Goal: Obtain resource: Obtain resource

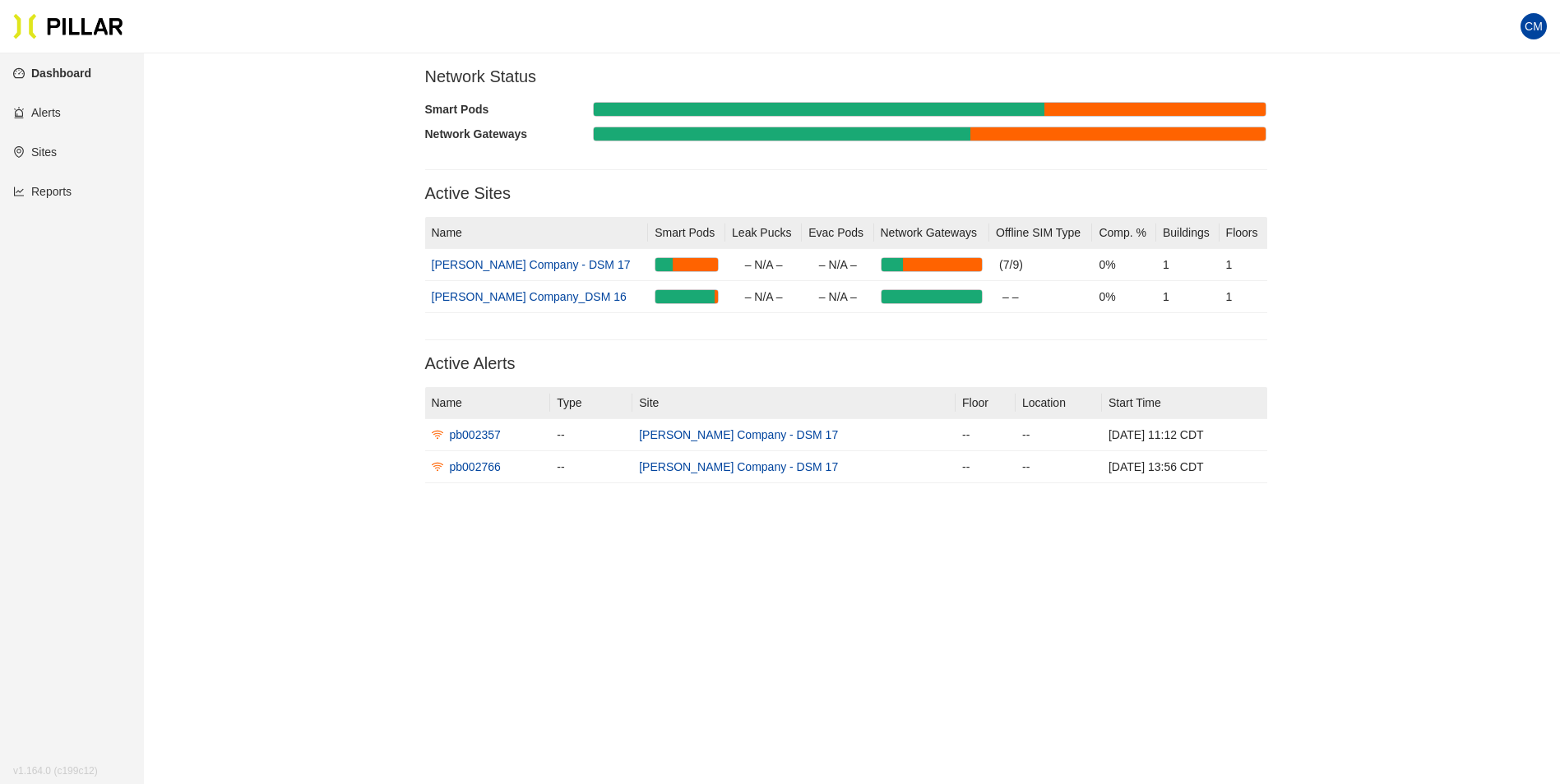
click at [43, 194] on link "Reports" at bounding box center [42, 192] width 58 height 13
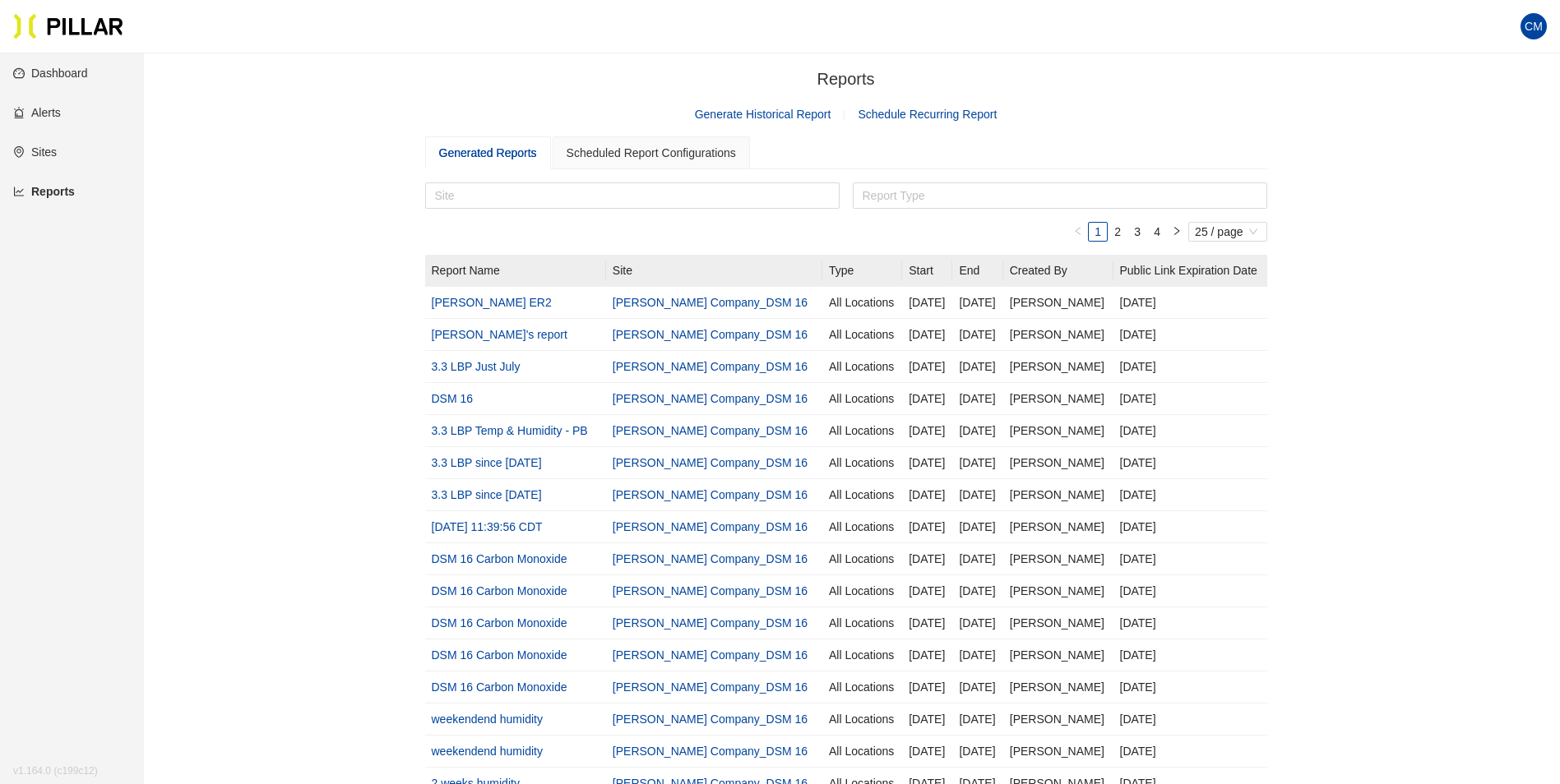
click at [748, 113] on link "Generate Historical Report" at bounding box center [762, 114] width 136 height 13
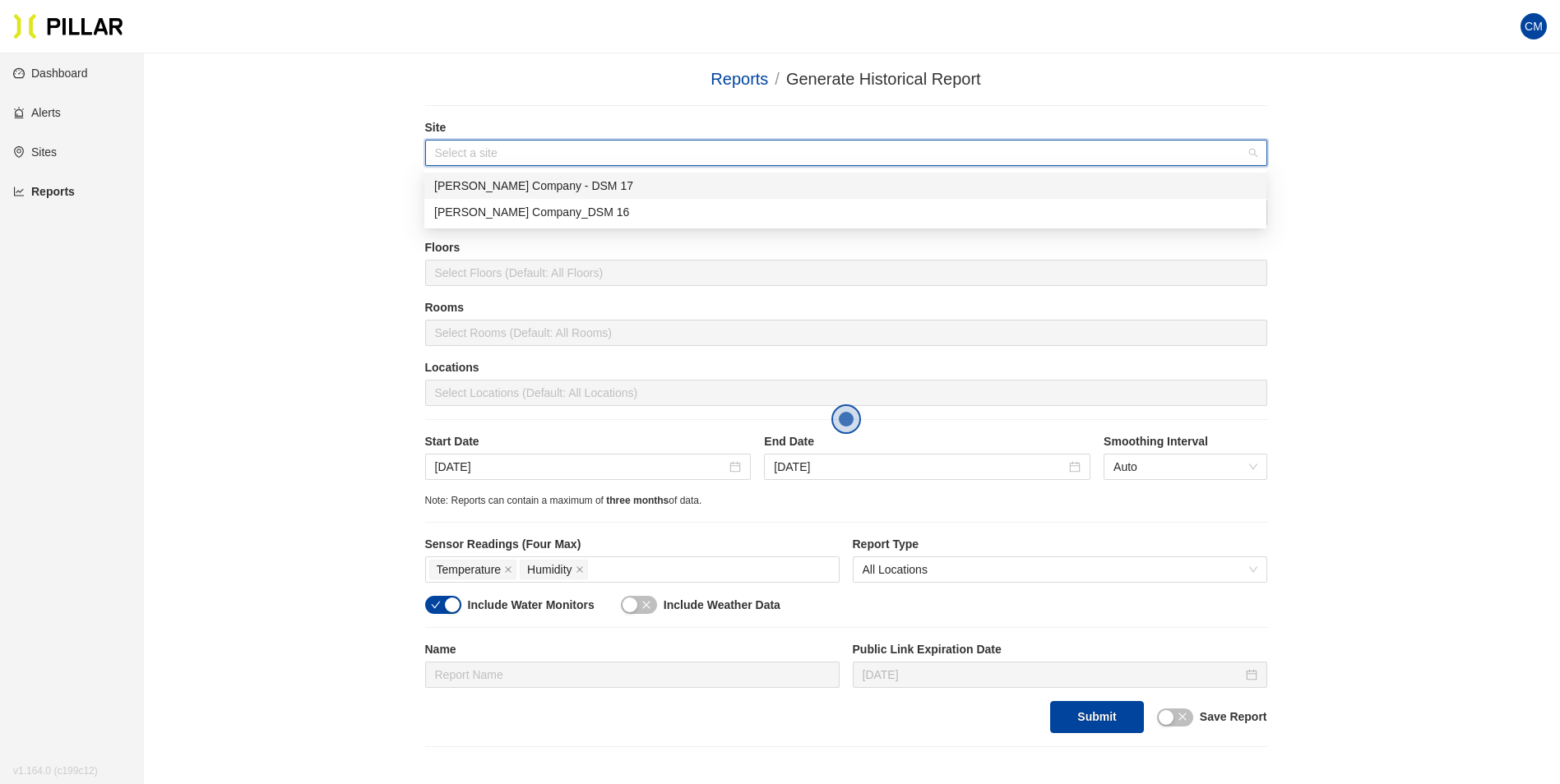
click at [534, 140] on input "search" at bounding box center [841, 153] width 811 height 25
click at [552, 215] on div "[PERSON_NAME] Company_DSM 16" at bounding box center [845, 212] width 822 height 18
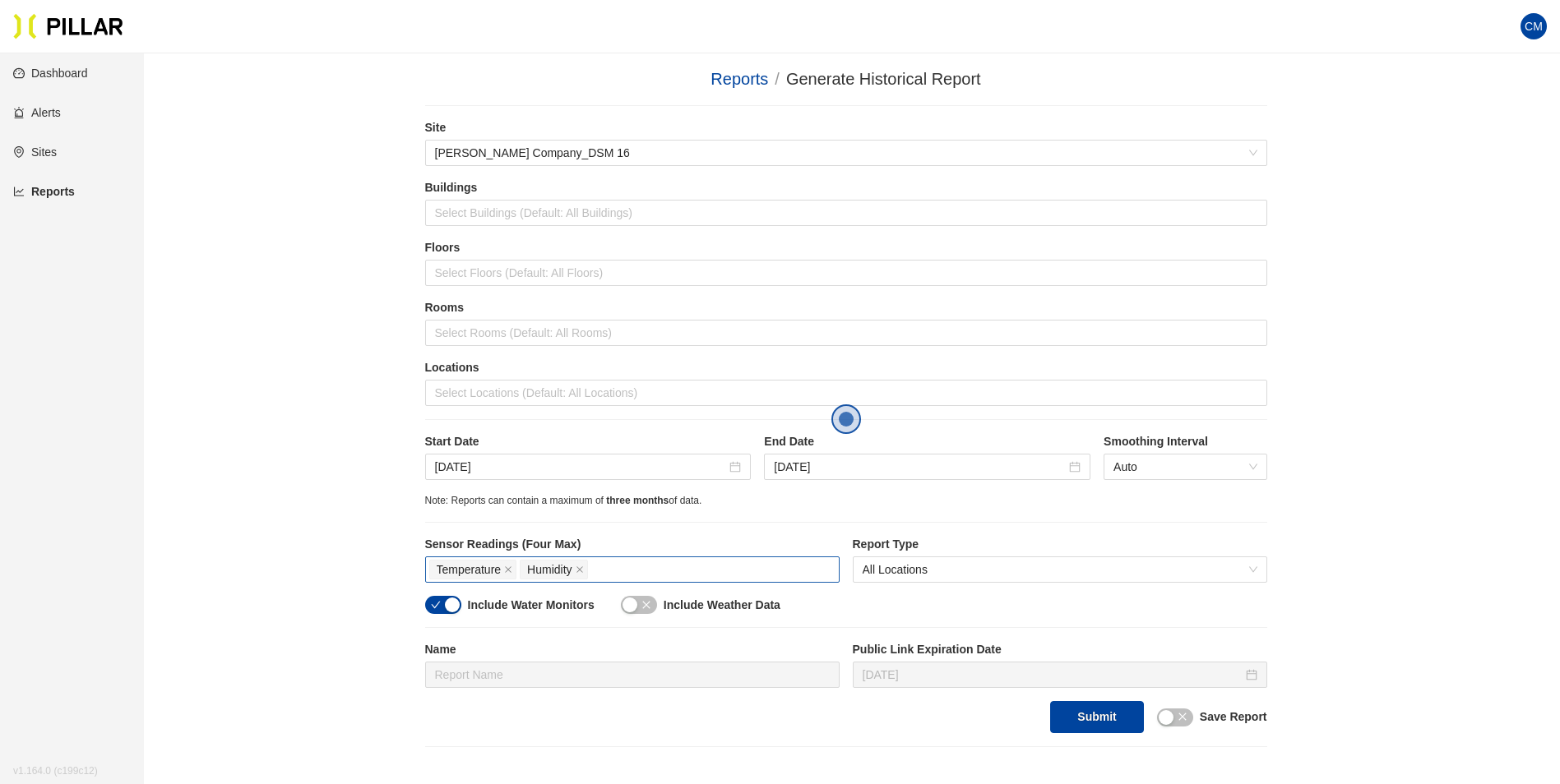
click at [719, 586] on div "Sensor Readings (Four Max) Temperature Humidity" at bounding box center [633, 566] width 414 height 60
click at [717, 576] on div "Temperature Humidity" at bounding box center [633, 569] width 406 height 23
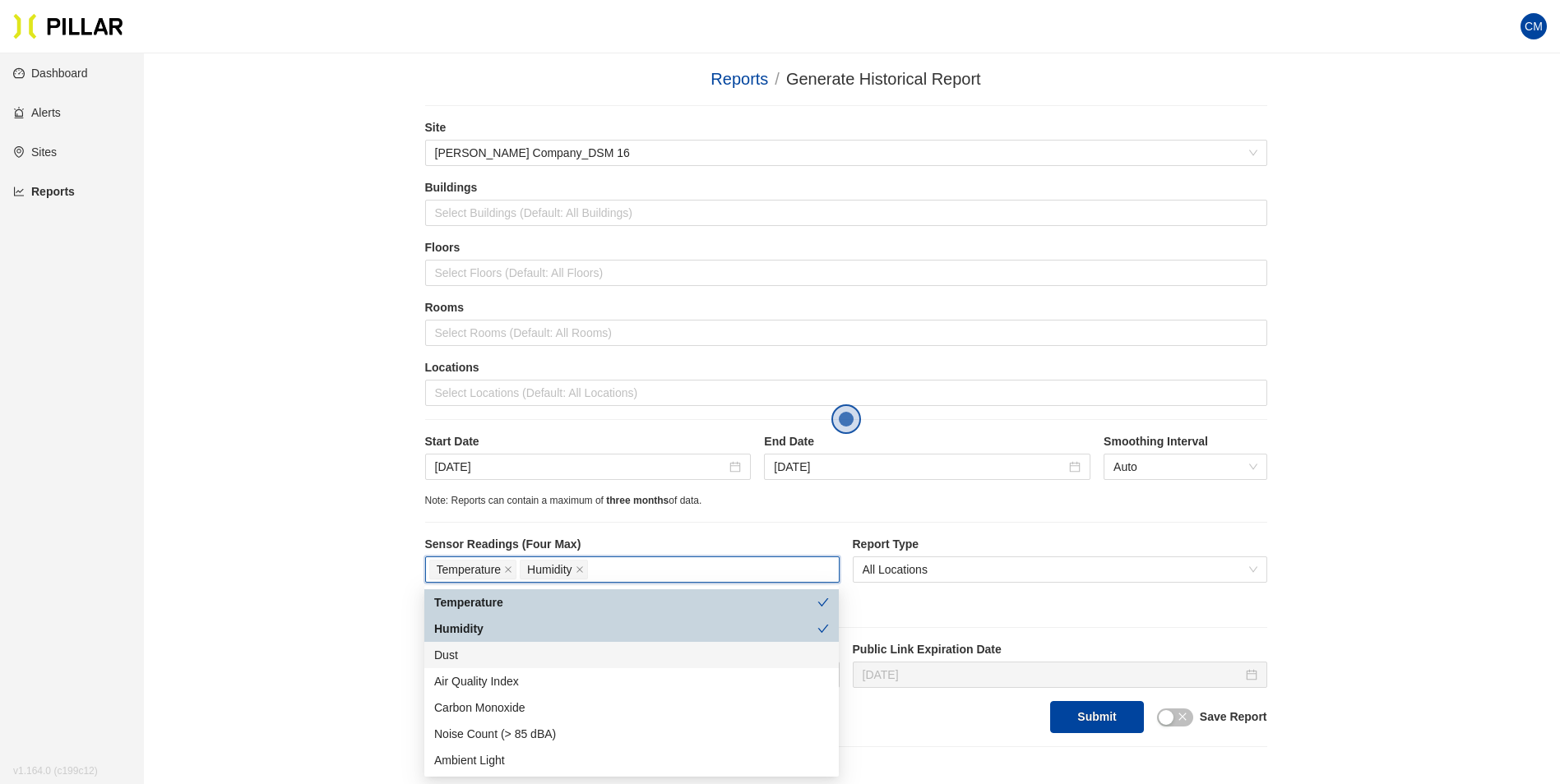
click at [504, 650] on div "Dust" at bounding box center [632, 655] width 395 height 18
click at [663, 417] on div "Locations Select Locations (Default: All Locations)" at bounding box center [846, 389] width 842 height 60
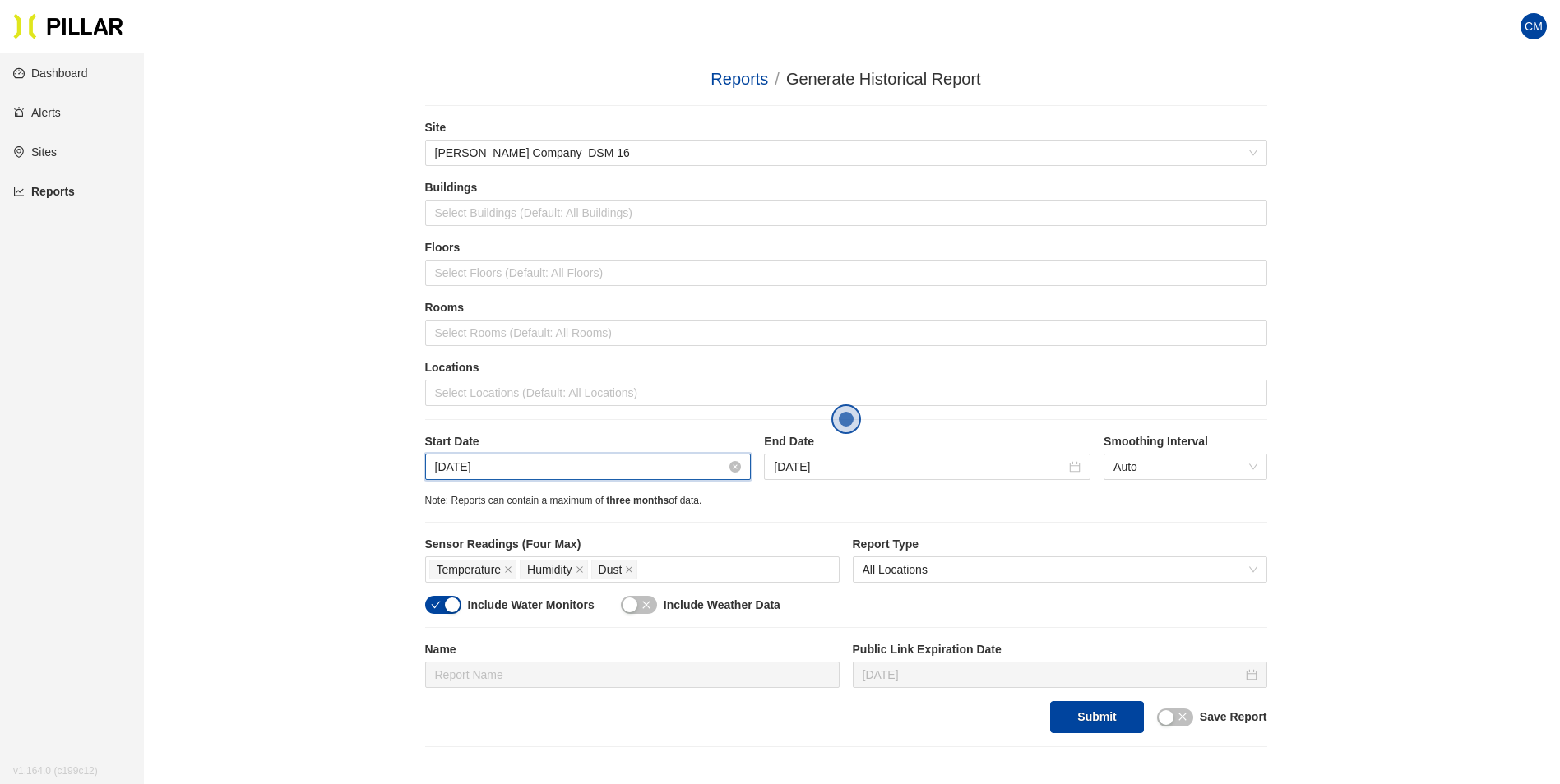
click at [466, 463] on input "[DATE]" at bounding box center [581, 466] width 292 height 18
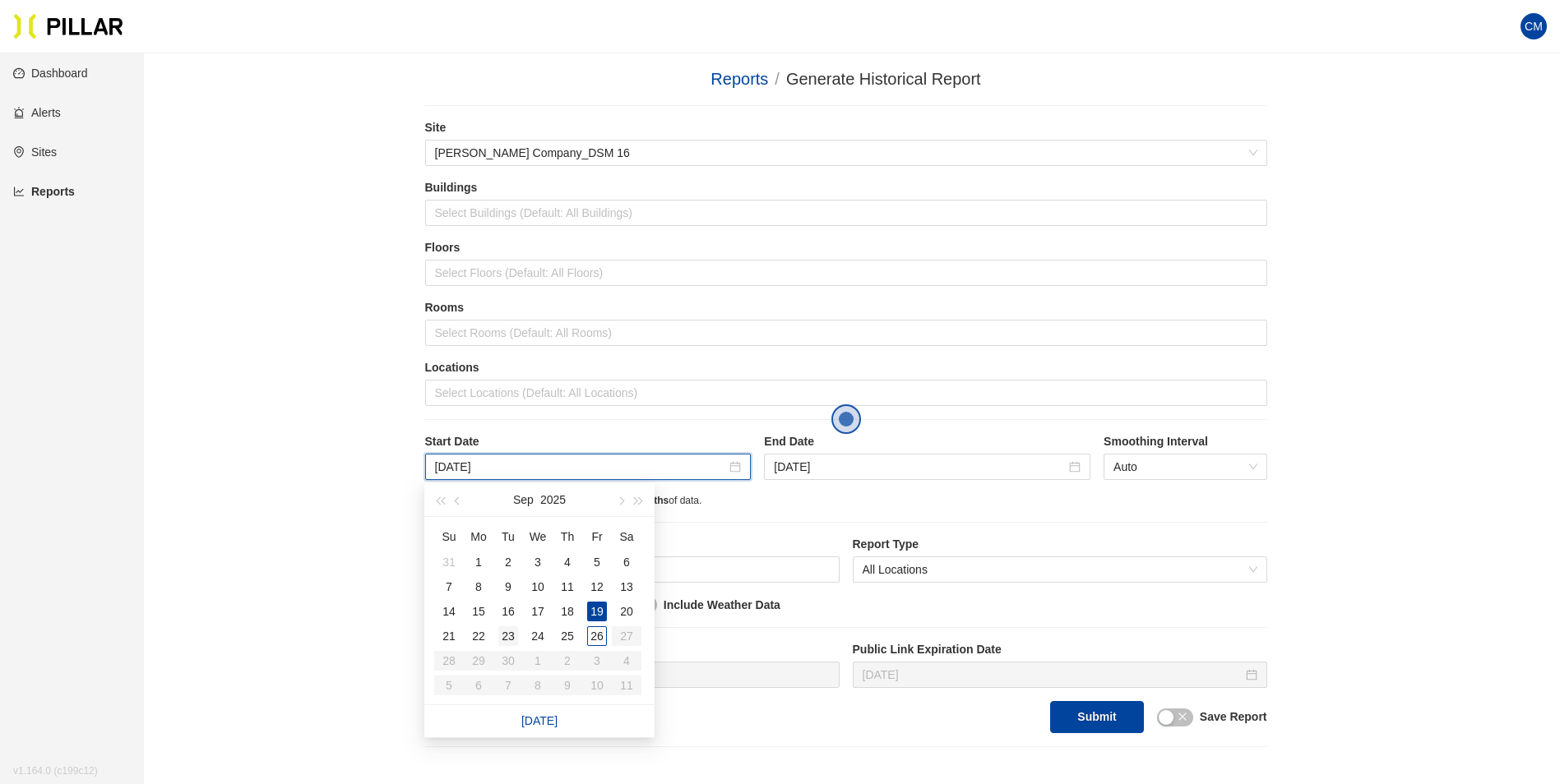
type input "[DATE]"
click at [515, 634] on div "23" at bounding box center [508, 636] width 20 height 20
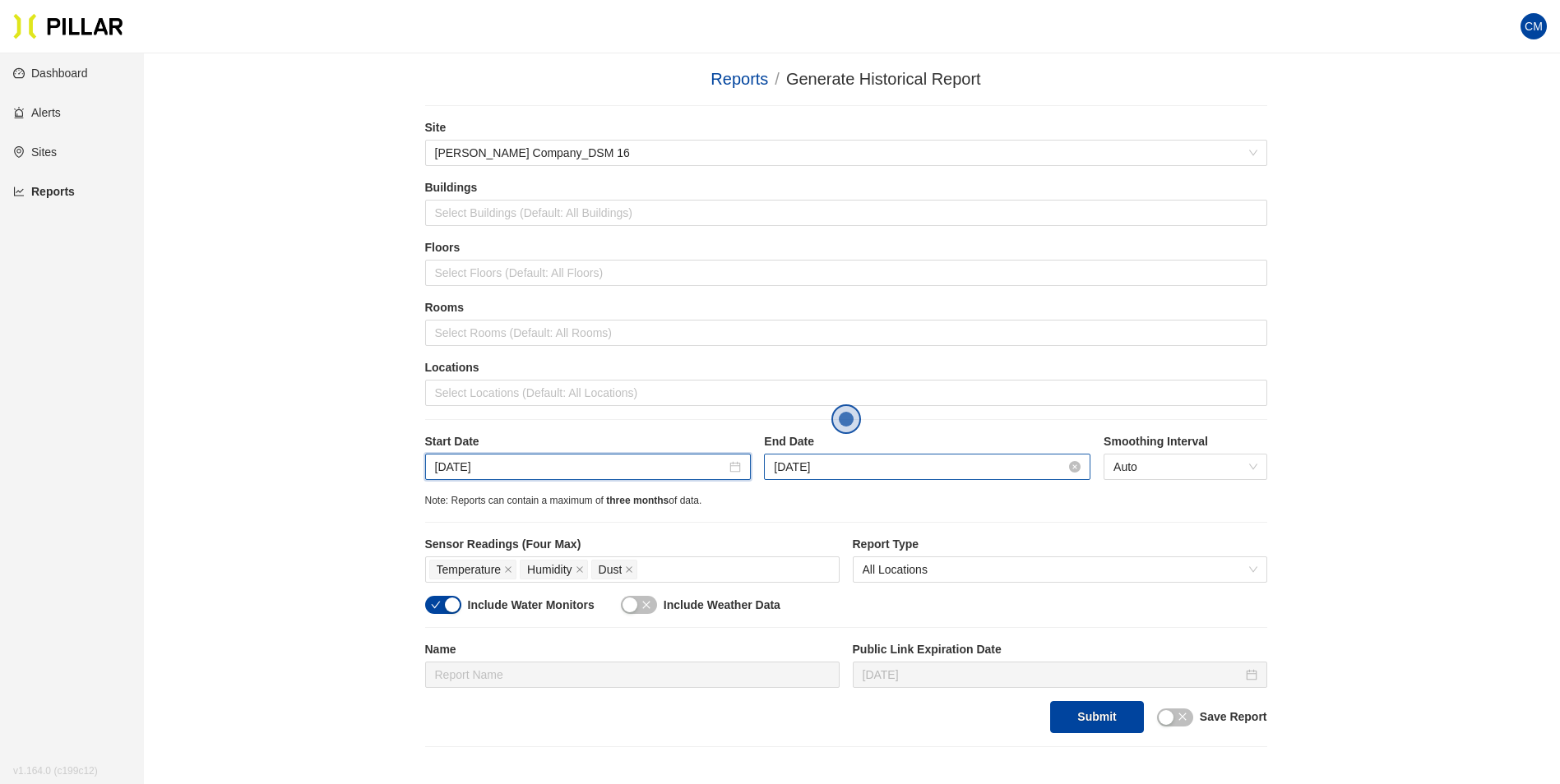
click at [845, 473] on input "[DATE]" at bounding box center [920, 466] width 292 height 18
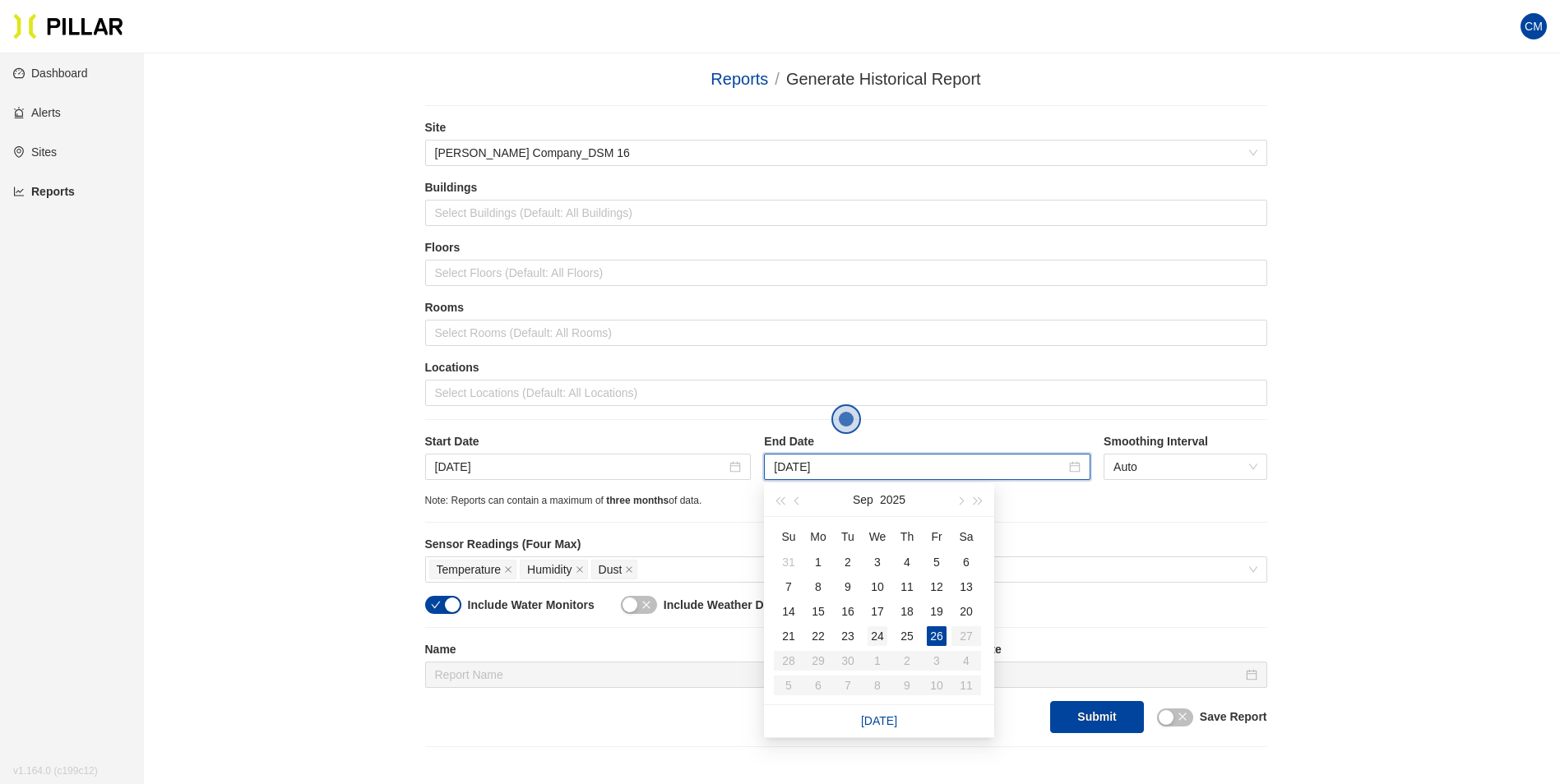
type input "[DATE]"
click at [882, 636] on div "24" at bounding box center [877, 636] width 20 height 20
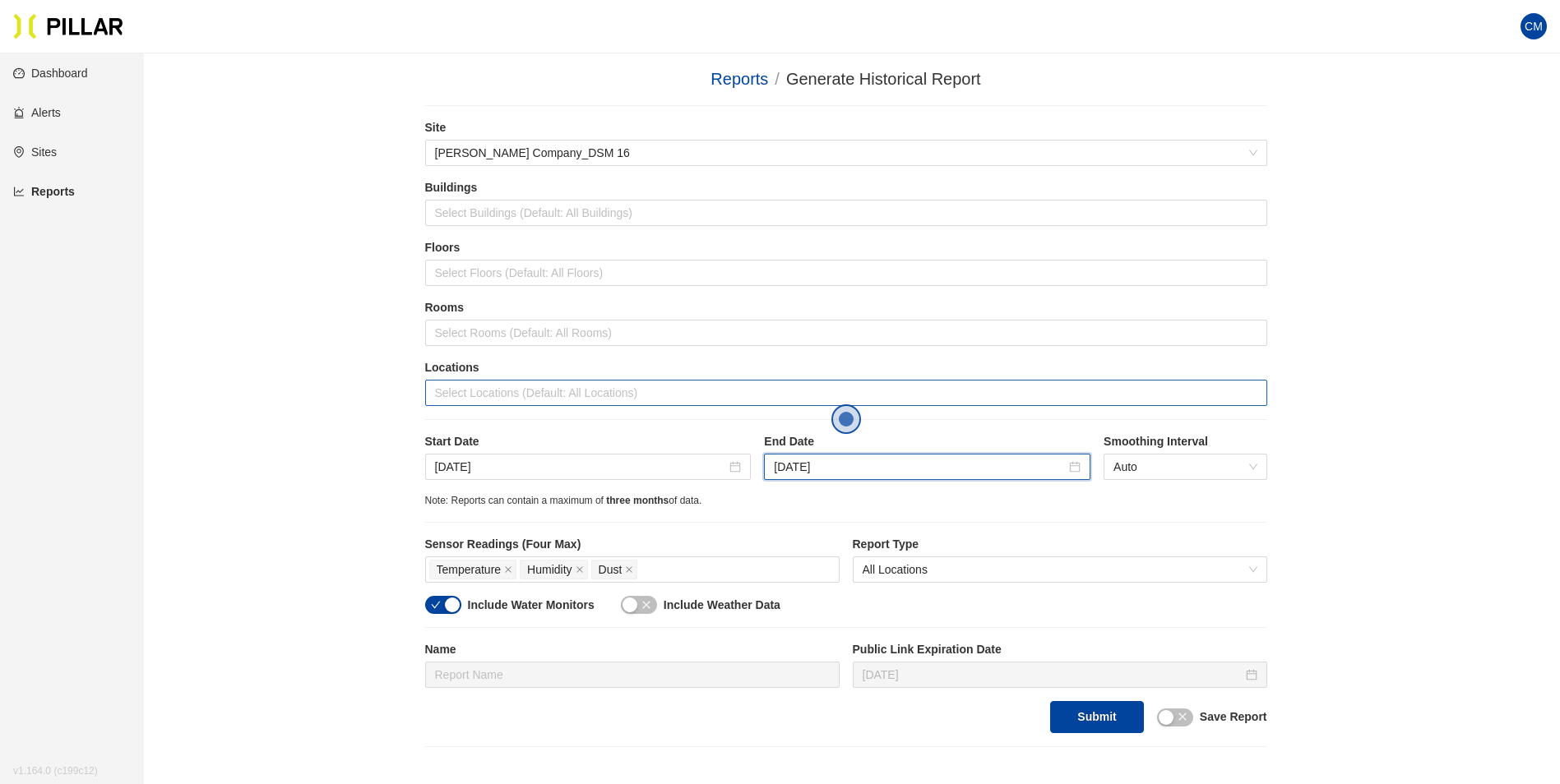
click at [552, 390] on div at bounding box center [846, 393] width 834 height 23
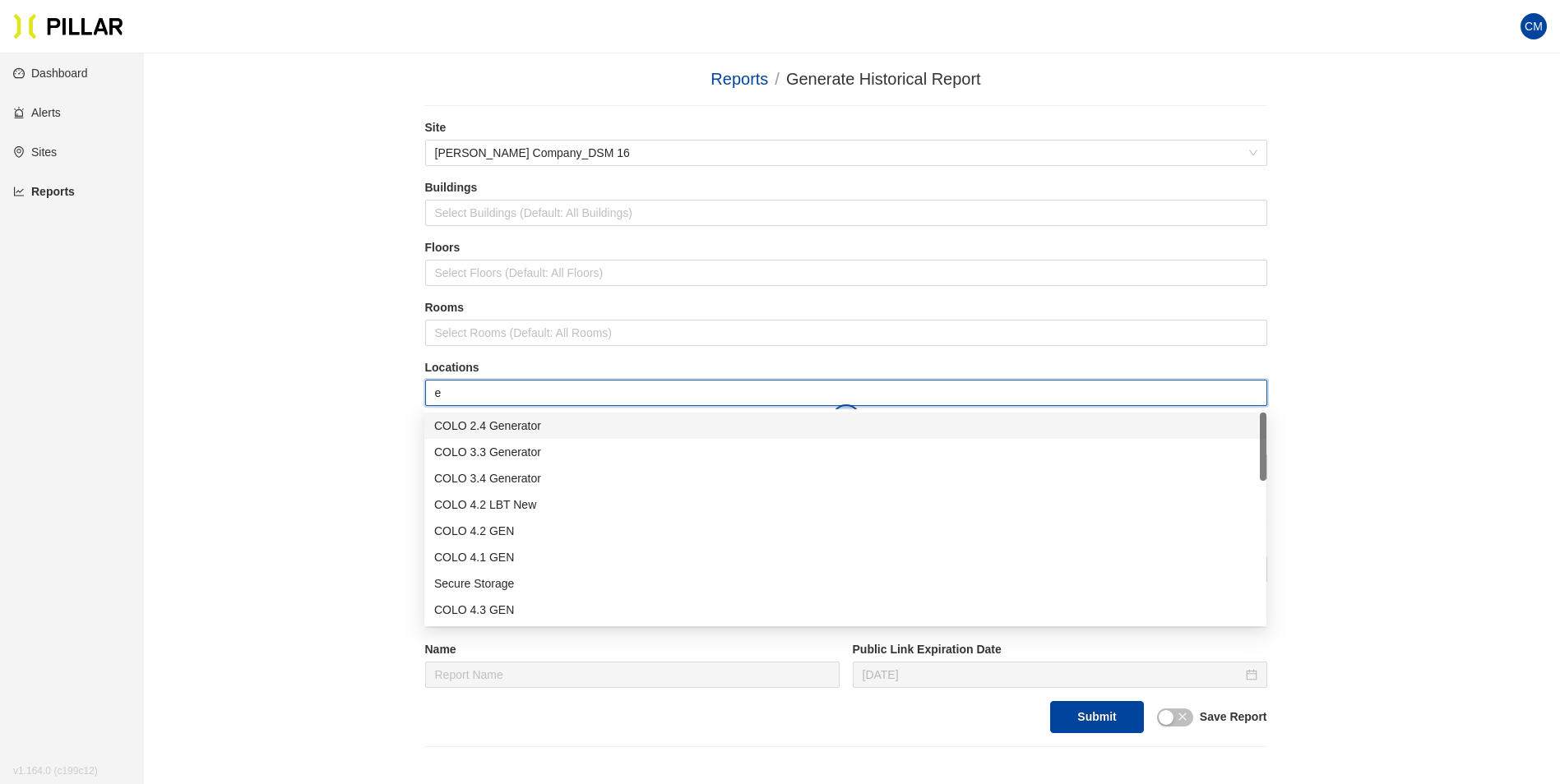
type input "er"
click at [519, 539] on div "Admin ER1" at bounding box center [845, 530] width 822 height 18
type input "er"
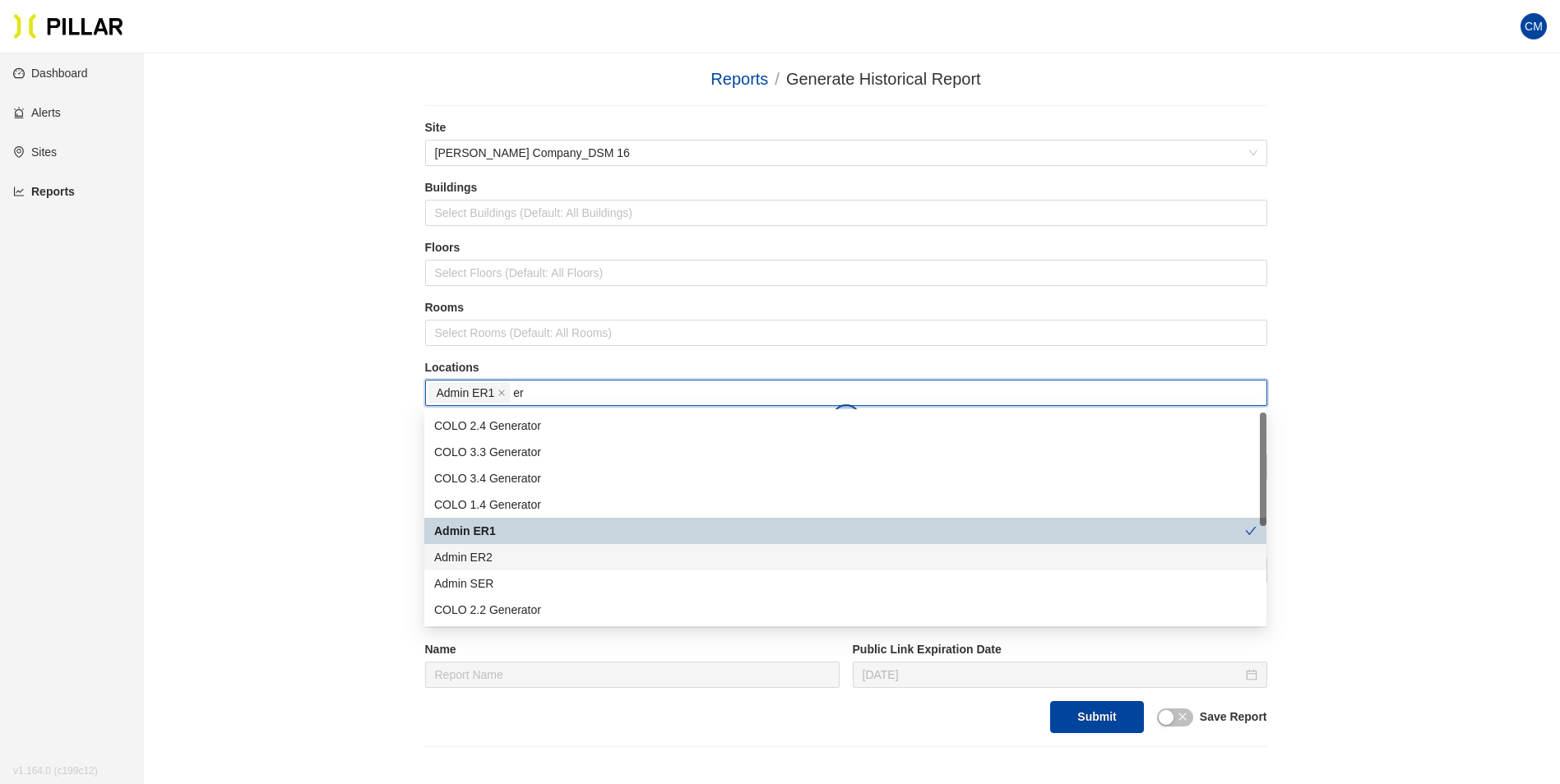
click at [535, 551] on div "Admin ER2" at bounding box center [845, 557] width 822 height 18
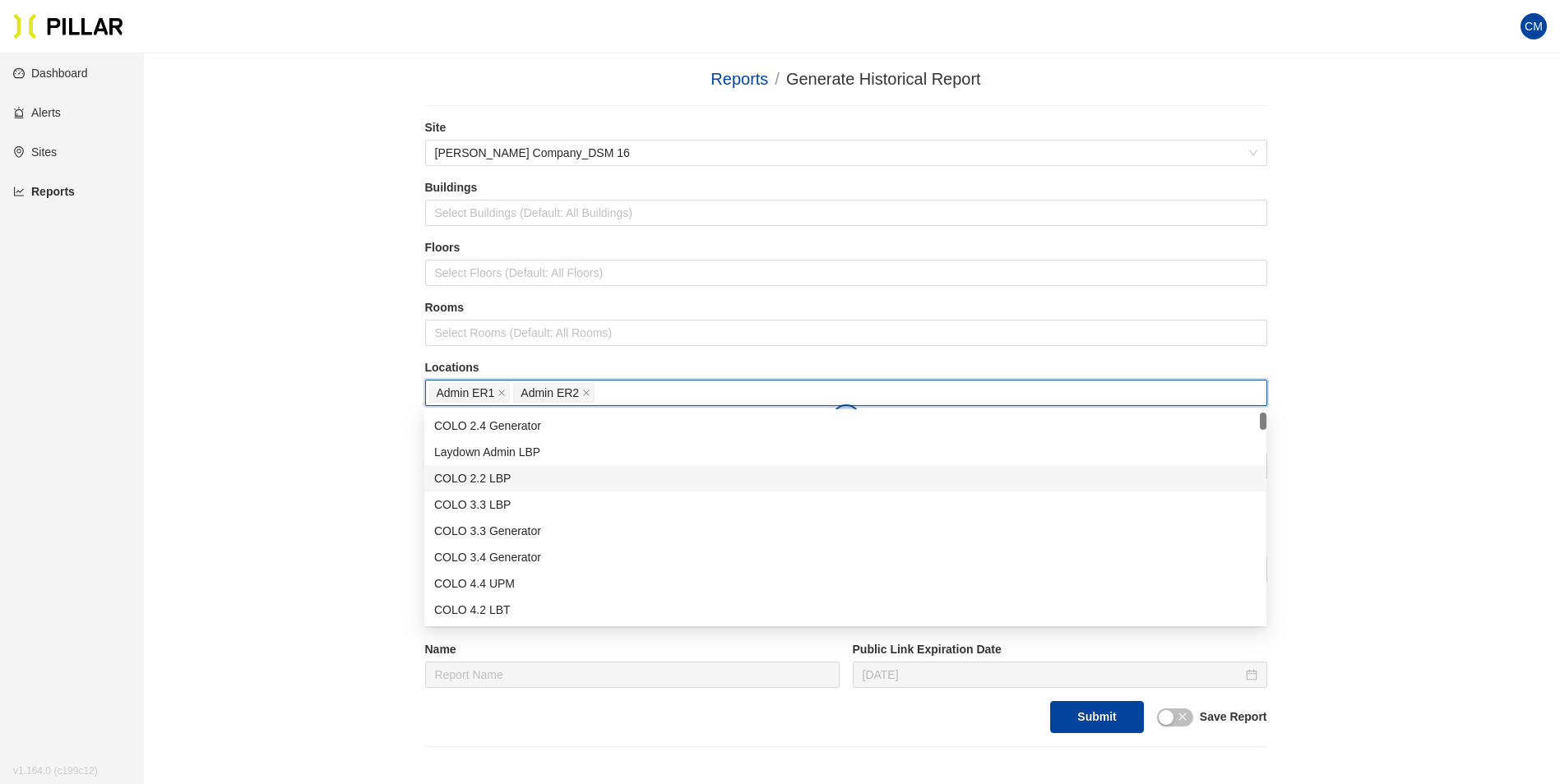
click at [1353, 456] on div "Reports / Generate Historical Report / Site [PERSON_NAME] Company_DSM 16 Buildi…" at bounding box center [845, 407] width 1323 height 681
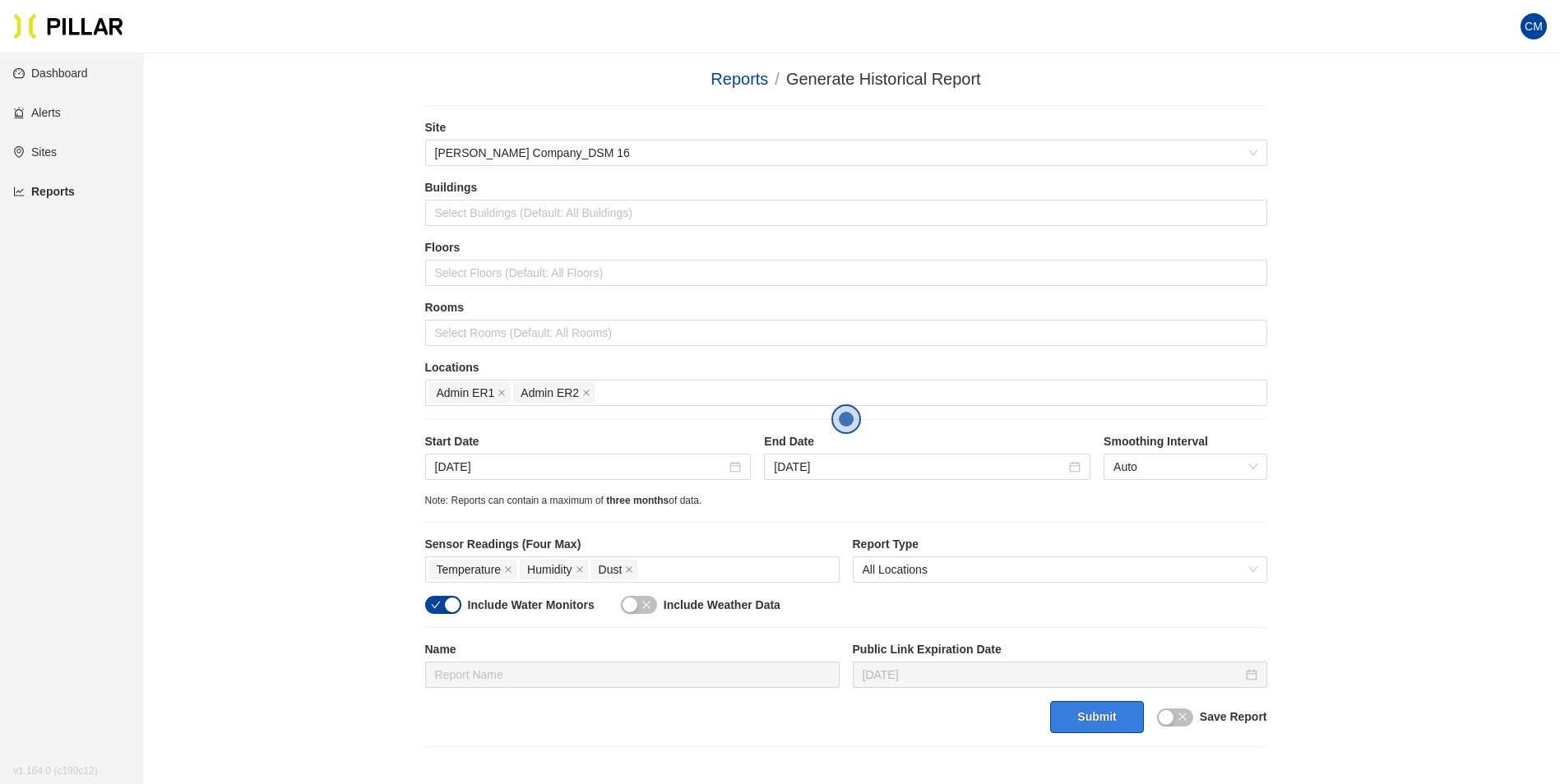
click at [1115, 715] on button "Submit" at bounding box center [1096, 717] width 93 height 32
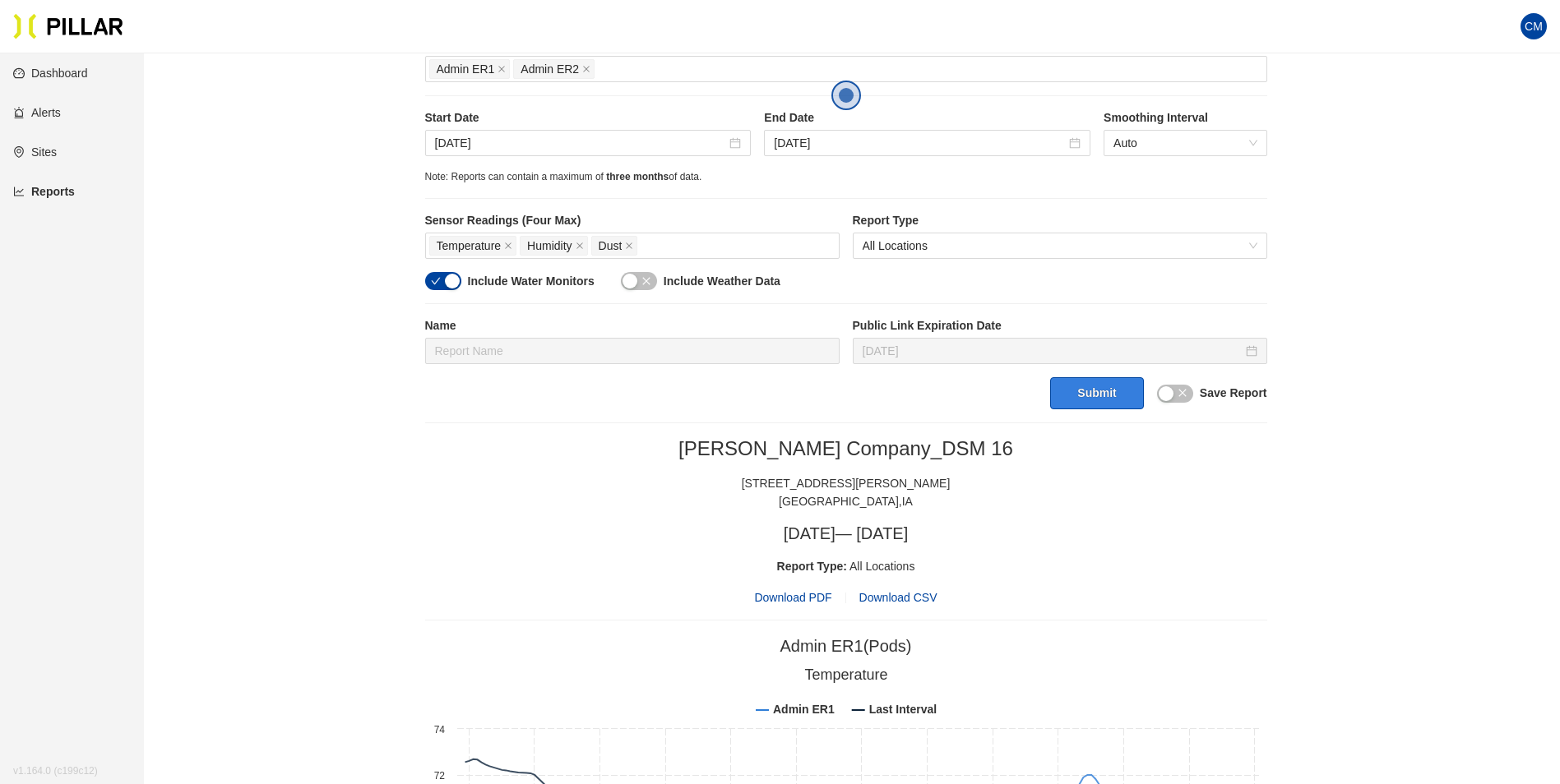
scroll to position [329, 0]
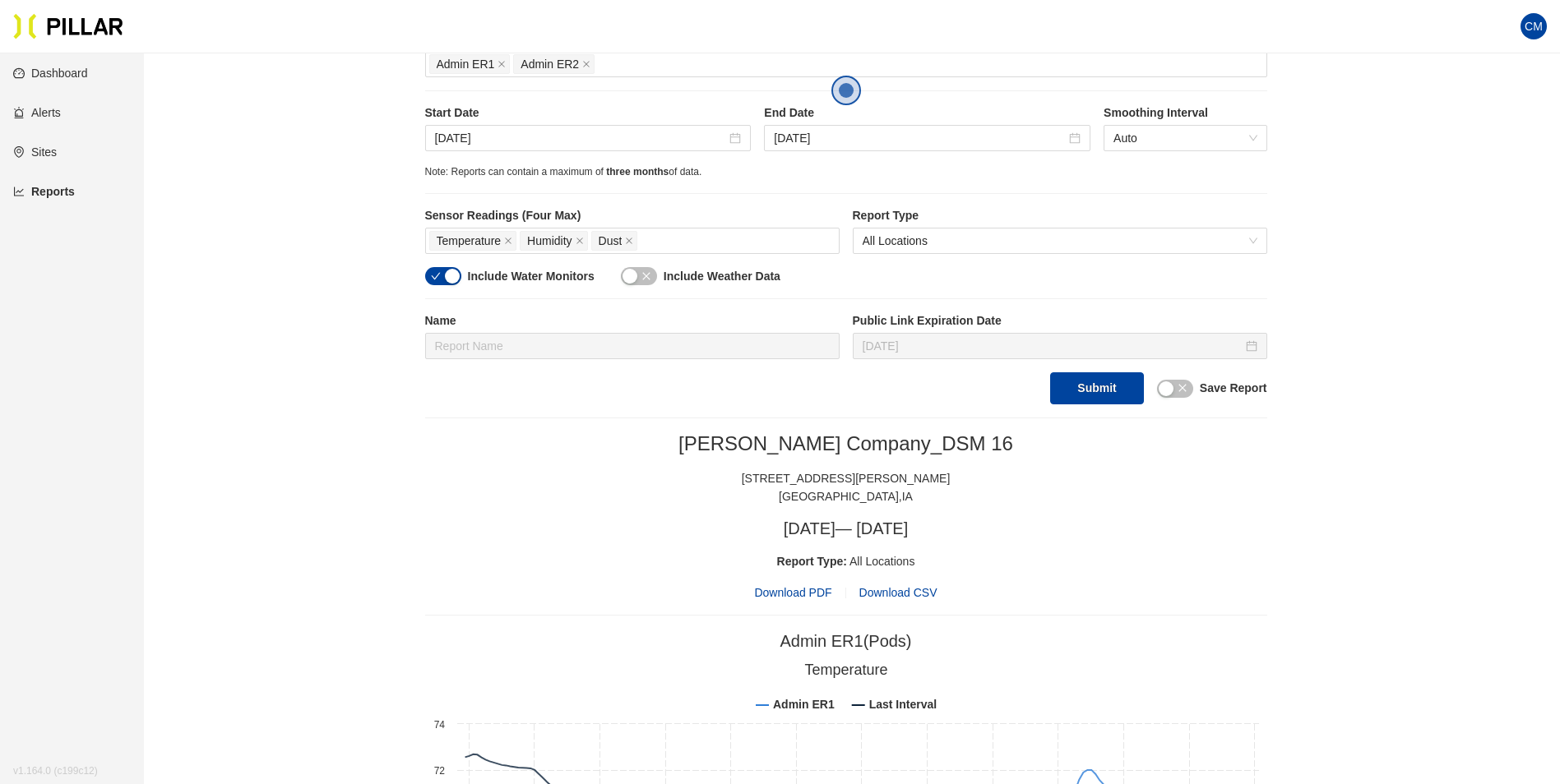
click at [778, 596] on span "Download PDF" at bounding box center [792, 592] width 77 height 18
click at [477, 142] on input "[DATE]" at bounding box center [581, 137] width 292 height 18
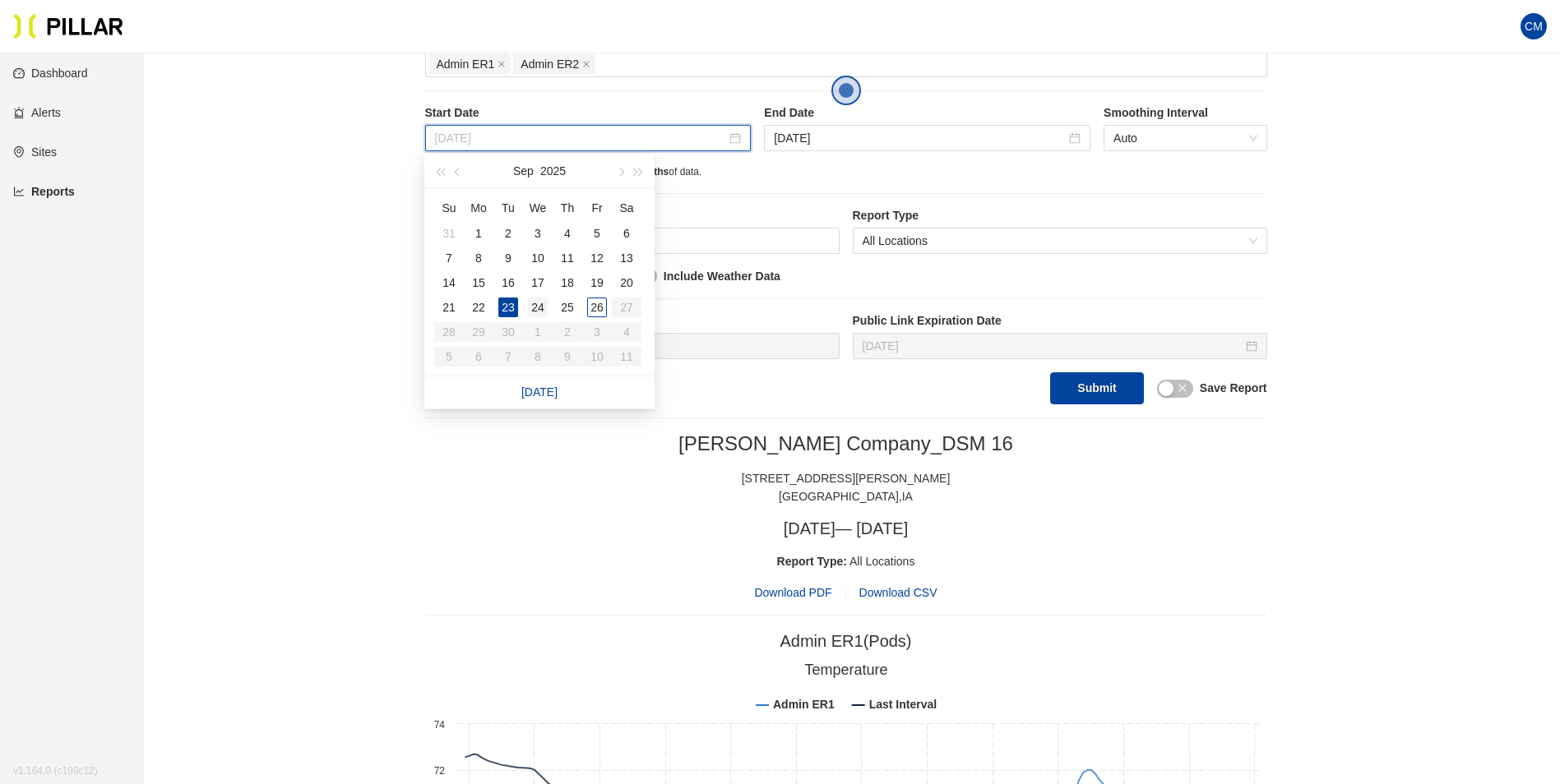
type input "[DATE]"
click at [538, 312] on div "24" at bounding box center [537, 307] width 20 height 20
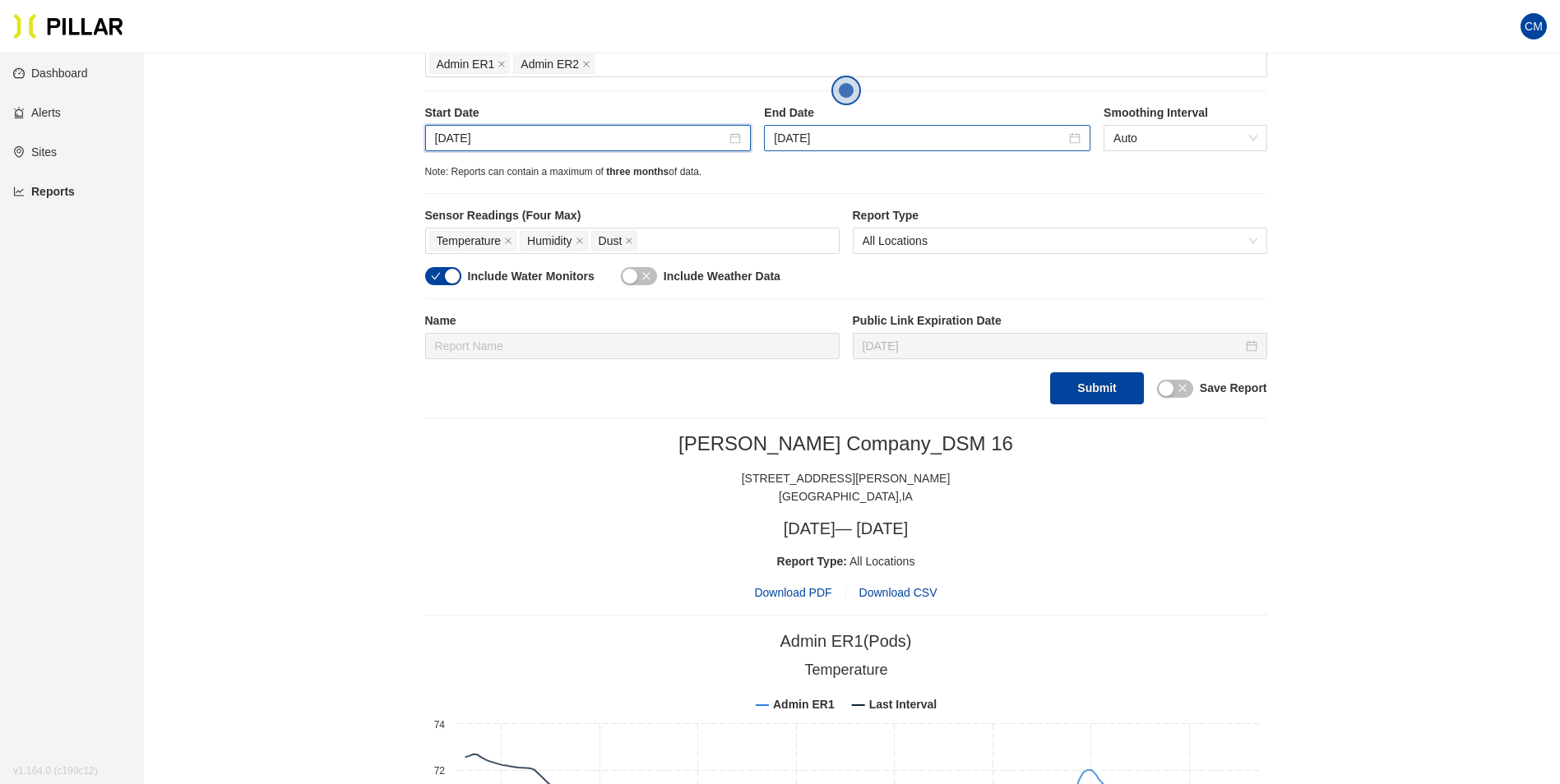
click at [803, 150] on div "[DATE]" at bounding box center [927, 138] width 326 height 27
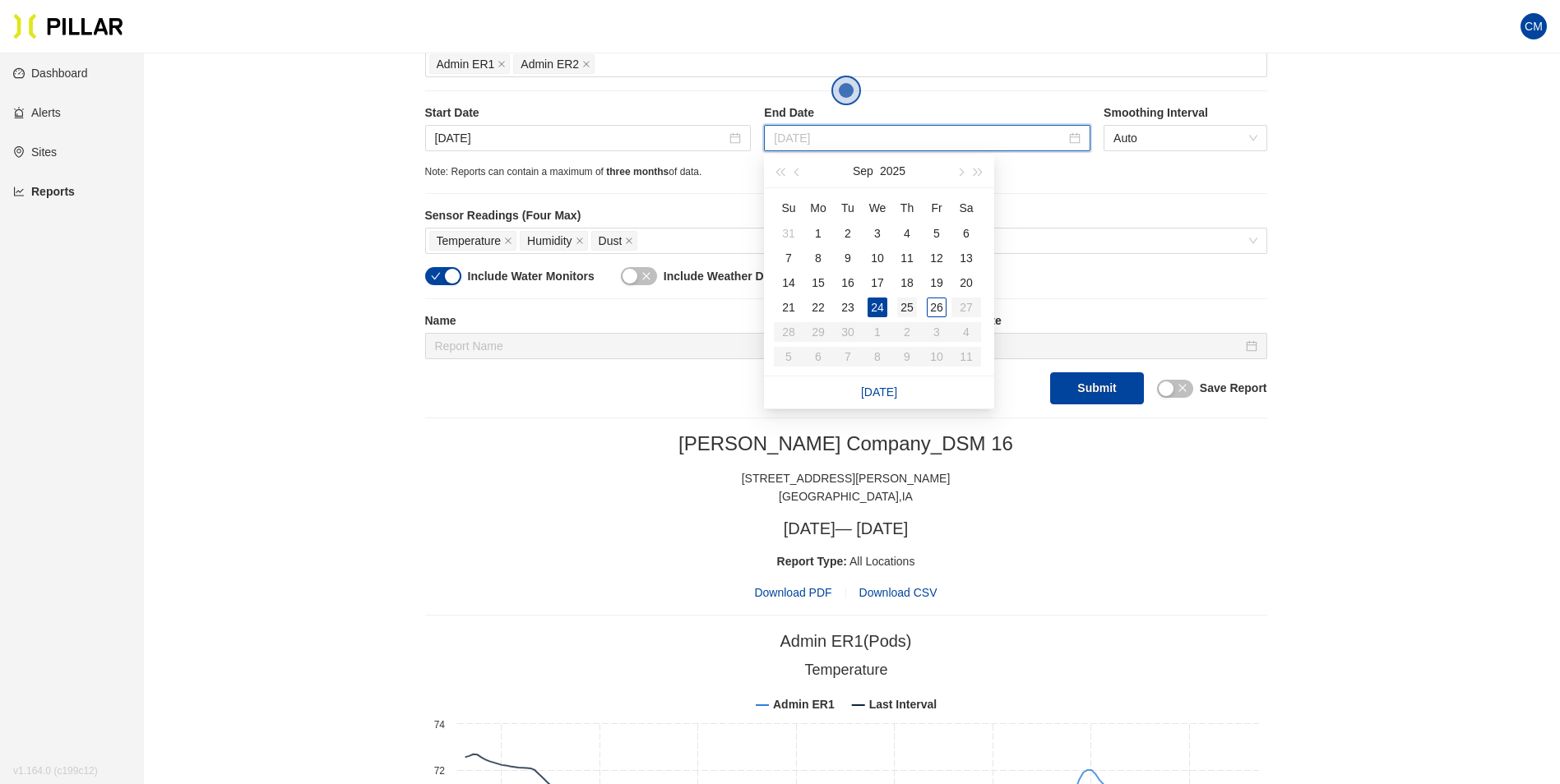
type input "[DATE]"
click at [915, 312] on div "25" at bounding box center [906, 307] width 20 height 20
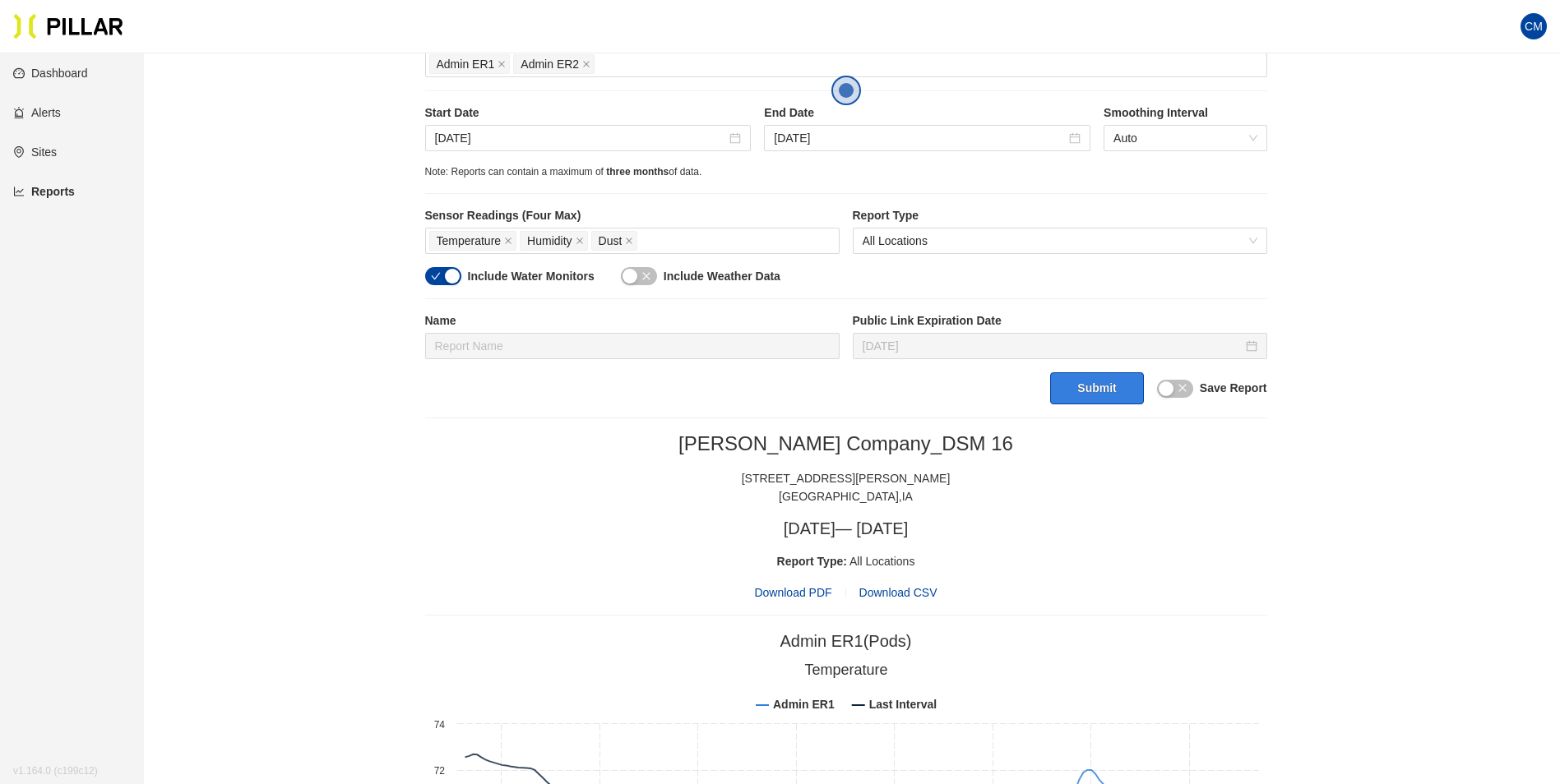
click at [1067, 392] on button "Submit" at bounding box center [1096, 388] width 93 height 32
click at [822, 589] on span "Download PDF" at bounding box center [792, 592] width 77 height 18
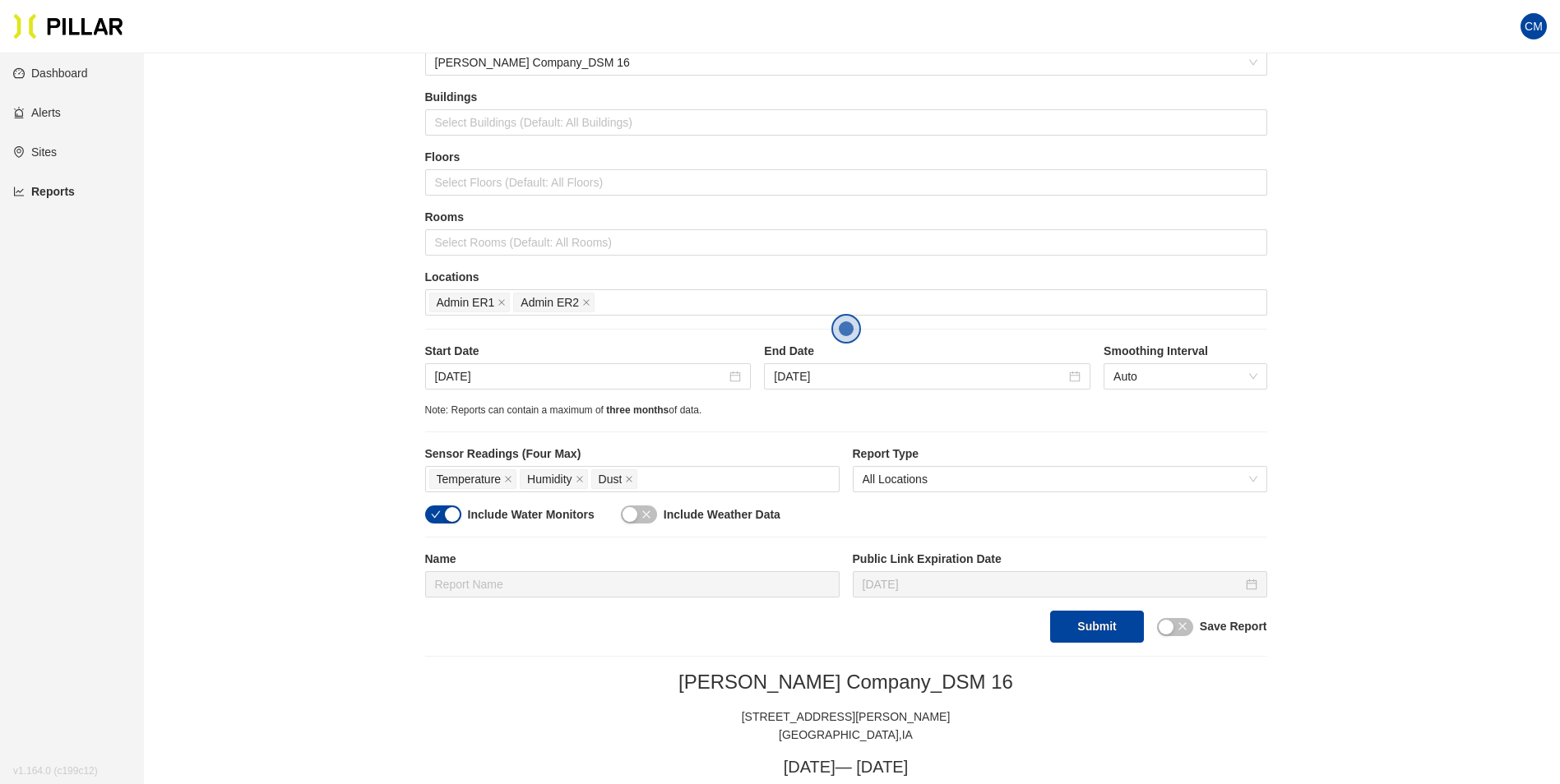
scroll to position [164, 0]
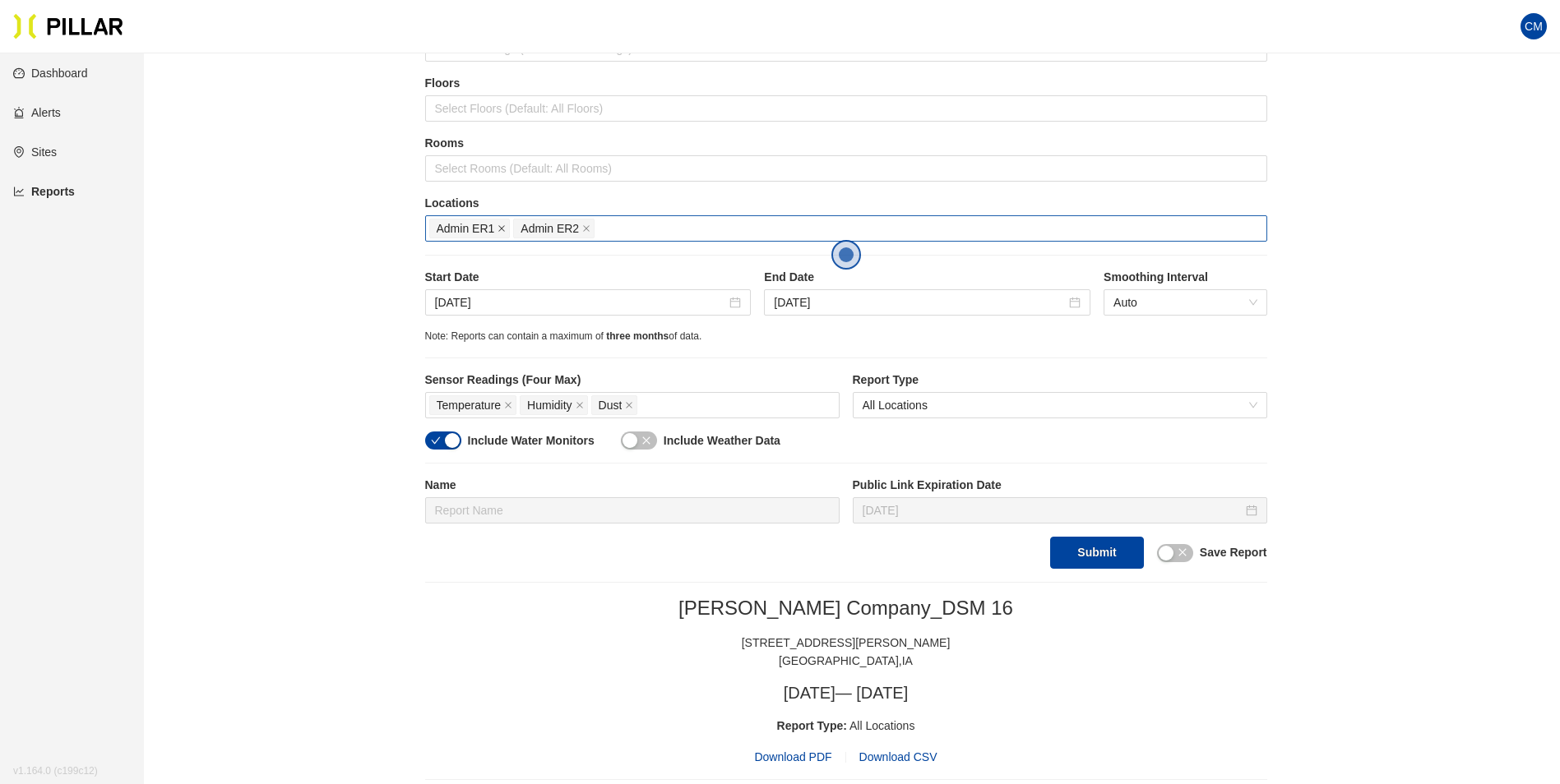
click at [498, 231] on icon "close" at bounding box center [501, 228] width 9 height 9
click at [498, 231] on div at bounding box center [846, 229] width 834 height 23
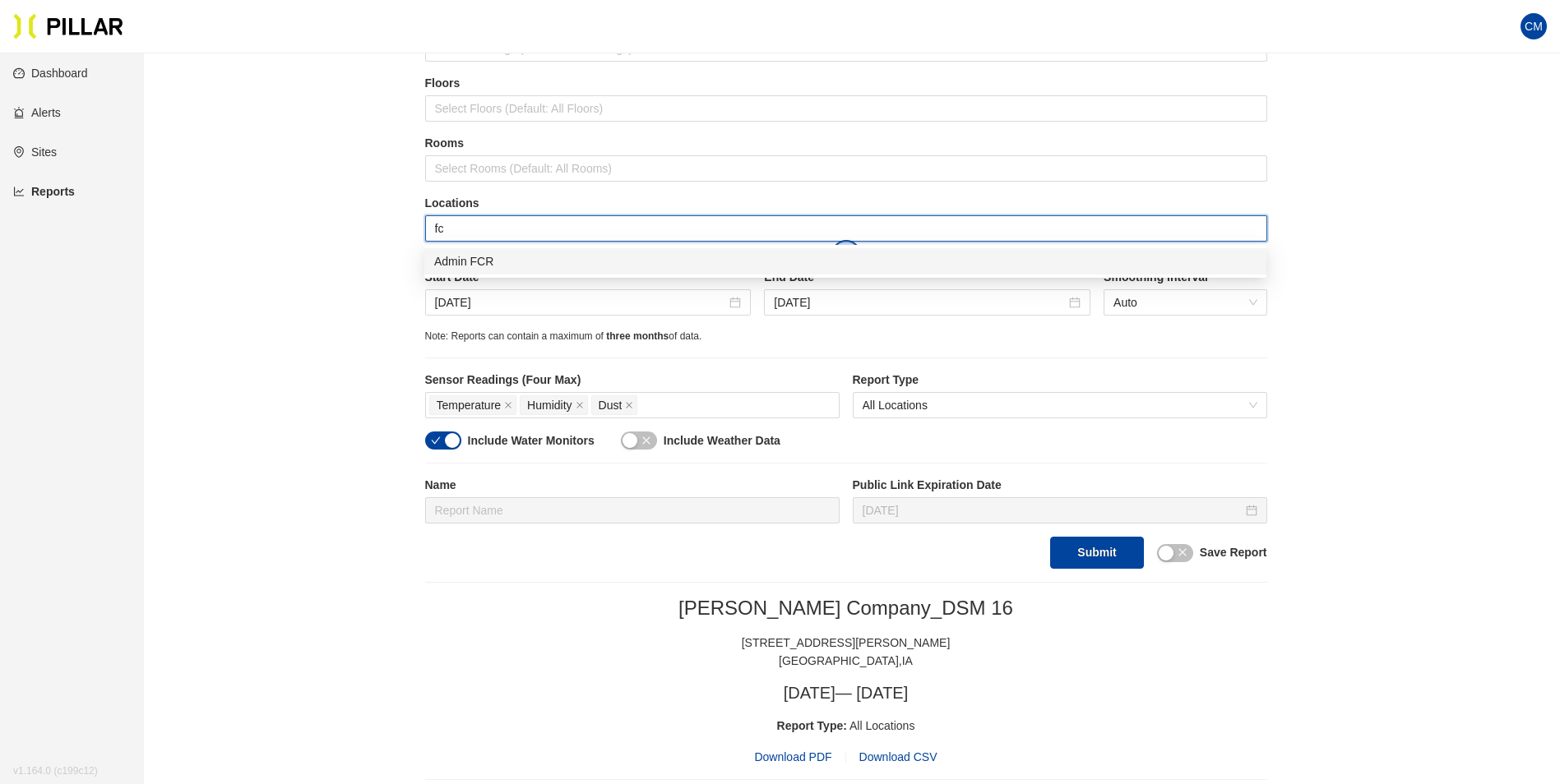
type input "fcr"
click at [515, 273] on div "Admin FCR" at bounding box center [845, 261] width 842 height 27
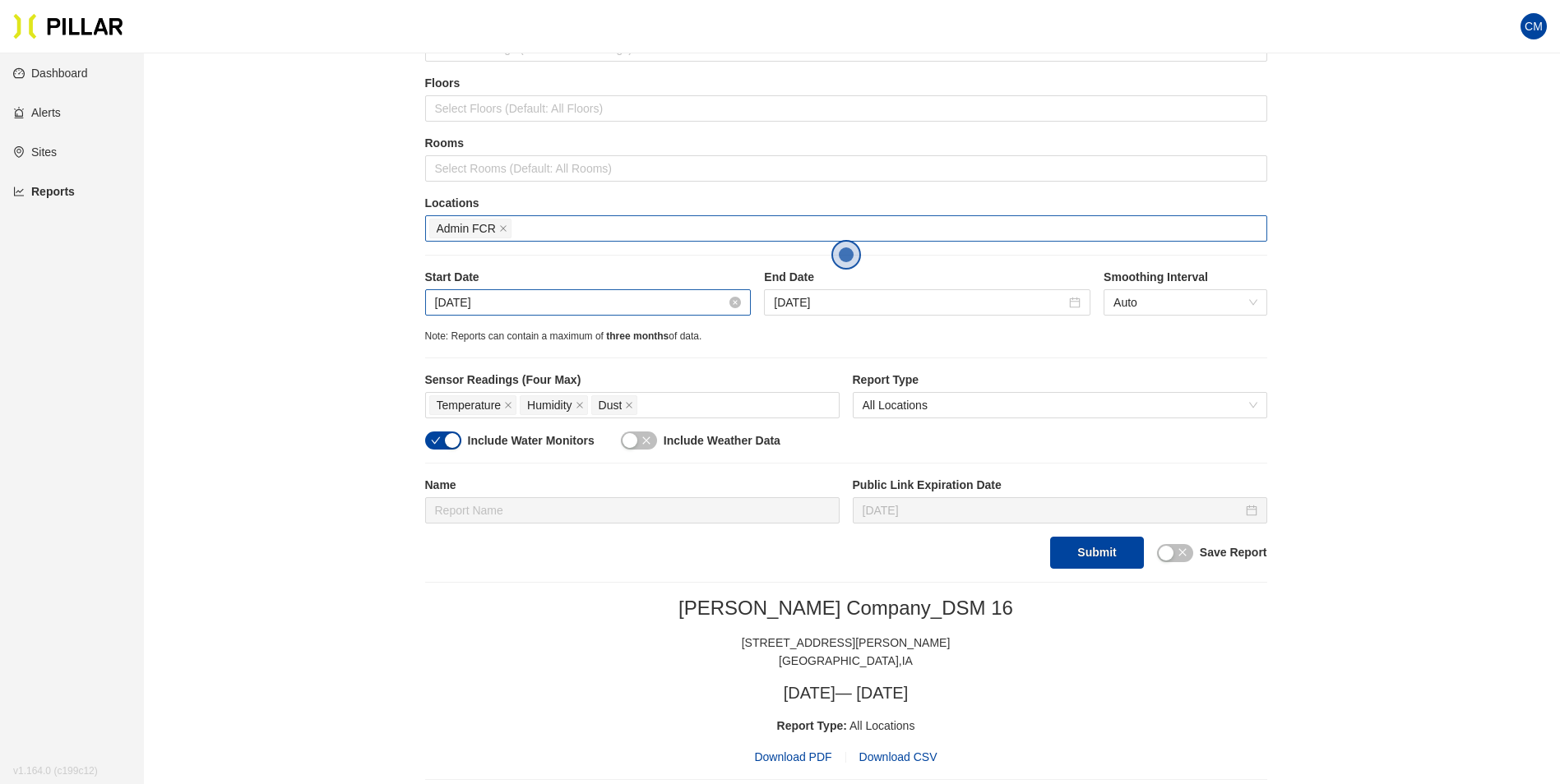
click at [486, 300] on input "[DATE]" at bounding box center [581, 302] width 292 height 18
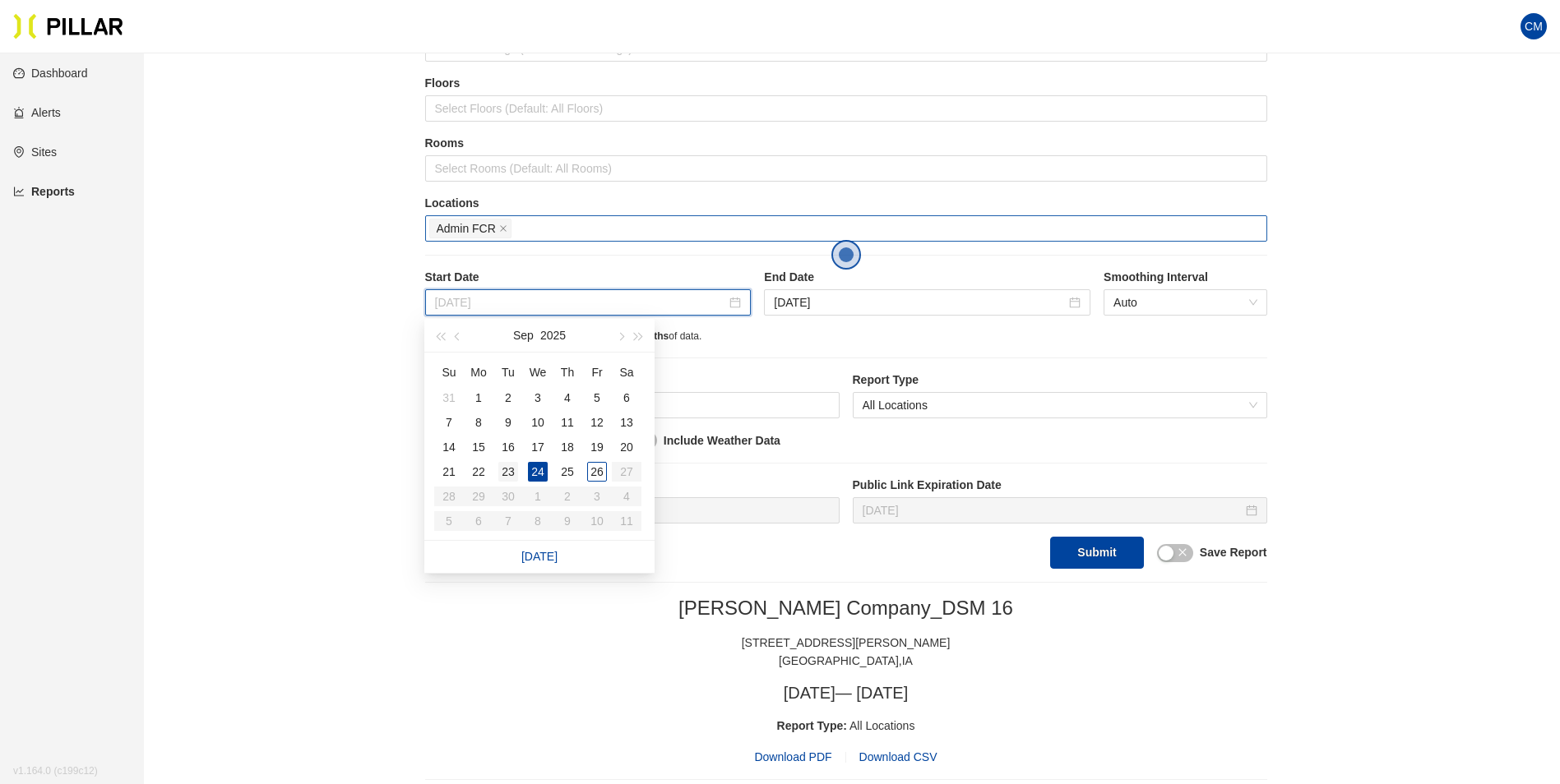
type input "[DATE]"
click at [510, 474] on div "23" at bounding box center [508, 471] width 20 height 20
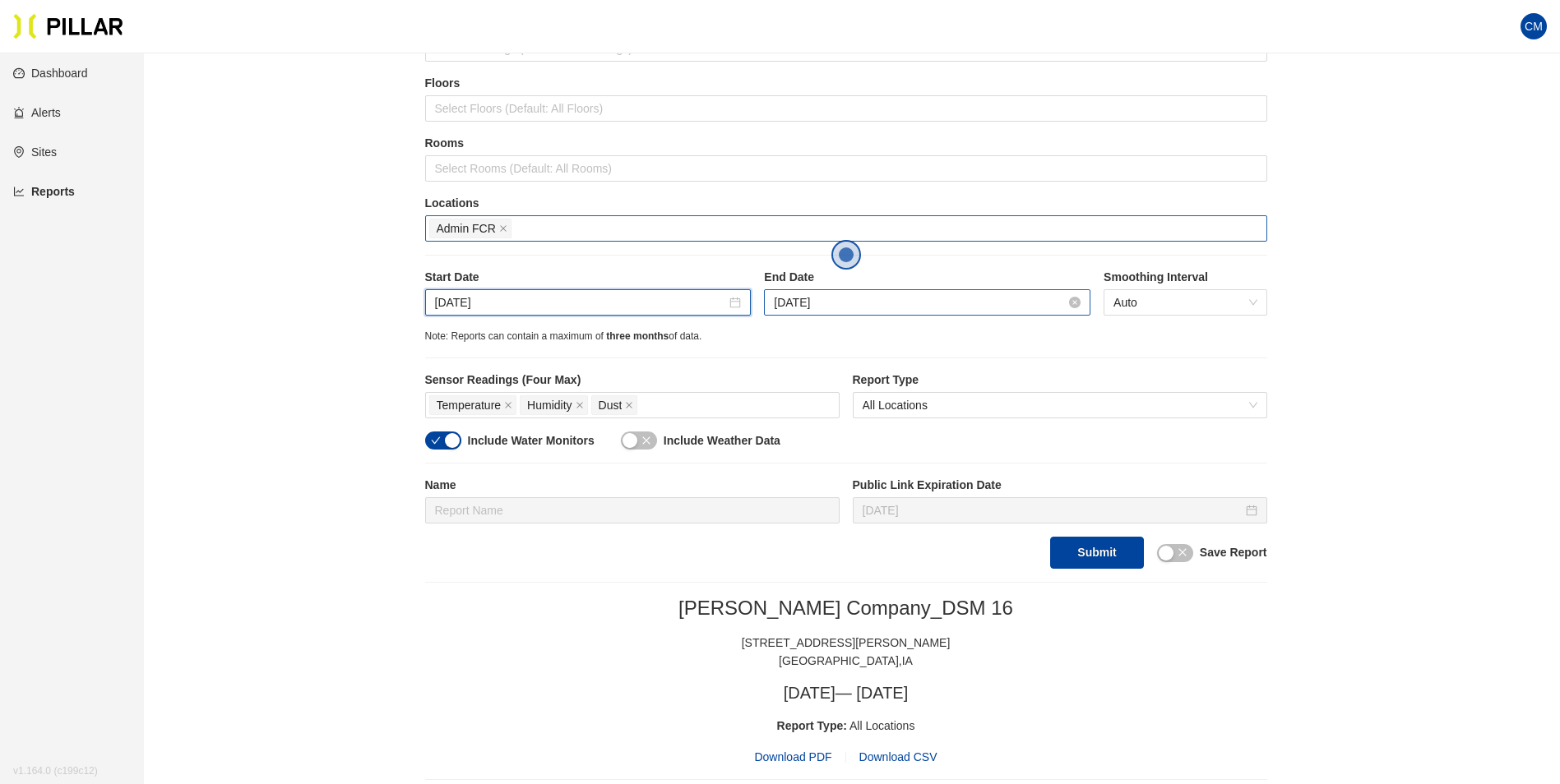
click at [811, 296] on input "[DATE]" at bounding box center [920, 302] width 292 height 18
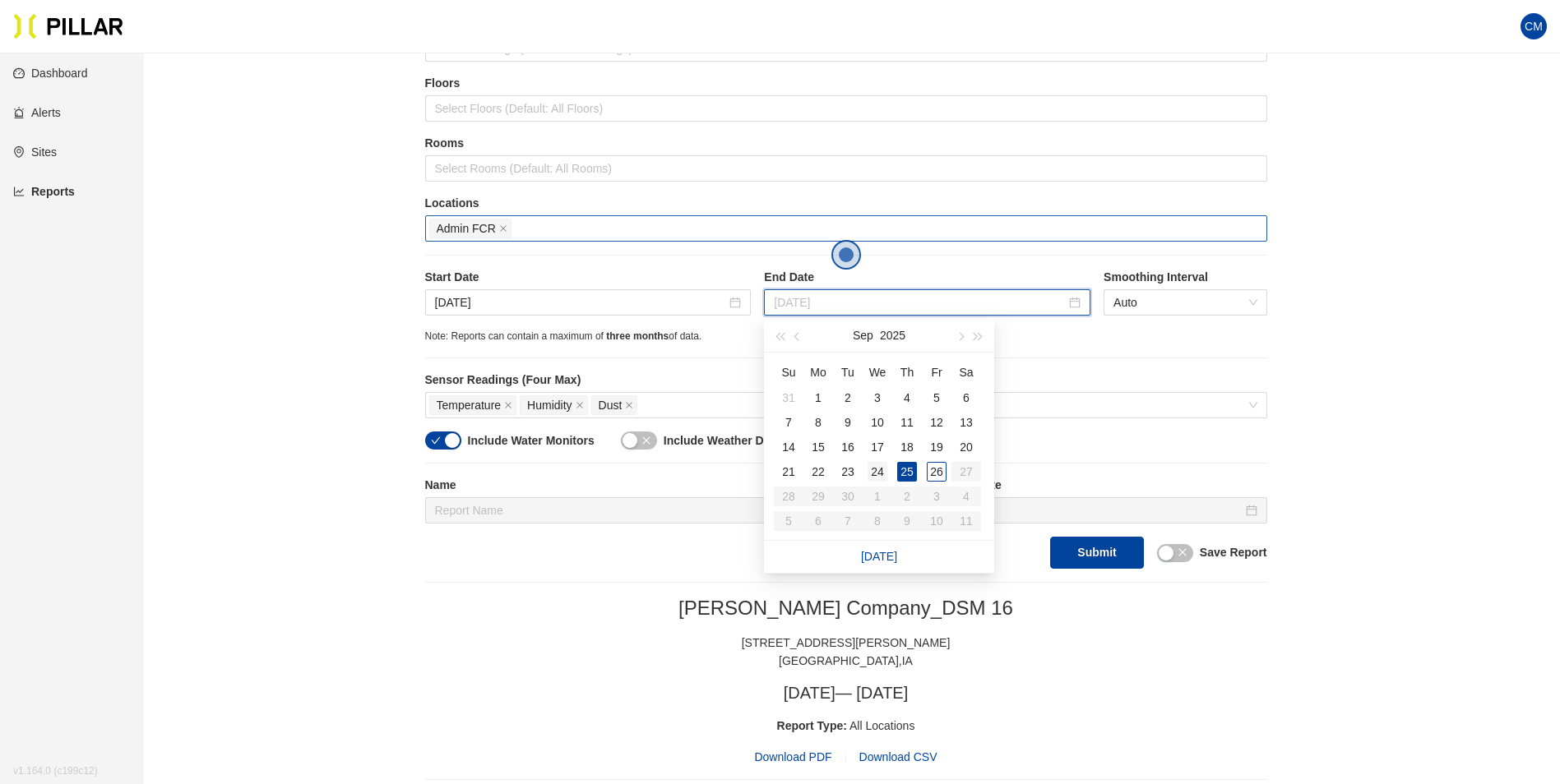
type input "[DATE]"
click at [879, 474] on div "24" at bounding box center [877, 471] width 20 height 20
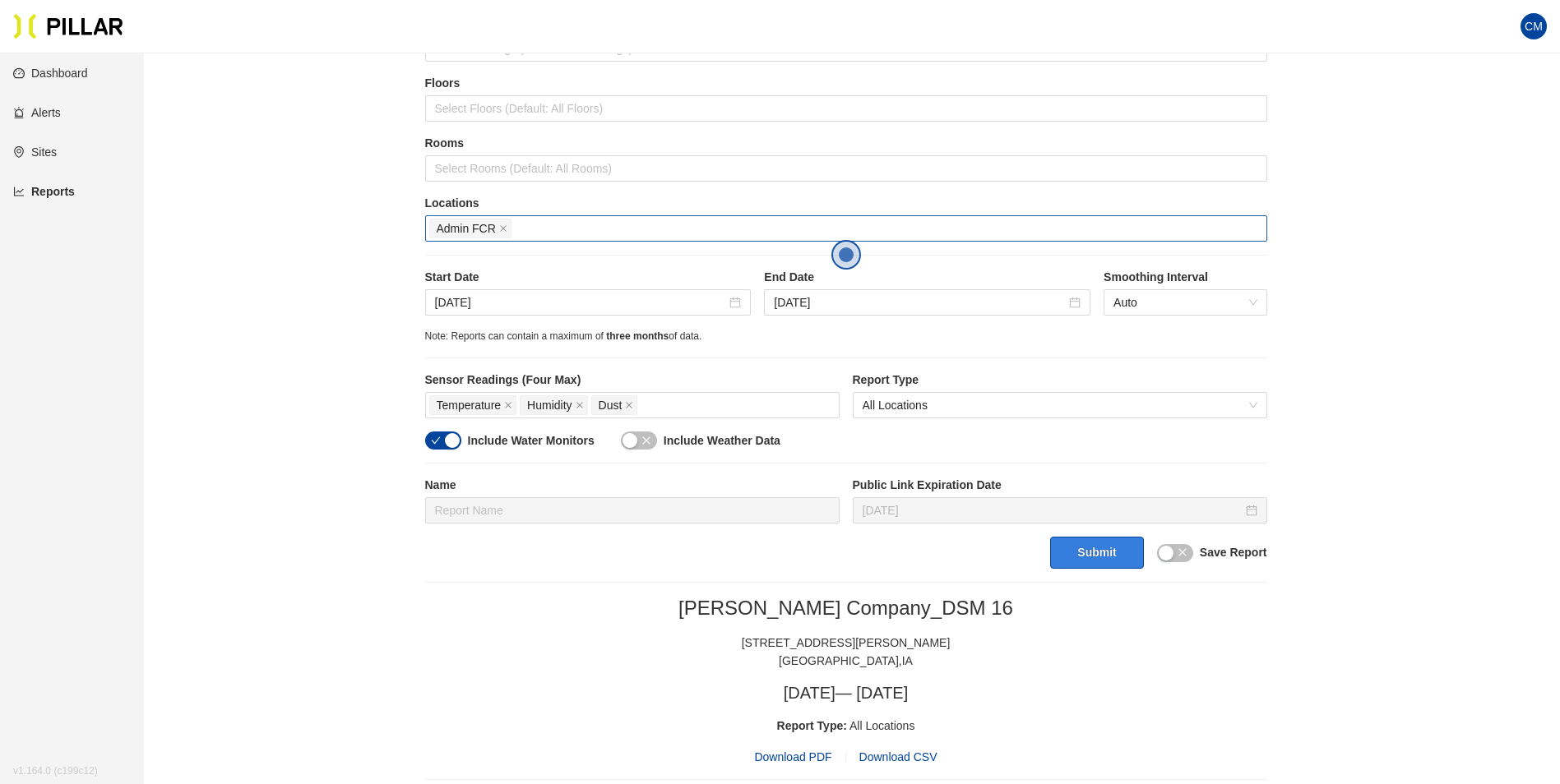
click at [1094, 565] on button "Submit" at bounding box center [1096, 553] width 93 height 32
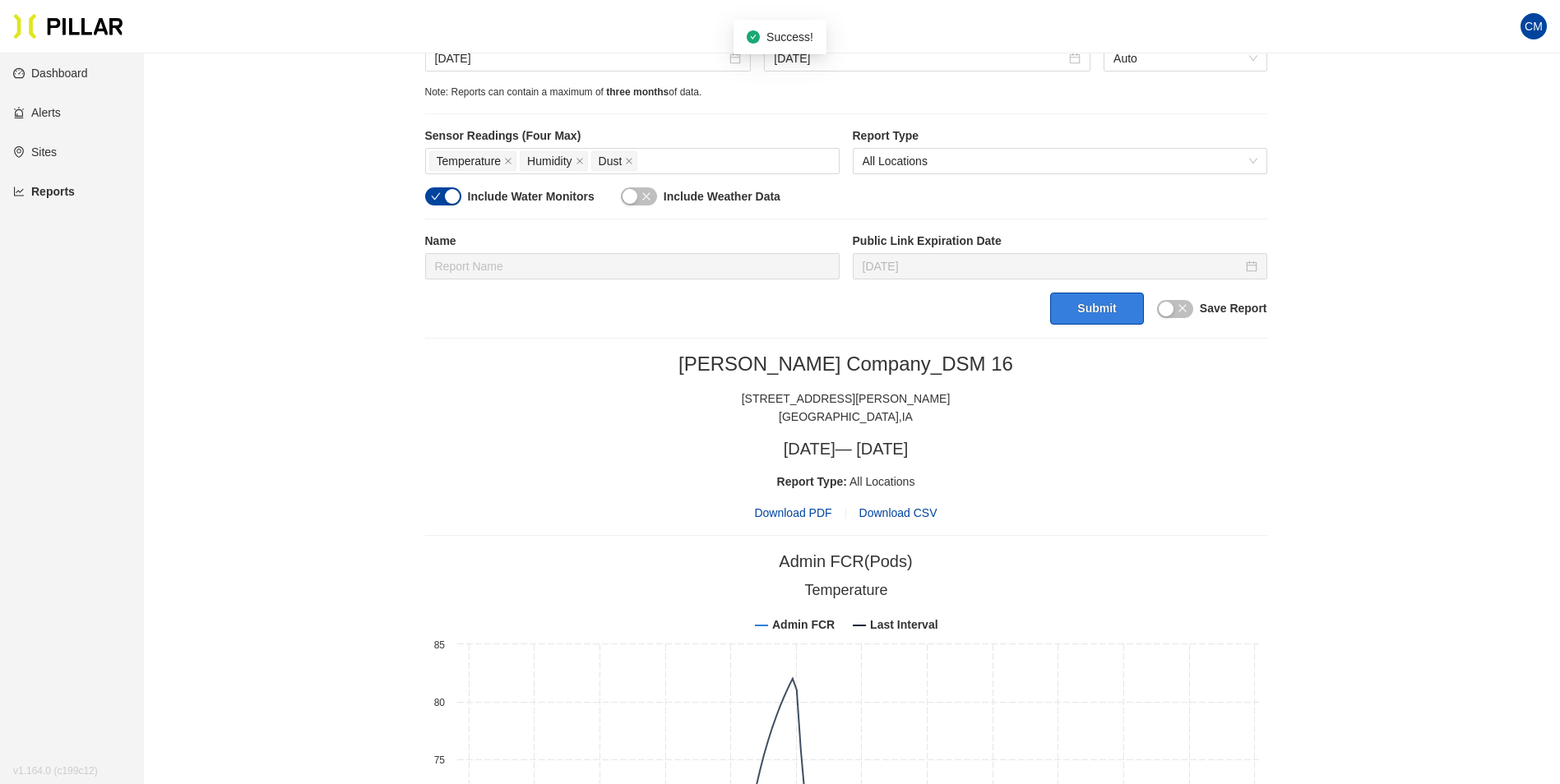
scroll to position [411, 0]
click at [762, 513] on span "Download PDF" at bounding box center [792, 510] width 77 height 18
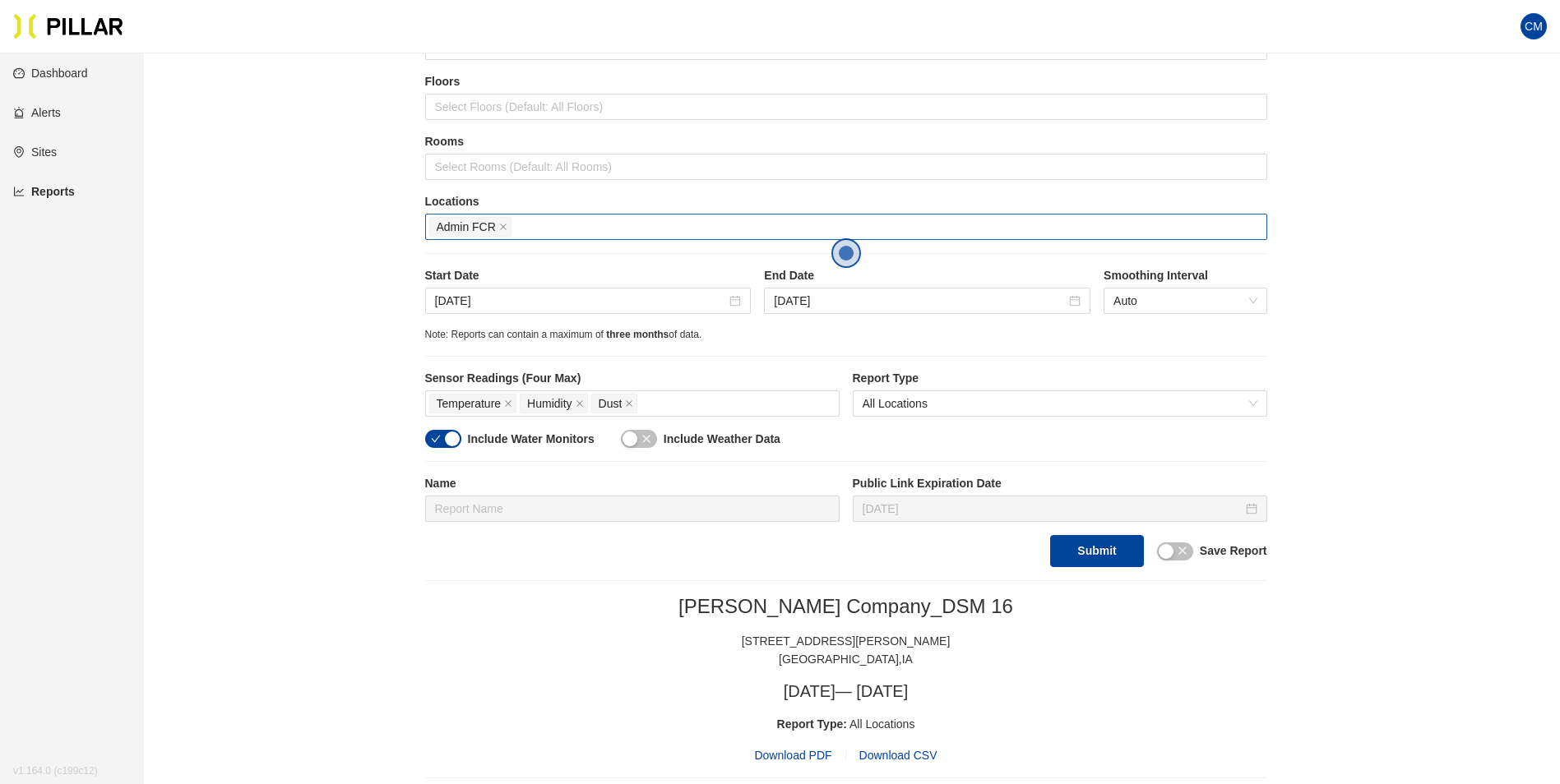
scroll to position [164, 0]
click at [462, 301] on input "[DATE]" at bounding box center [581, 302] width 292 height 18
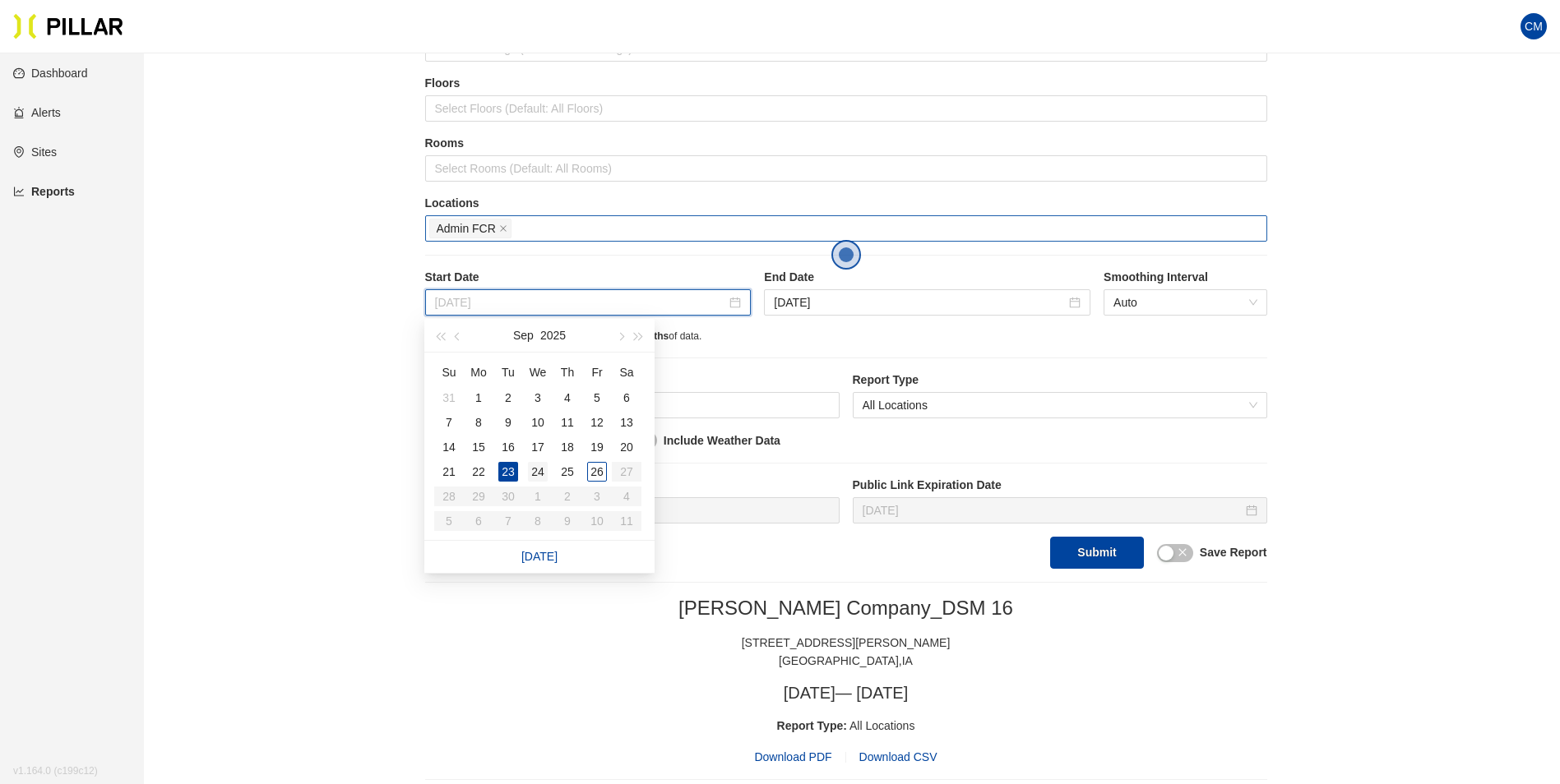
type input "[DATE]"
click at [540, 474] on div "24" at bounding box center [537, 471] width 20 height 20
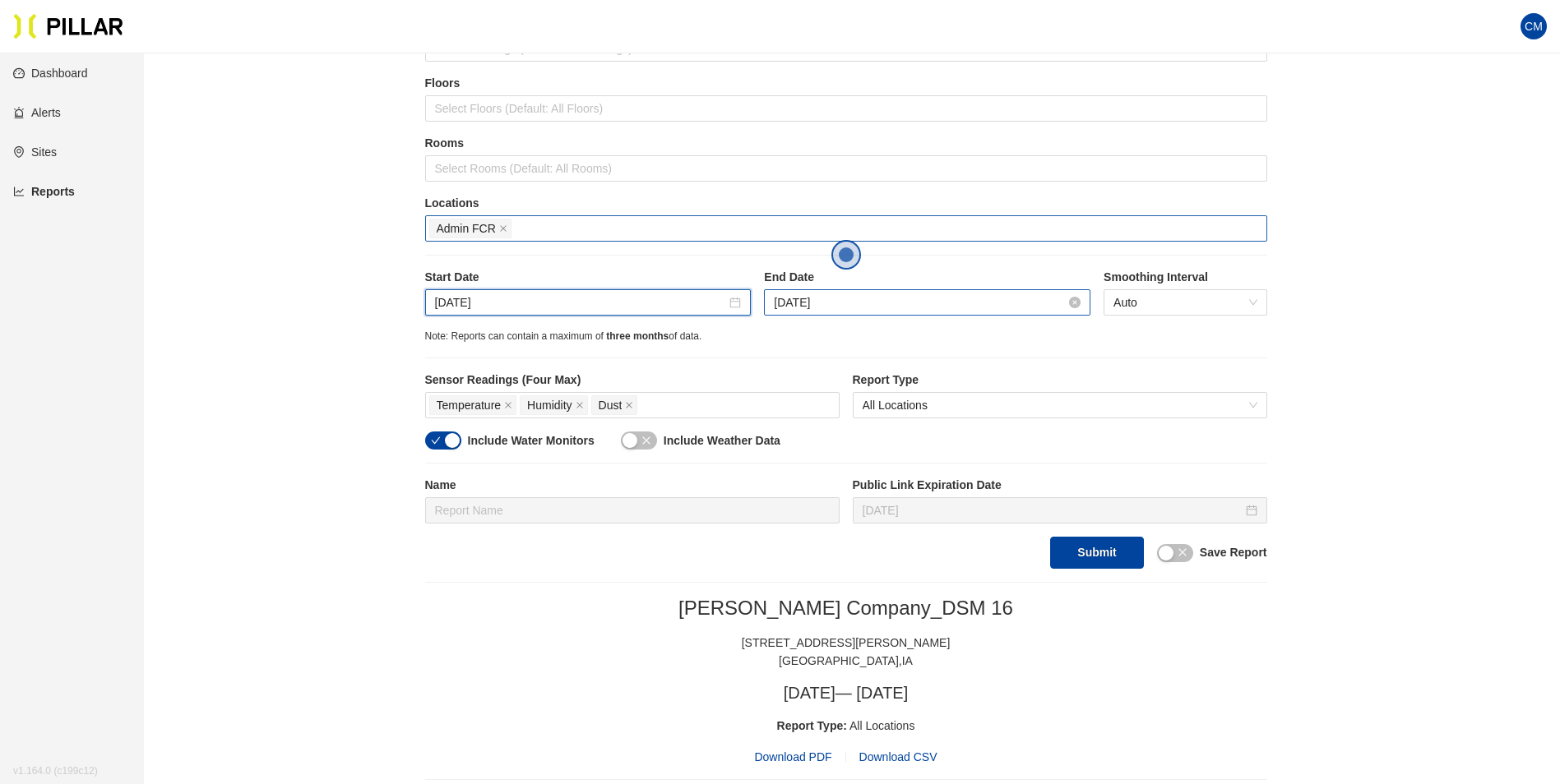
click at [887, 298] on input "[DATE]" at bounding box center [920, 302] width 292 height 18
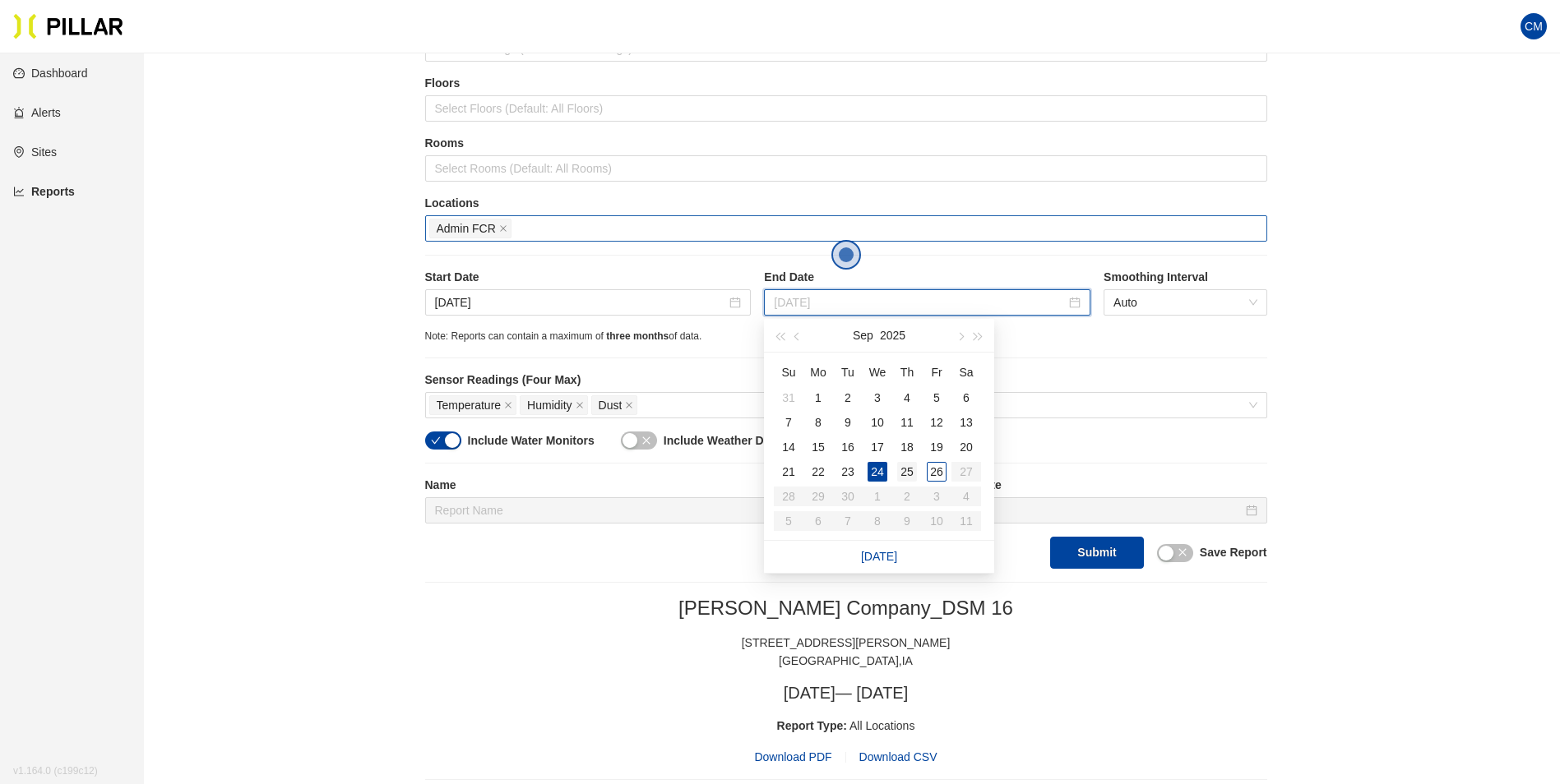
type input "[DATE]"
click at [902, 469] on div "25" at bounding box center [906, 471] width 20 height 20
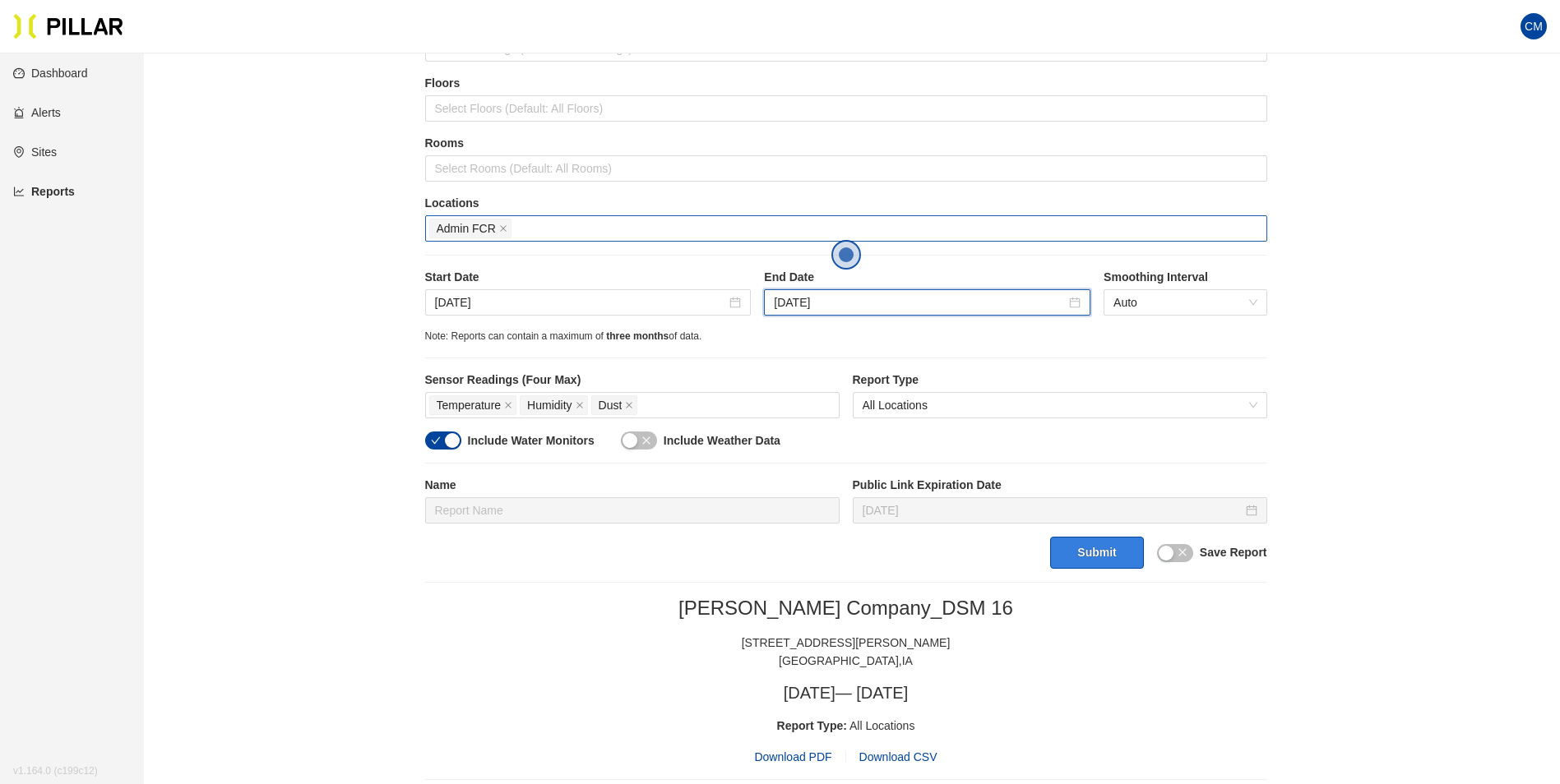
click at [1106, 551] on button "Submit" at bounding box center [1096, 553] width 93 height 32
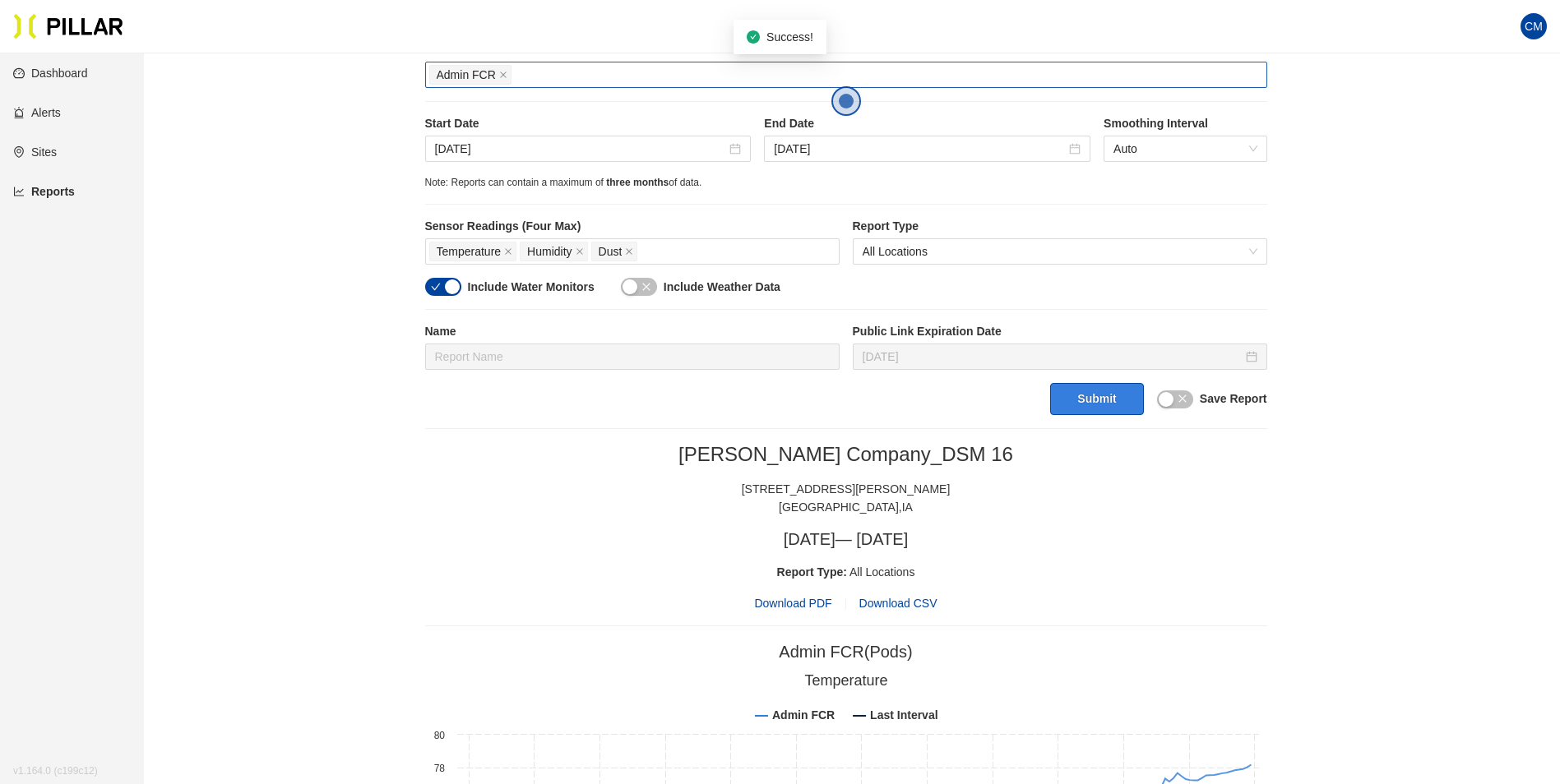
scroll to position [329, 0]
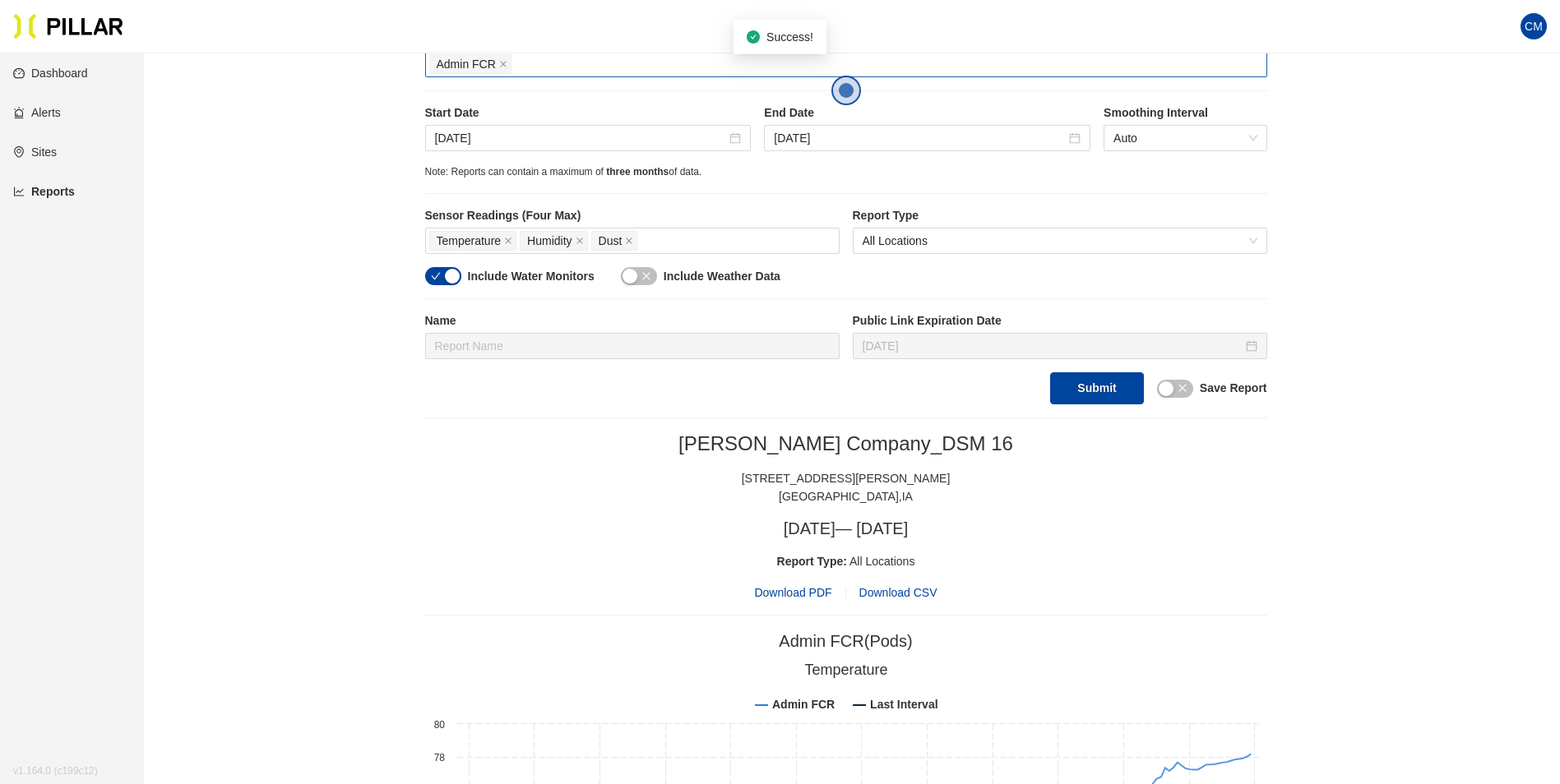
click at [792, 597] on span "Download PDF" at bounding box center [792, 592] width 77 height 18
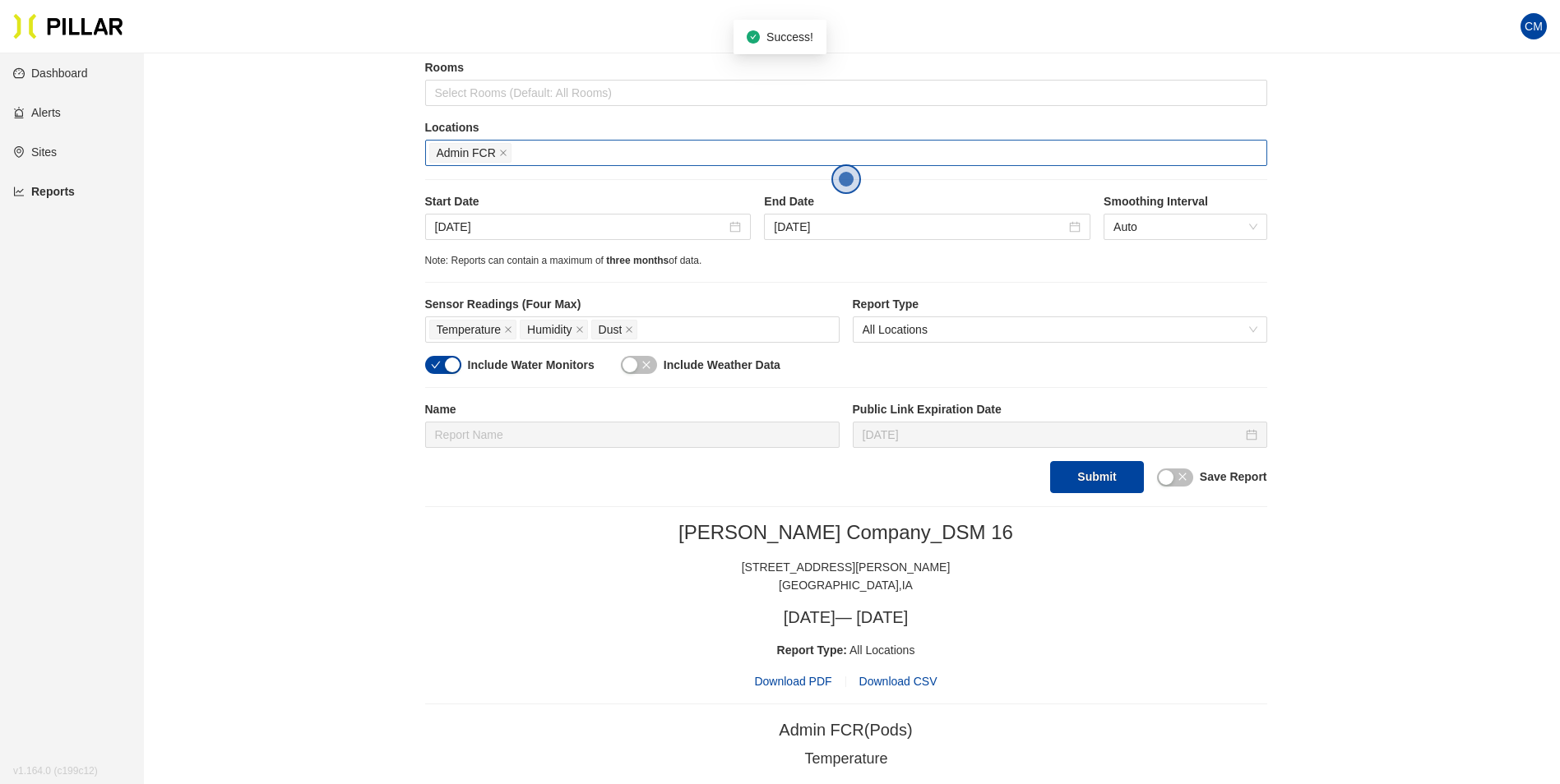
scroll to position [82, 0]
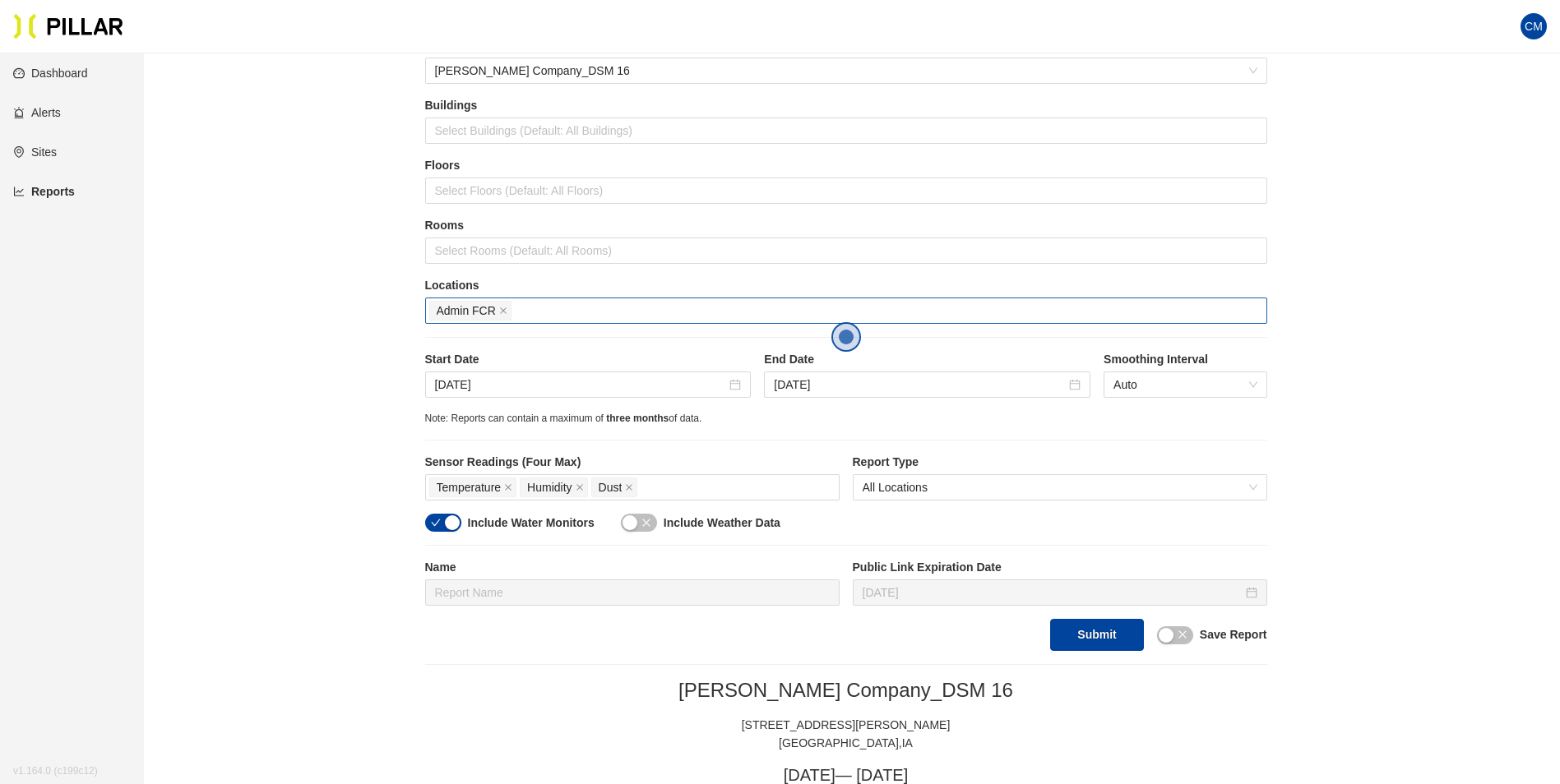
click at [497, 315] on span "Admin FCR" at bounding box center [470, 310] width 82 height 20
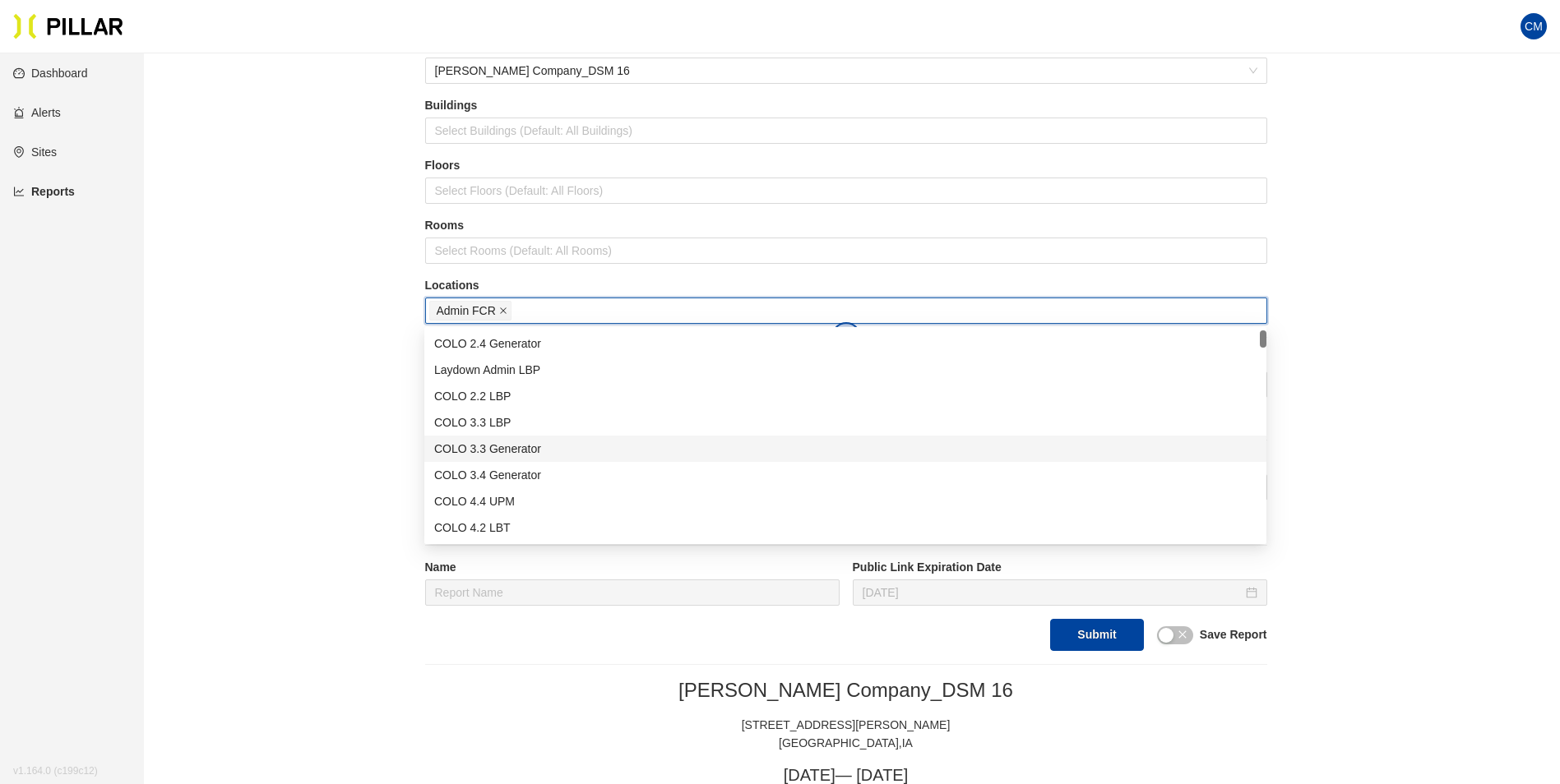
click at [501, 311] on icon "close" at bounding box center [503, 311] width 9 height 9
click at [516, 305] on div at bounding box center [846, 311] width 834 height 23
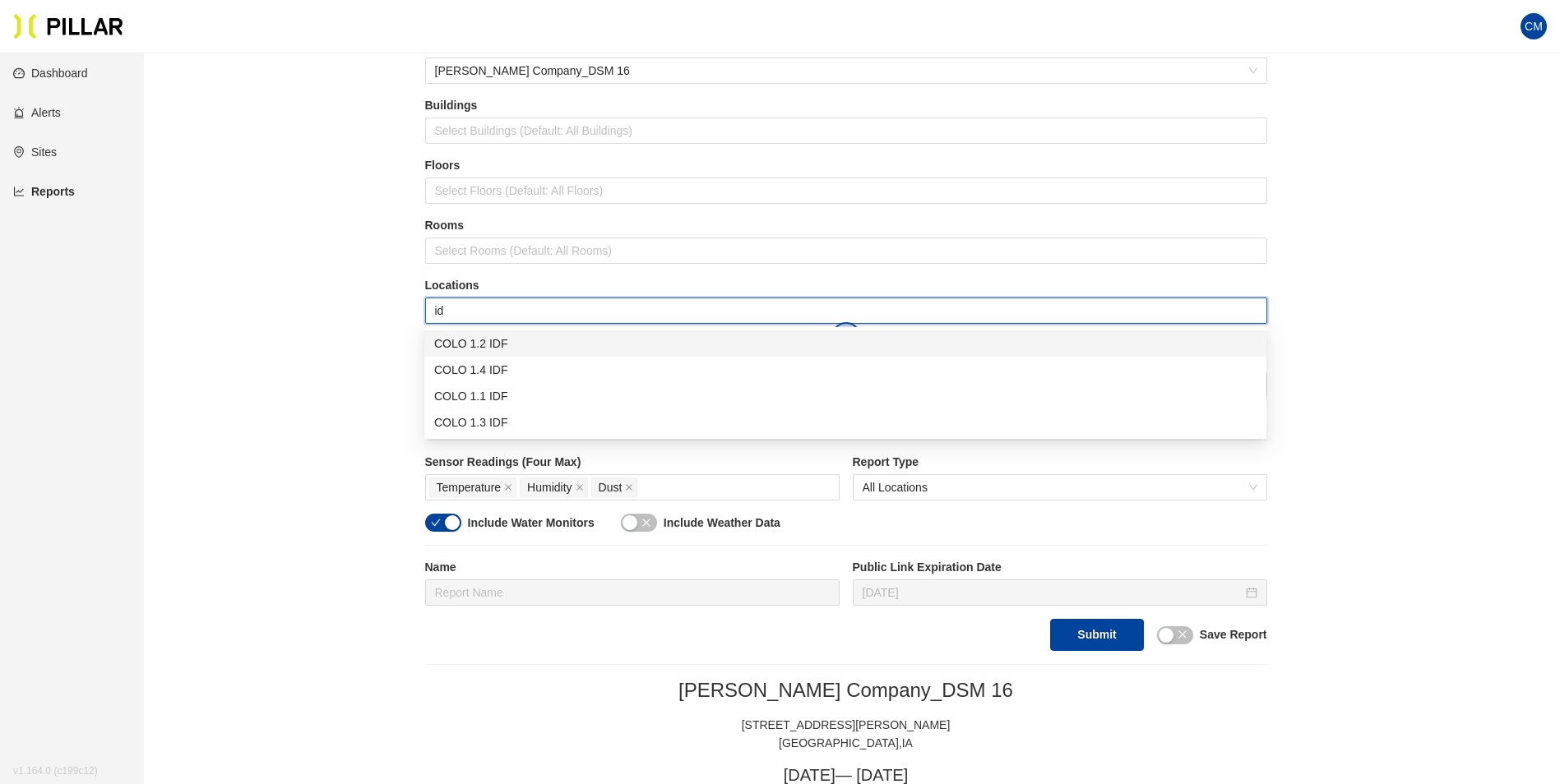
type input "idf"
click at [480, 337] on div "COLO 1.2 IDF" at bounding box center [845, 343] width 822 height 18
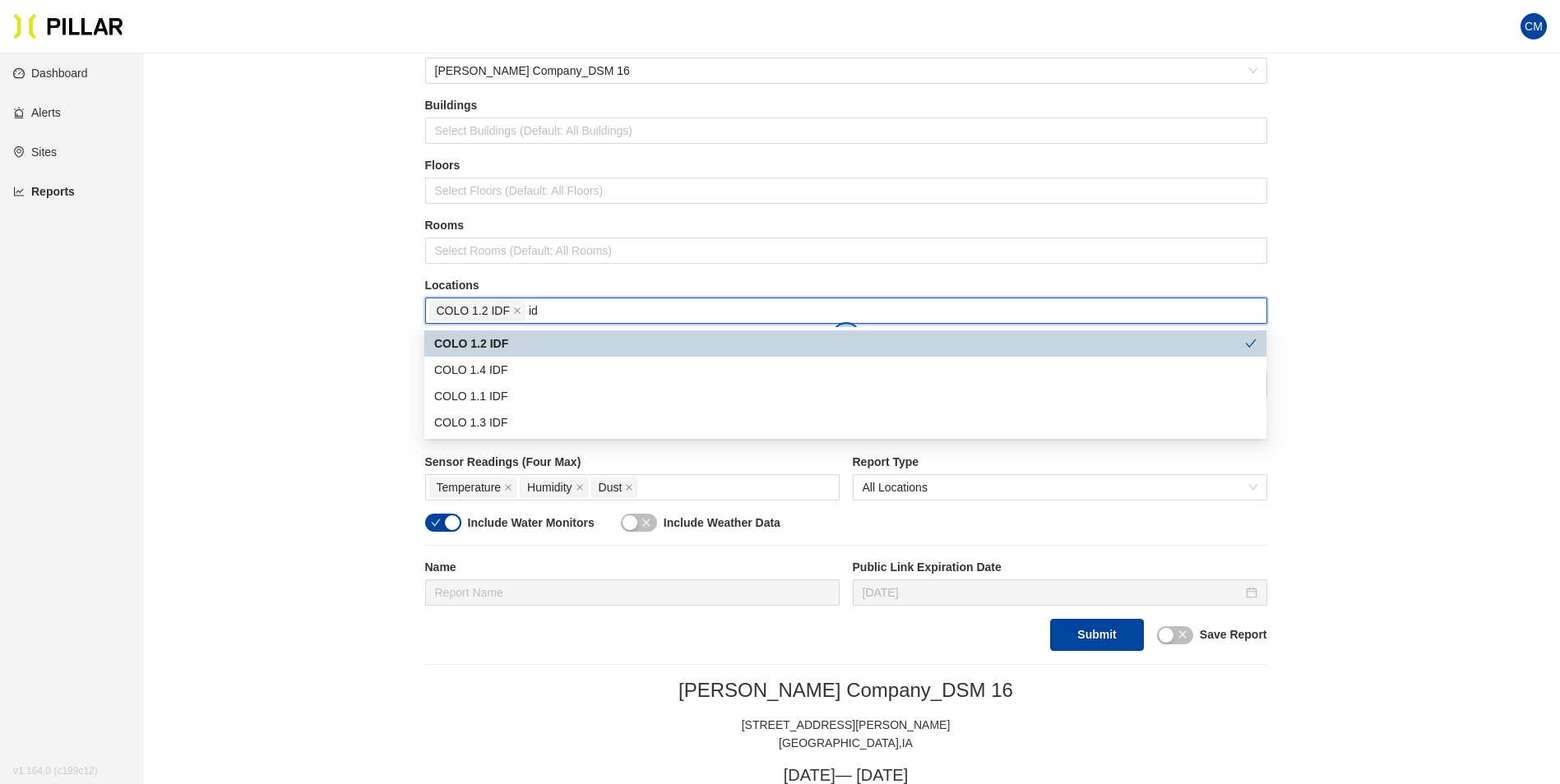
type input "idf"
click at [519, 367] on div "COLO 1.4 IDF" at bounding box center [845, 369] width 822 height 18
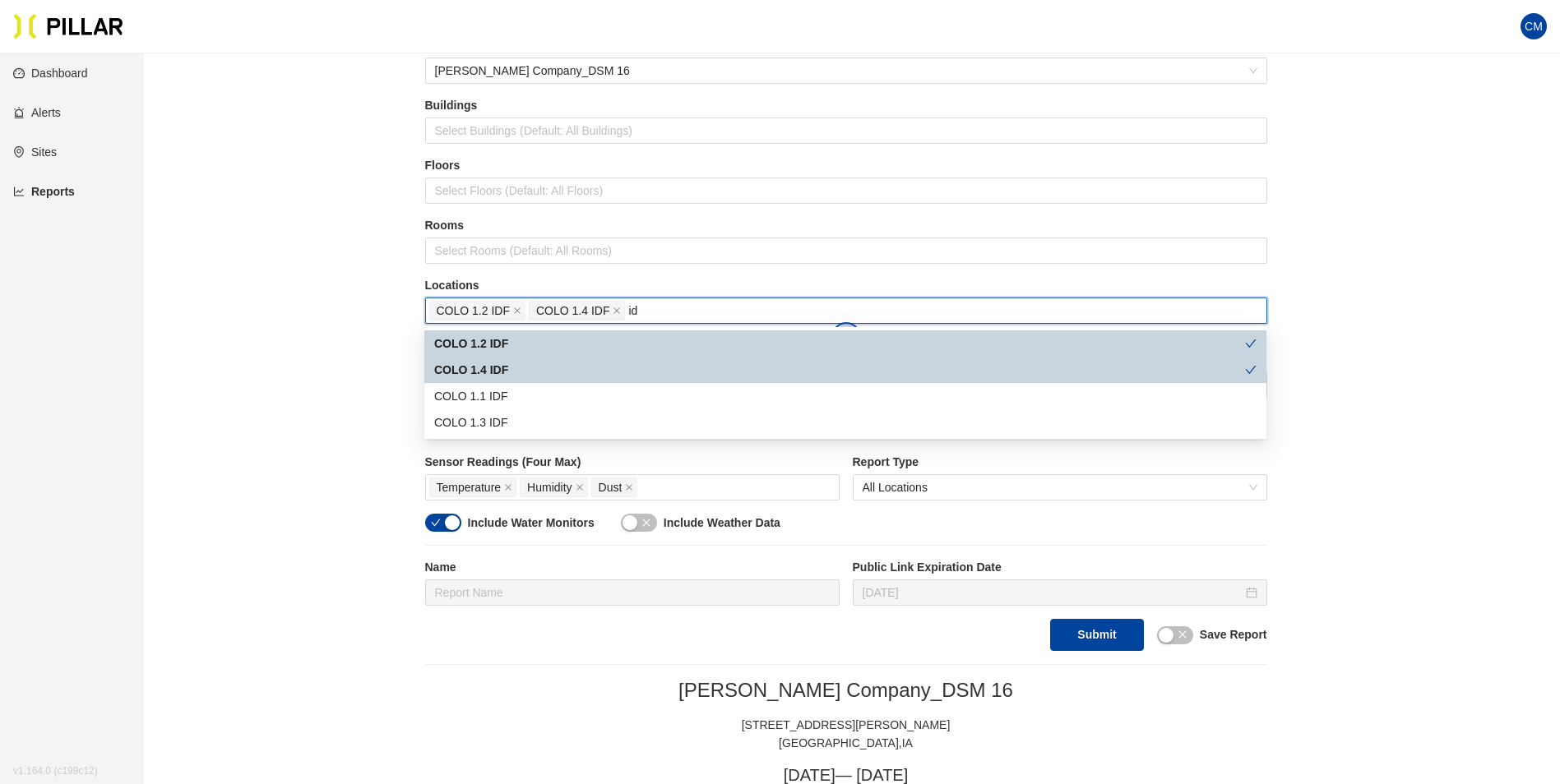
type input "idf"
click at [521, 393] on div "COLO 1.1 IDF" at bounding box center [845, 396] width 822 height 18
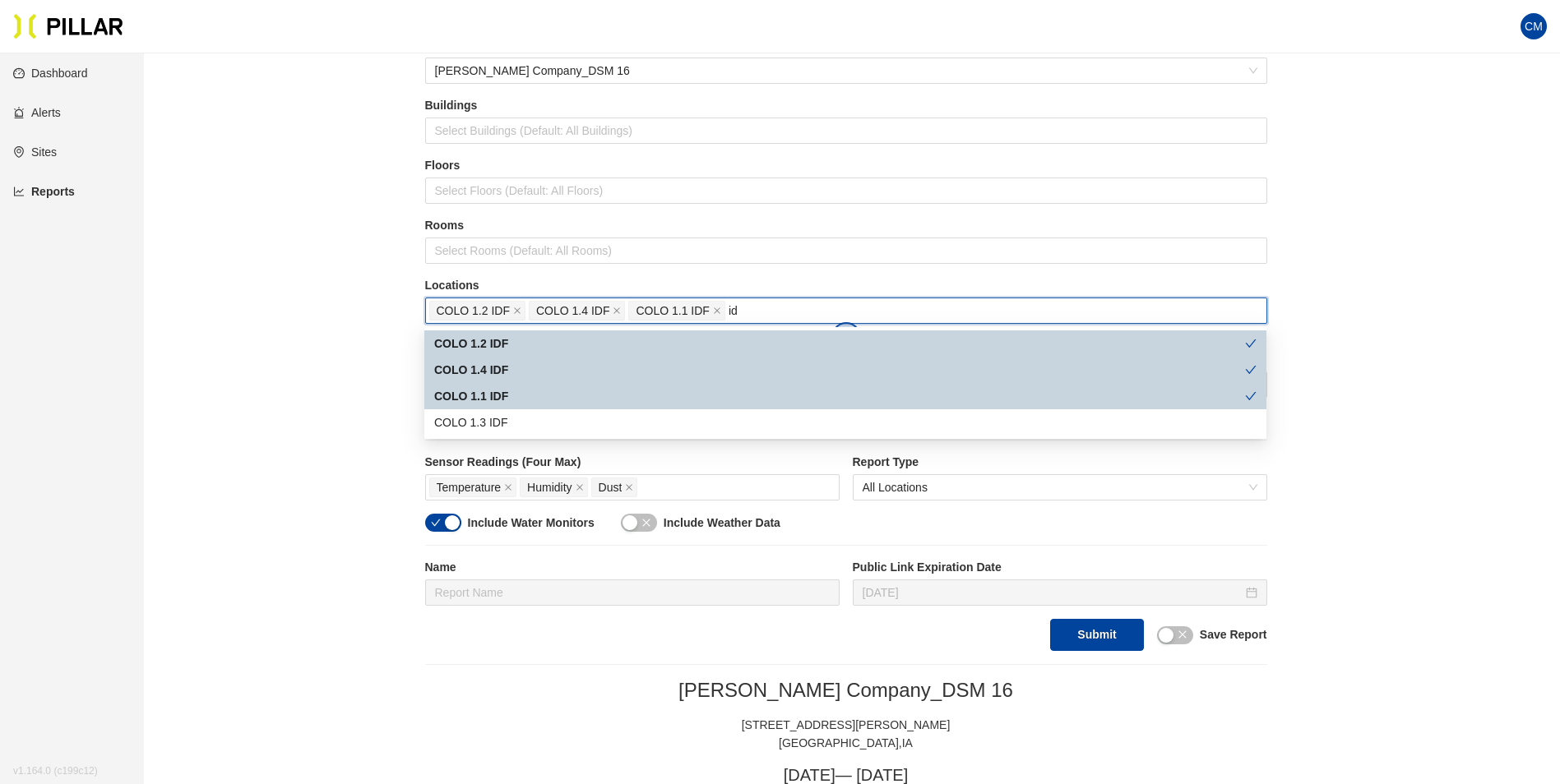
type input "idf"
click at [519, 420] on div "COLO 1.3 IDF" at bounding box center [845, 423] width 822 height 18
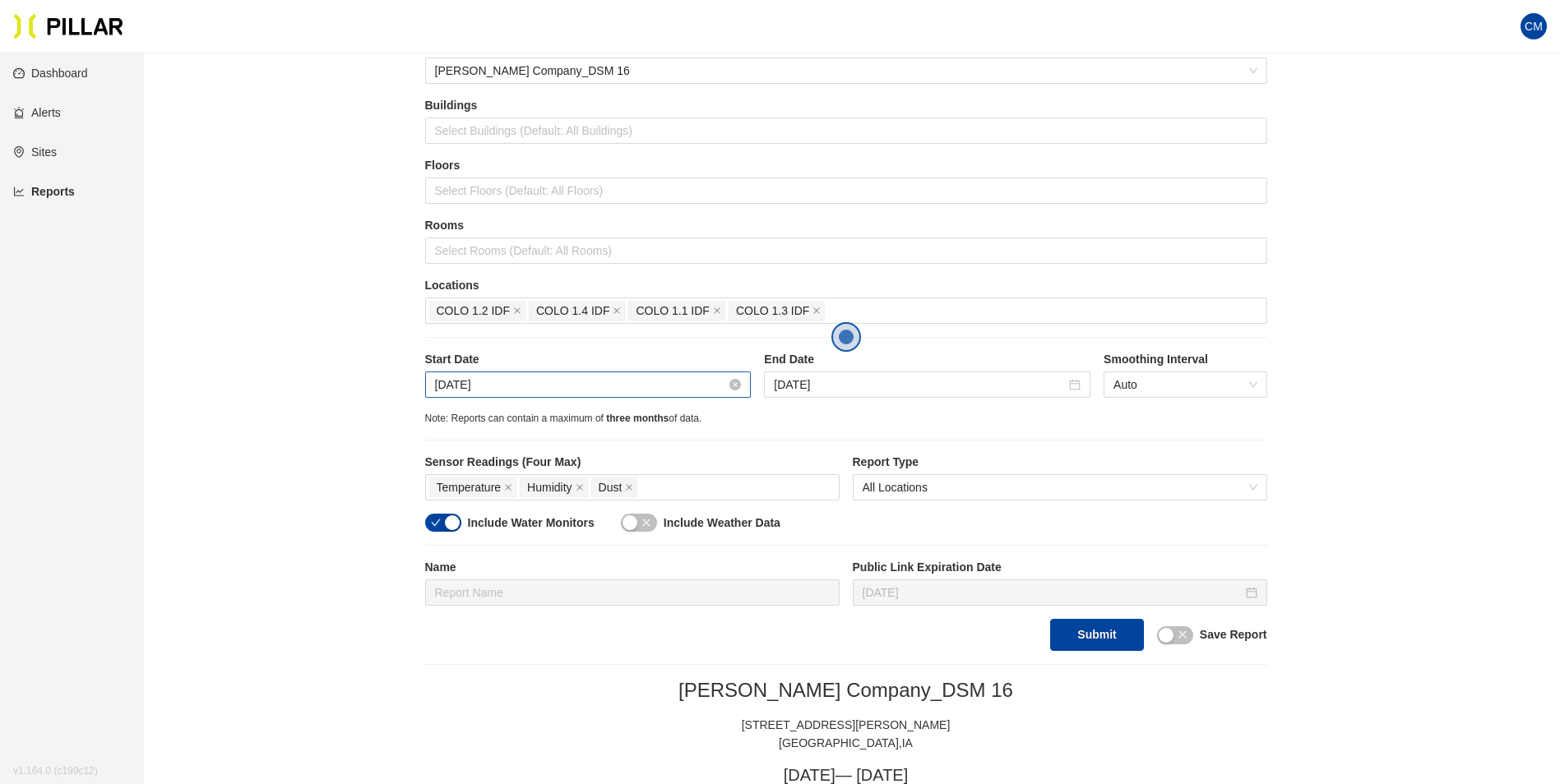
click at [459, 385] on input "[DATE]" at bounding box center [581, 384] width 292 height 18
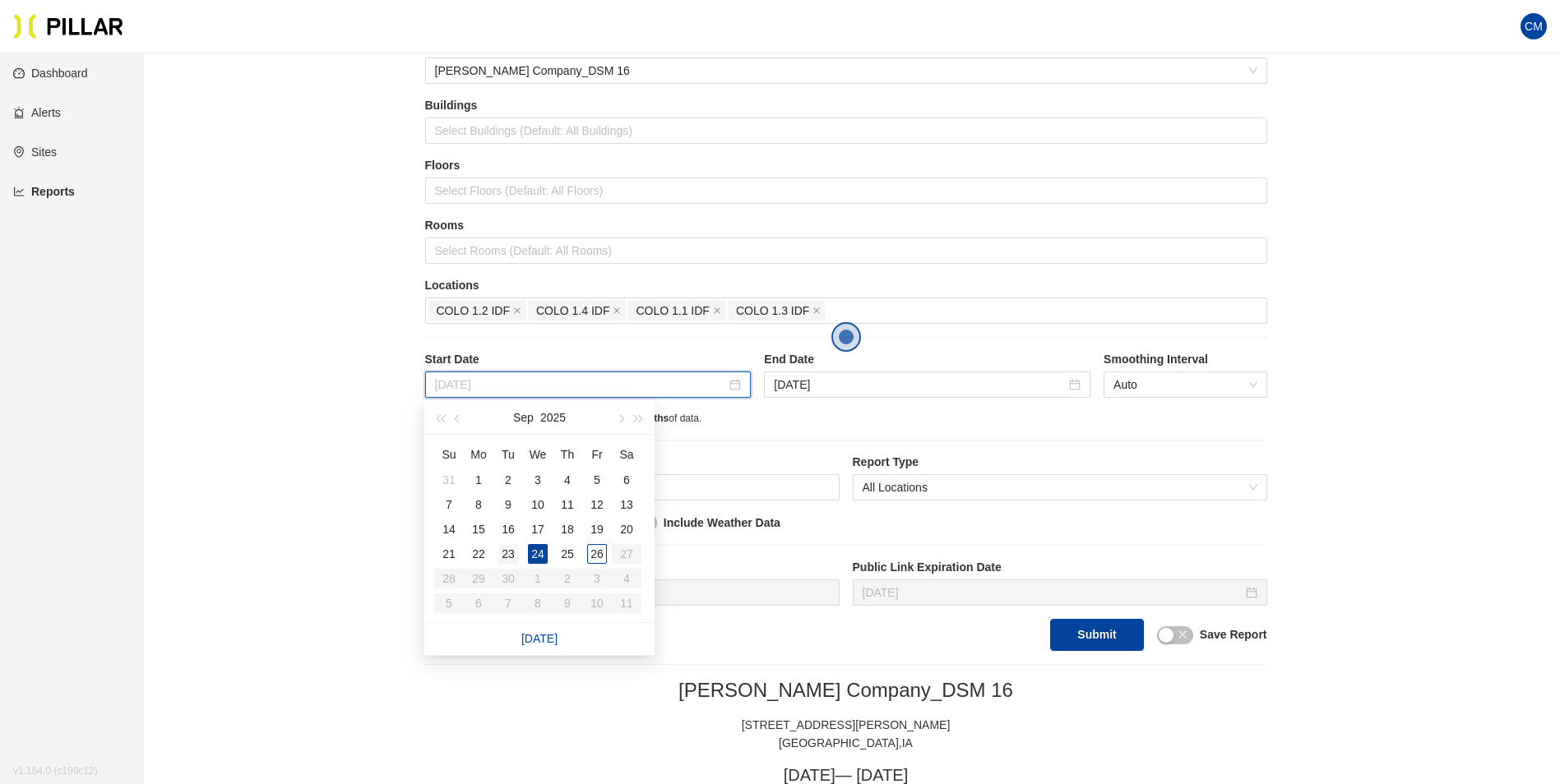
type input "[DATE]"
click at [514, 551] on div "23" at bounding box center [508, 554] width 20 height 20
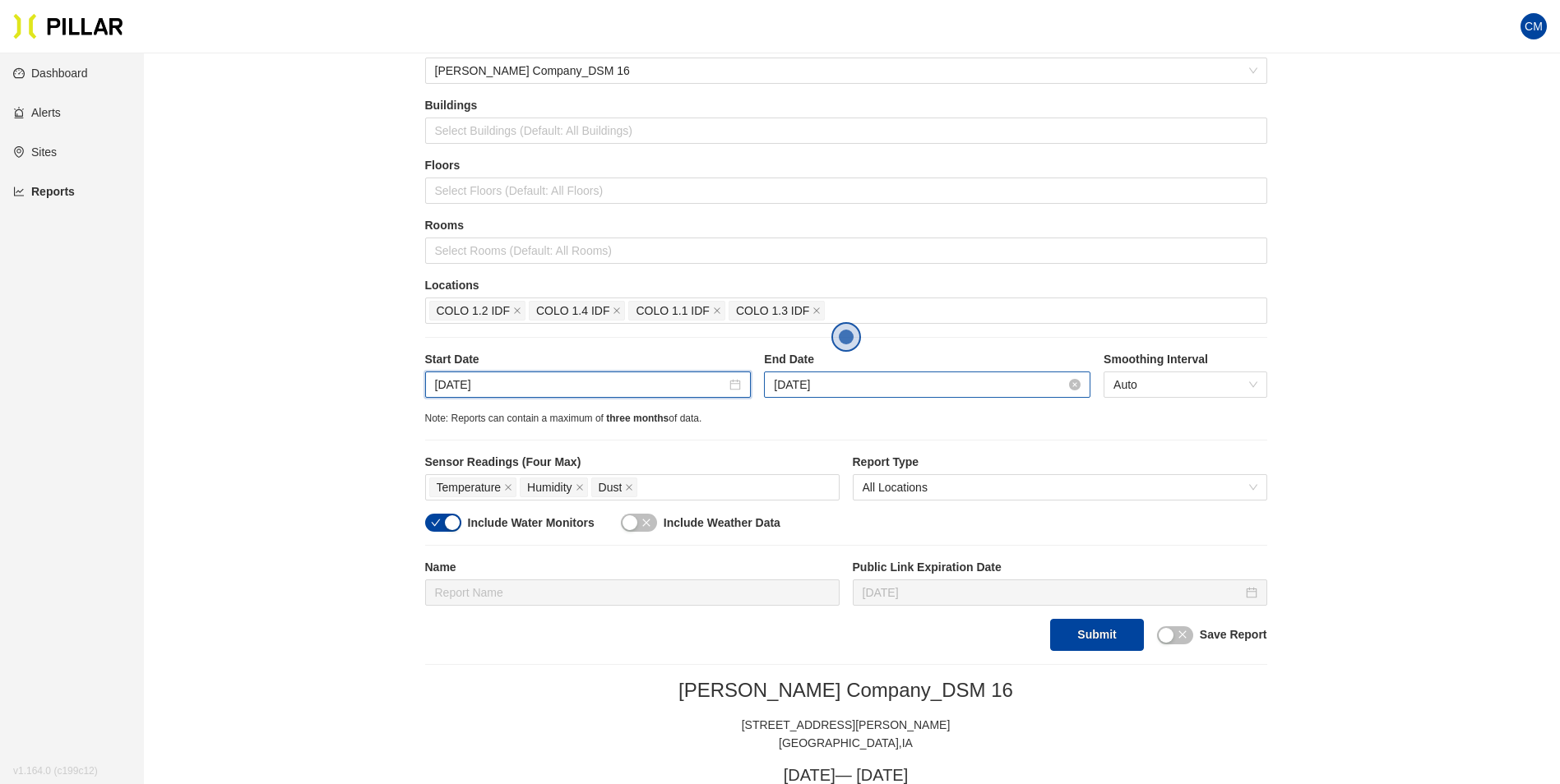
click at [855, 392] on input "[DATE]" at bounding box center [920, 384] width 292 height 18
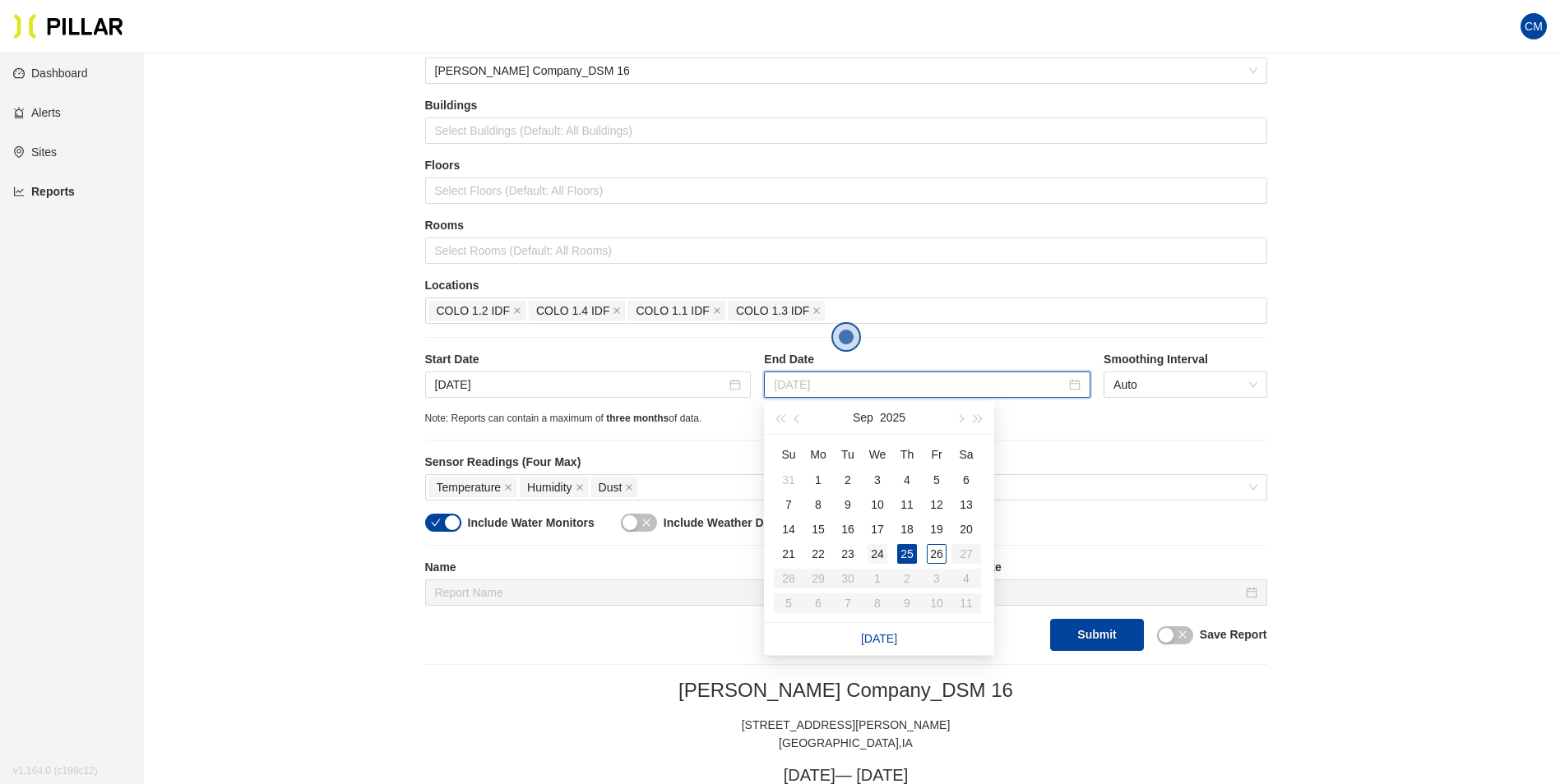
type input "[DATE]"
click at [878, 552] on div "24" at bounding box center [877, 554] width 20 height 20
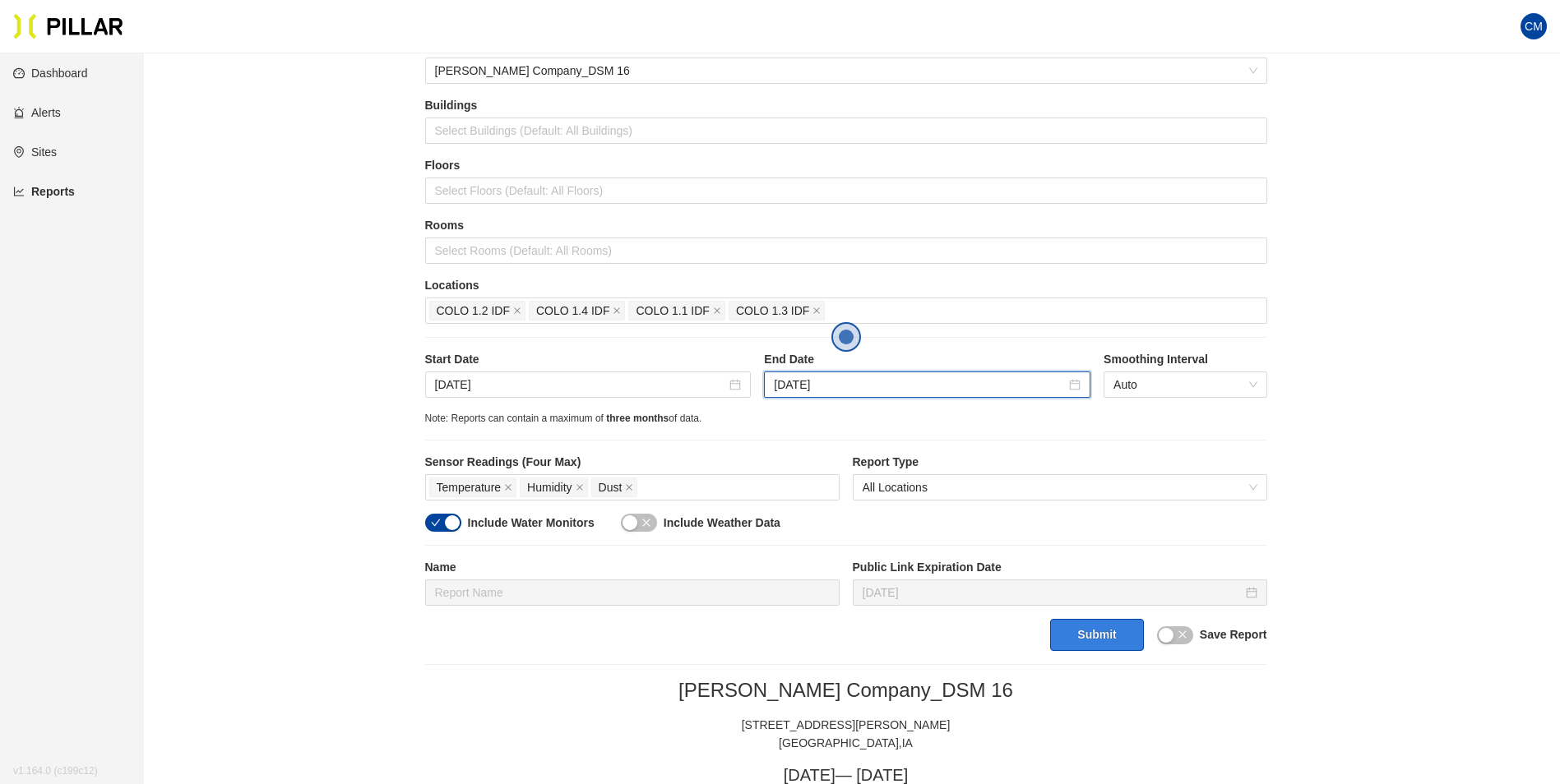
click at [1092, 634] on button "Submit" at bounding box center [1096, 635] width 93 height 32
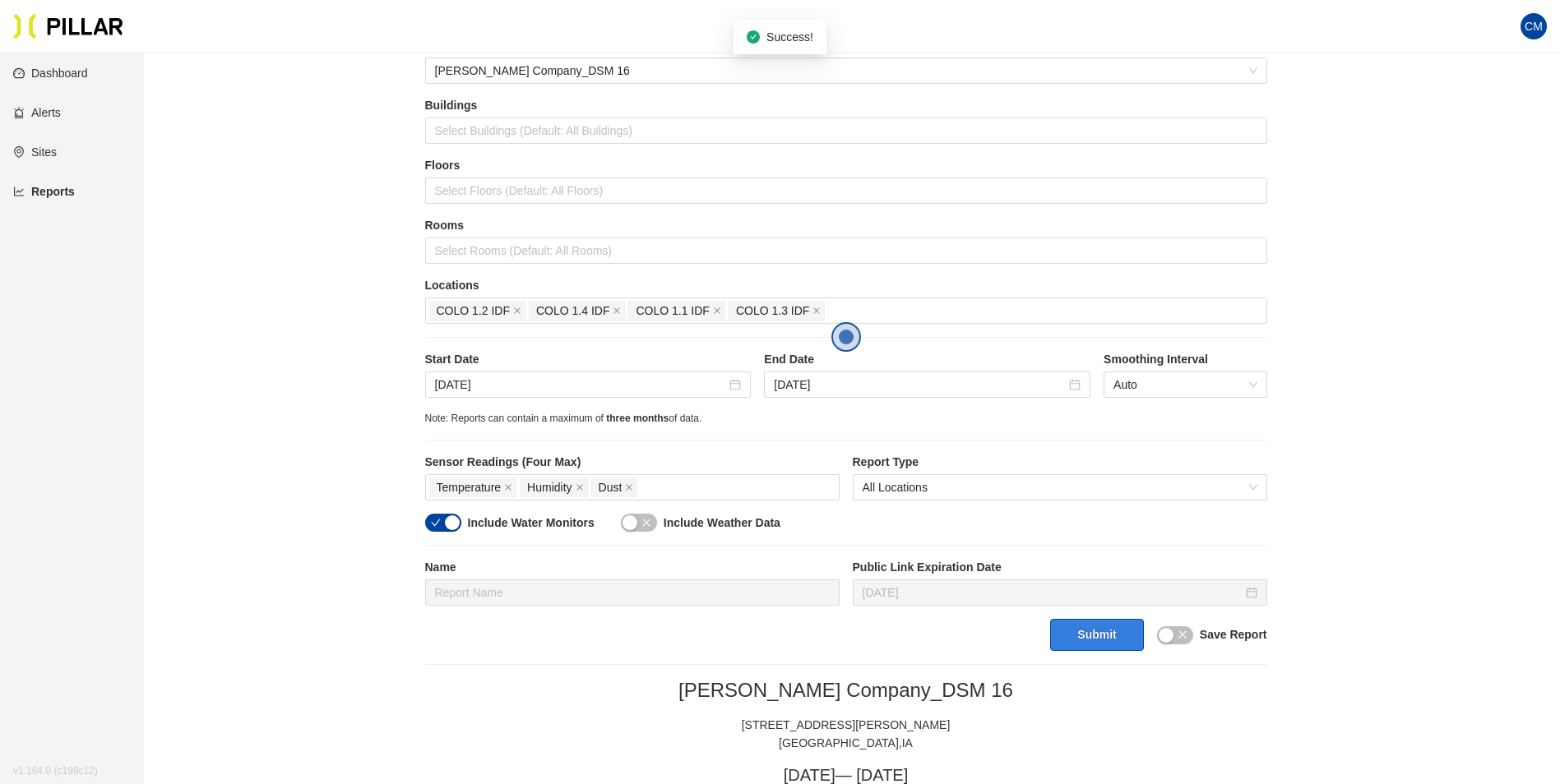
scroll to position [164, 0]
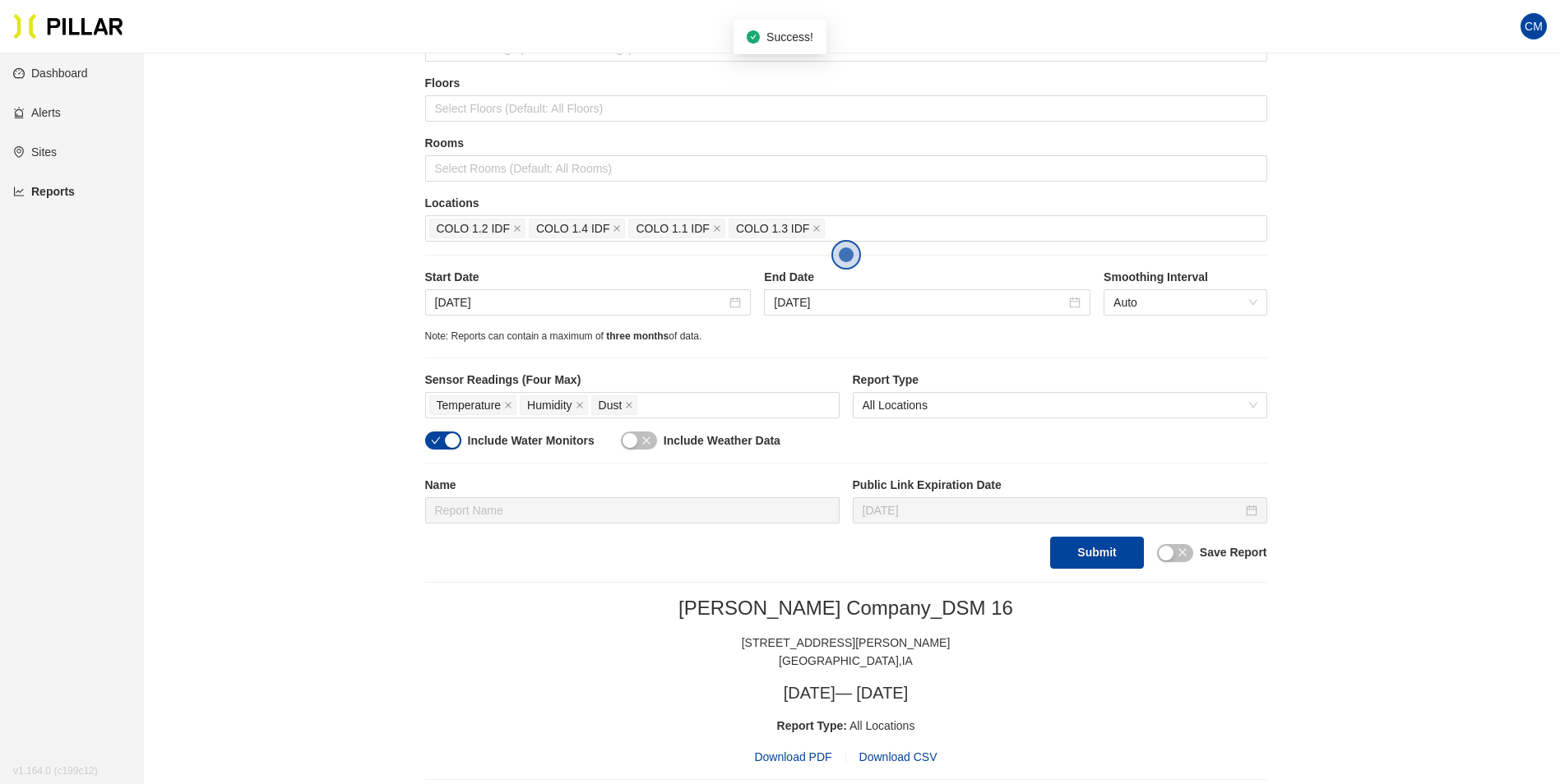
click at [796, 755] on span "Download PDF" at bounding box center [792, 756] width 77 height 18
click at [498, 308] on input "[DATE]" at bounding box center [581, 302] width 292 height 18
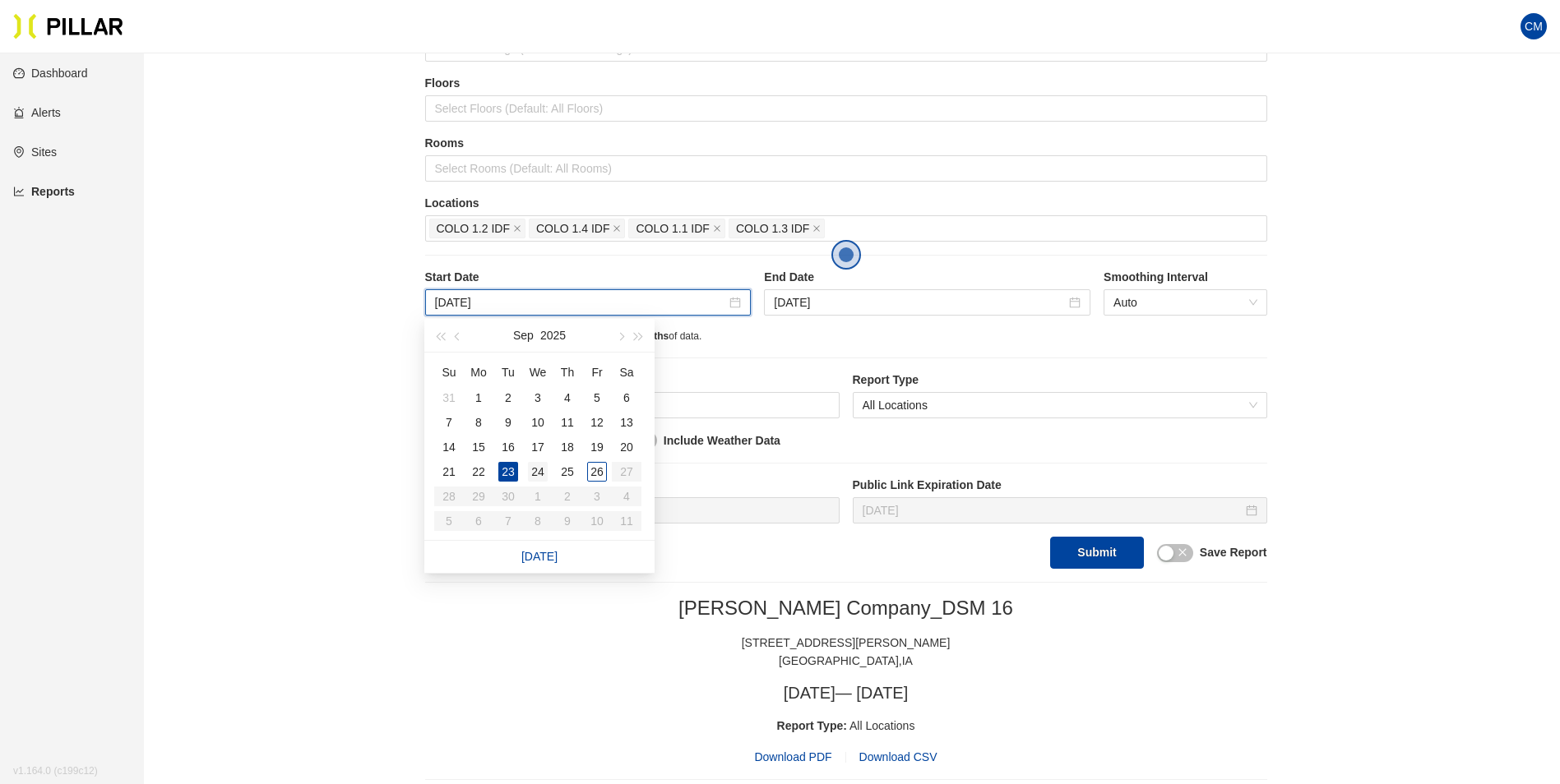
type input "[DATE]"
click at [535, 474] on div "24" at bounding box center [537, 471] width 20 height 20
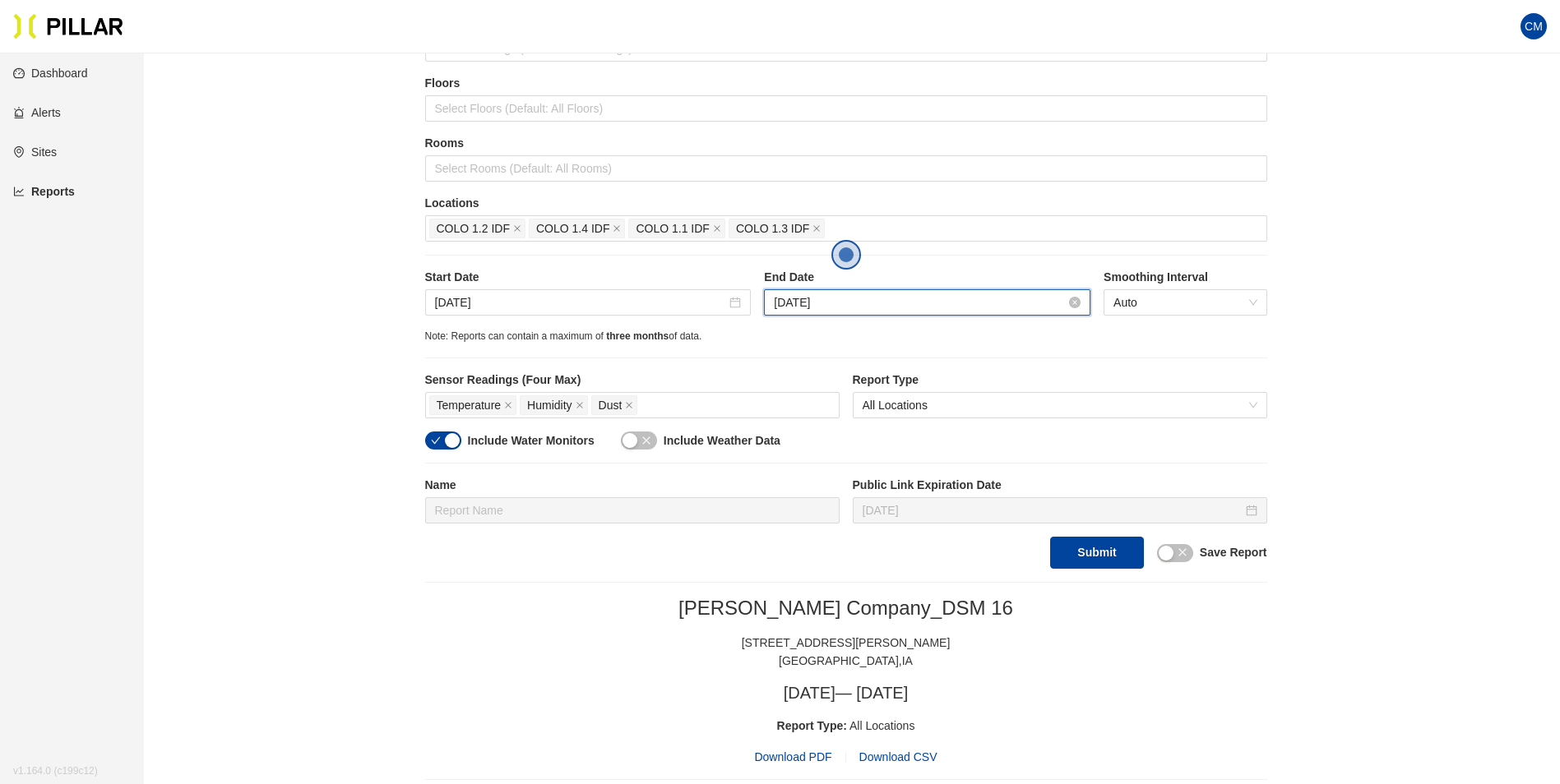
click at [856, 311] on input "[DATE]" at bounding box center [920, 302] width 292 height 18
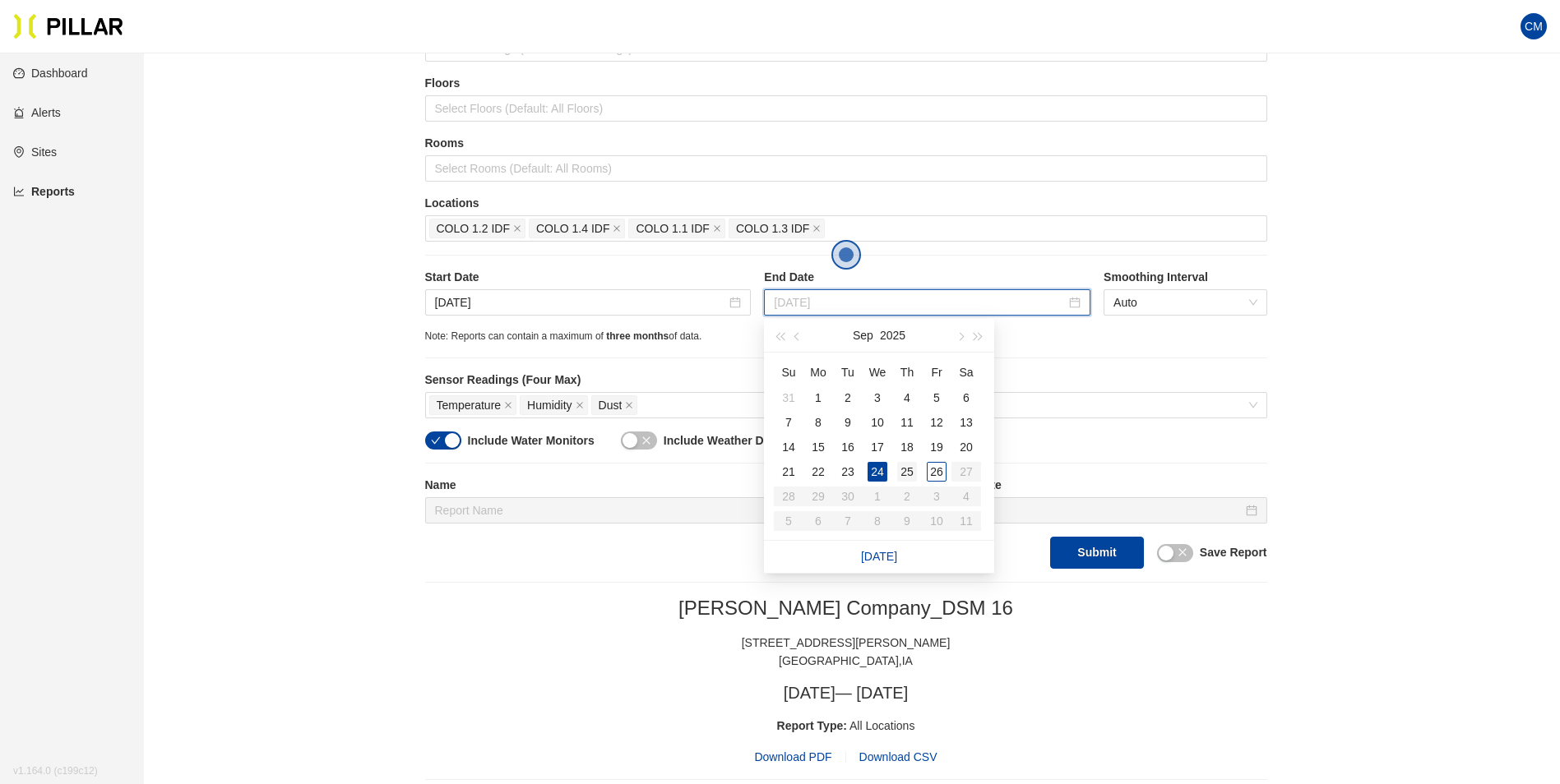
type input "[DATE]"
click at [908, 479] on div "25" at bounding box center [906, 471] width 20 height 20
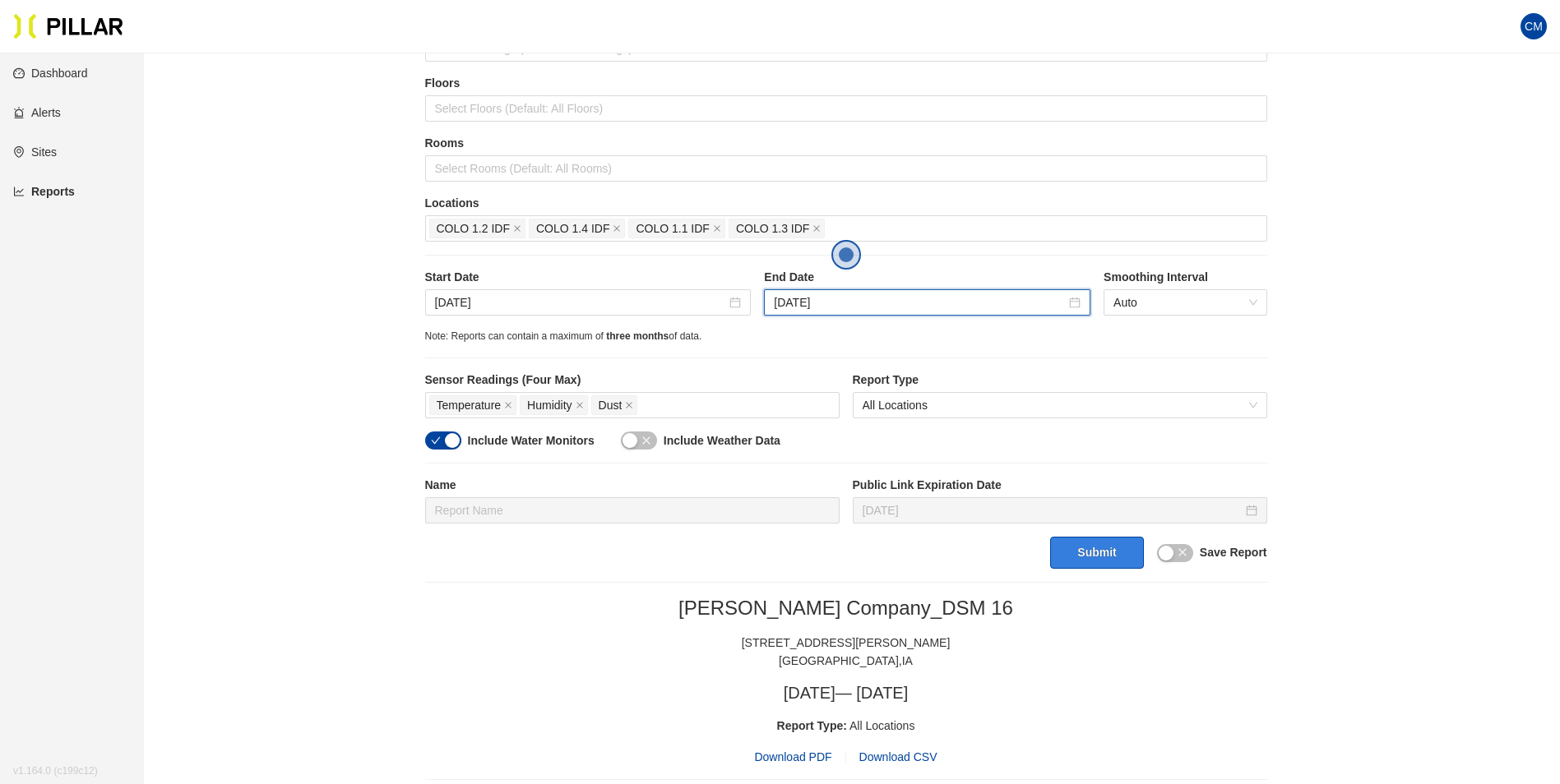
click at [1094, 549] on button "Submit" at bounding box center [1096, 553] width 93 height 32
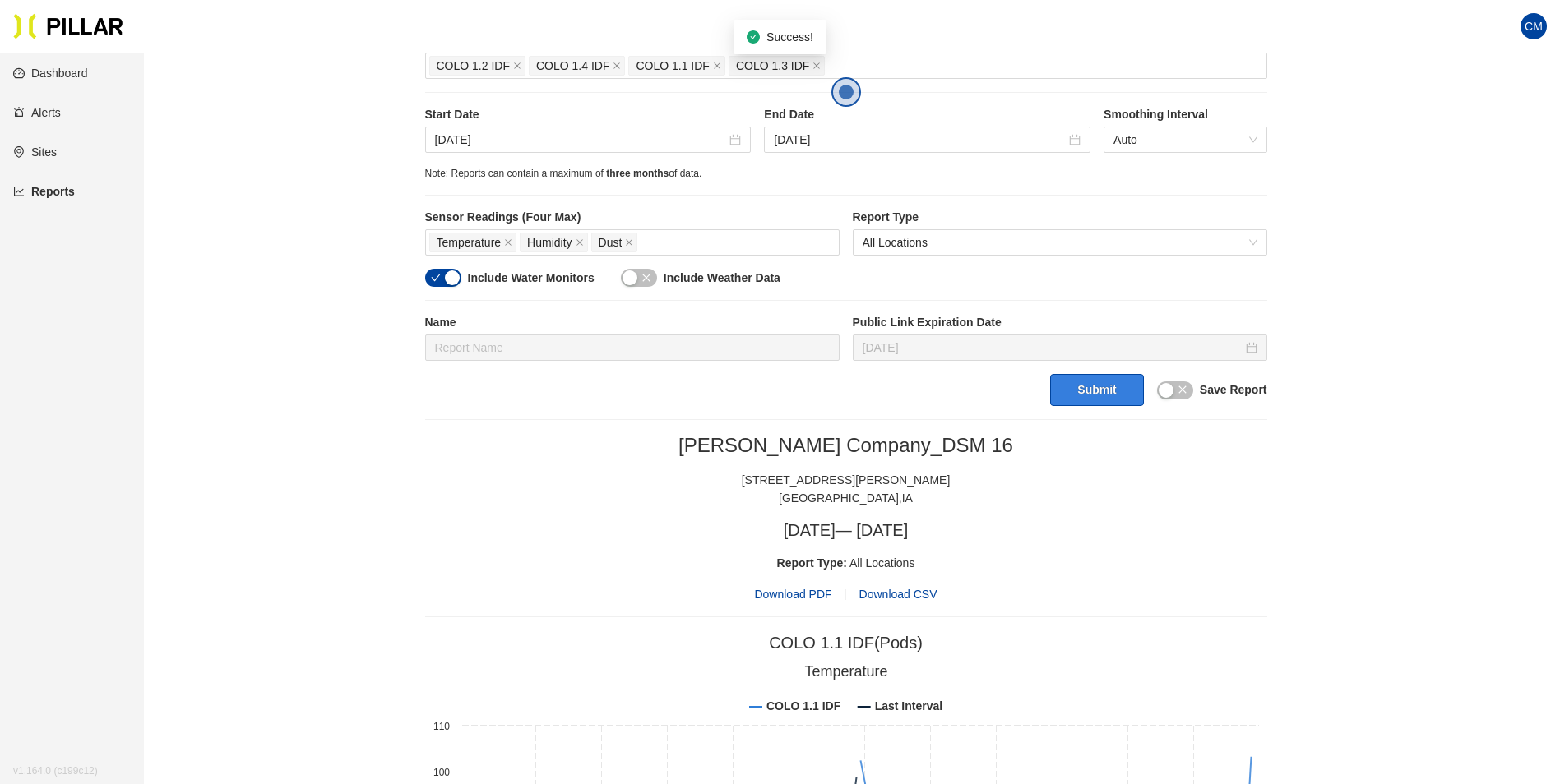
scroll to position [329, 0]
click at [815, 591] on span "Download PDF" at bounding box center [792, 592] width 77 height 18
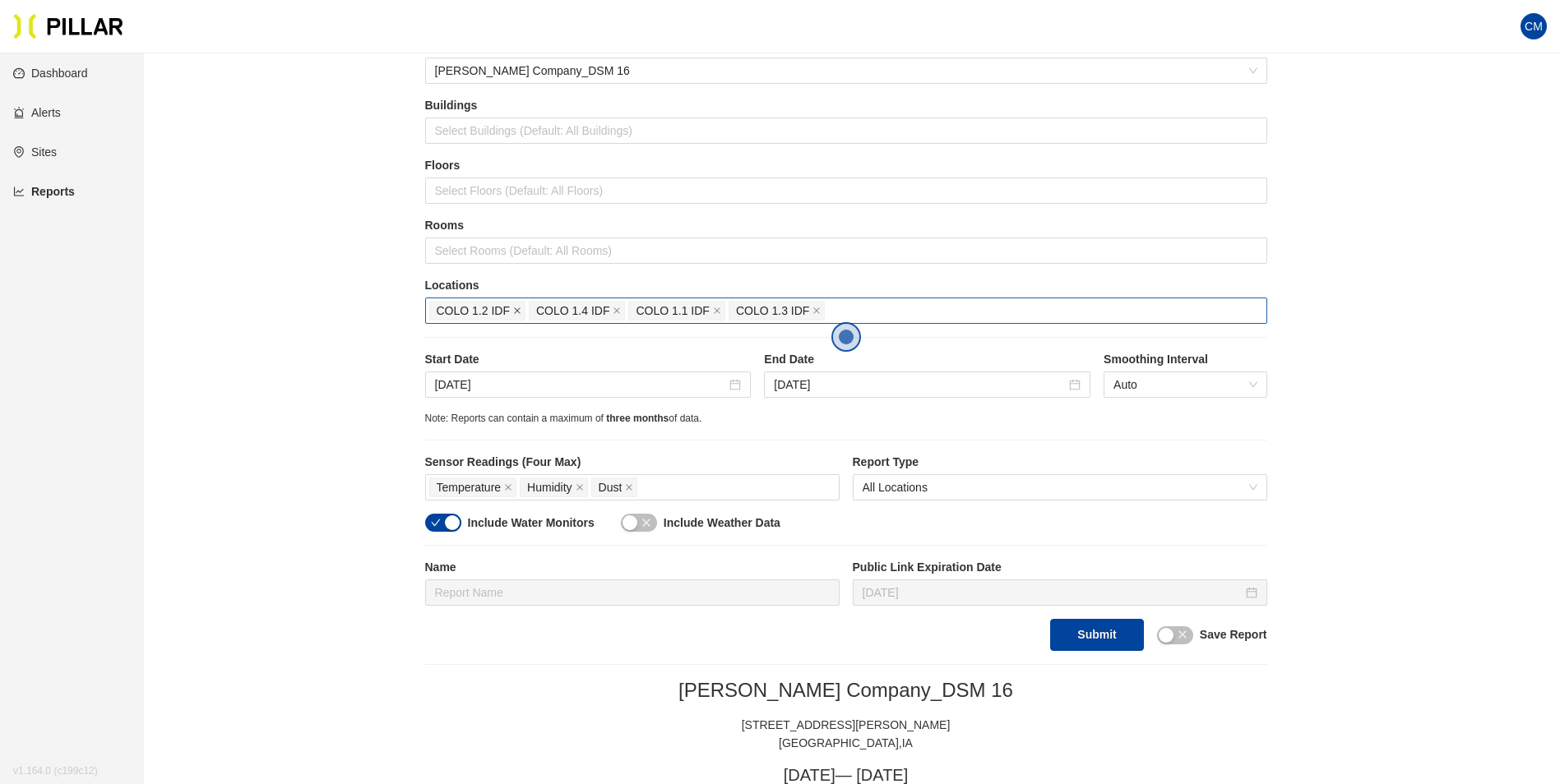
click at [513, 307] on icon "close" at bounding box center [517, 311] width 9 height 9
click at [517, 308] on icon "close" at bounding box center [517, 311] width 9 height 9
click at [517, 308] on div at bounding box center [846, 311] width 834 height 23
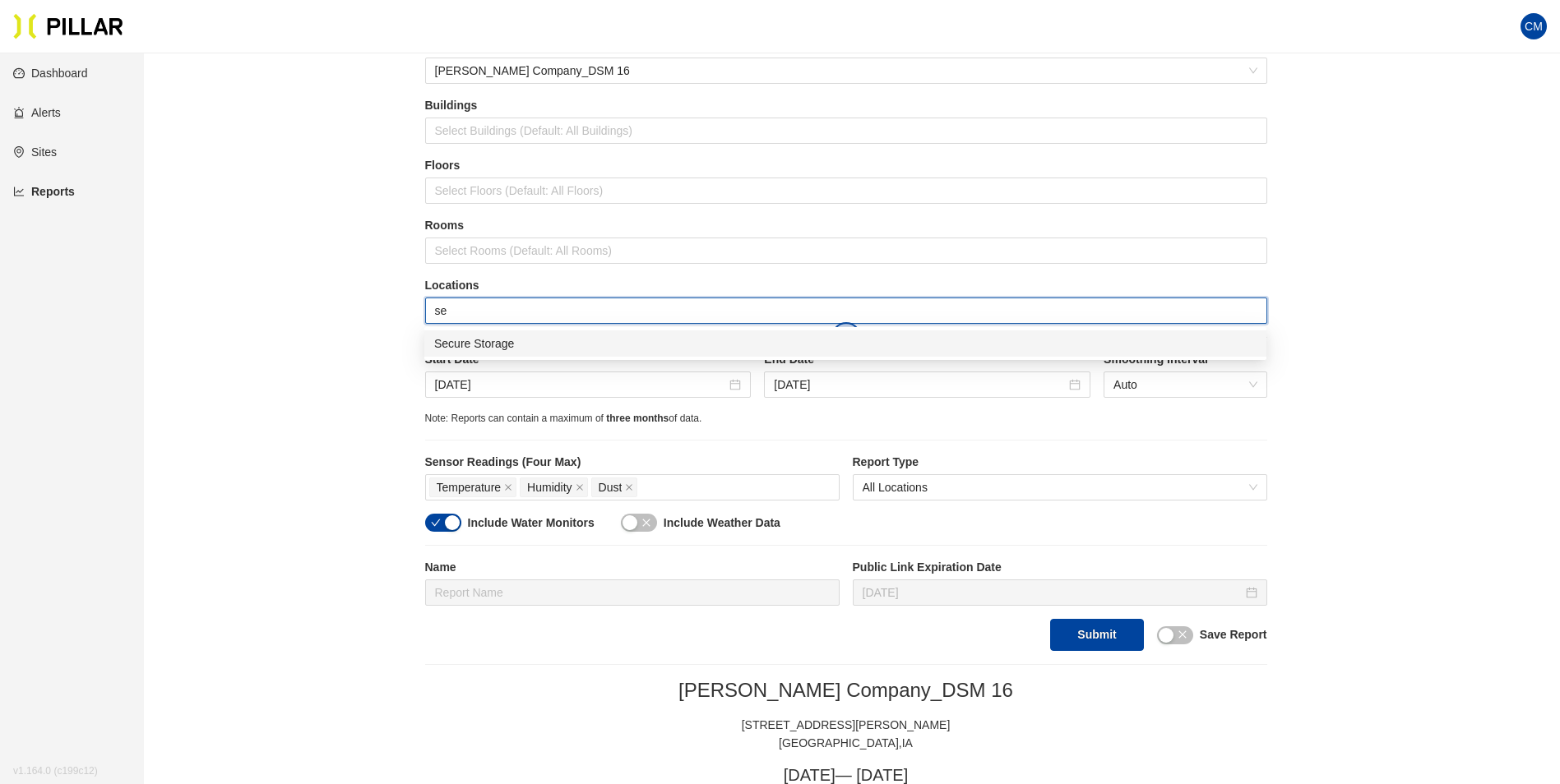
type input "ser"
click at [522, 337] on div "Admin SER" at bounding box center [845, 343] width 822 height 18
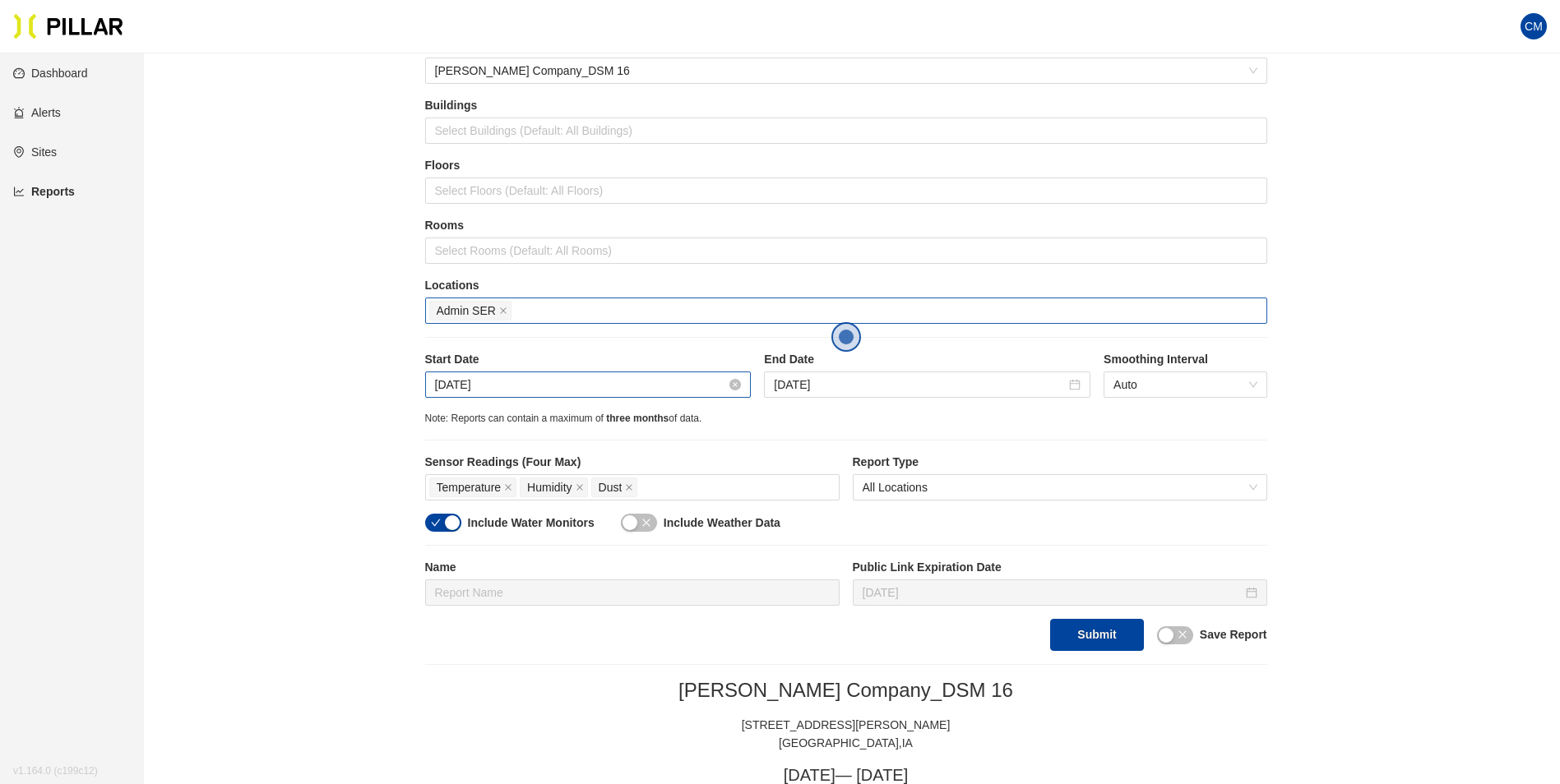
click at [476, 382] on input "[DATE]" at bounding box center [581, 384] width 292 height 18
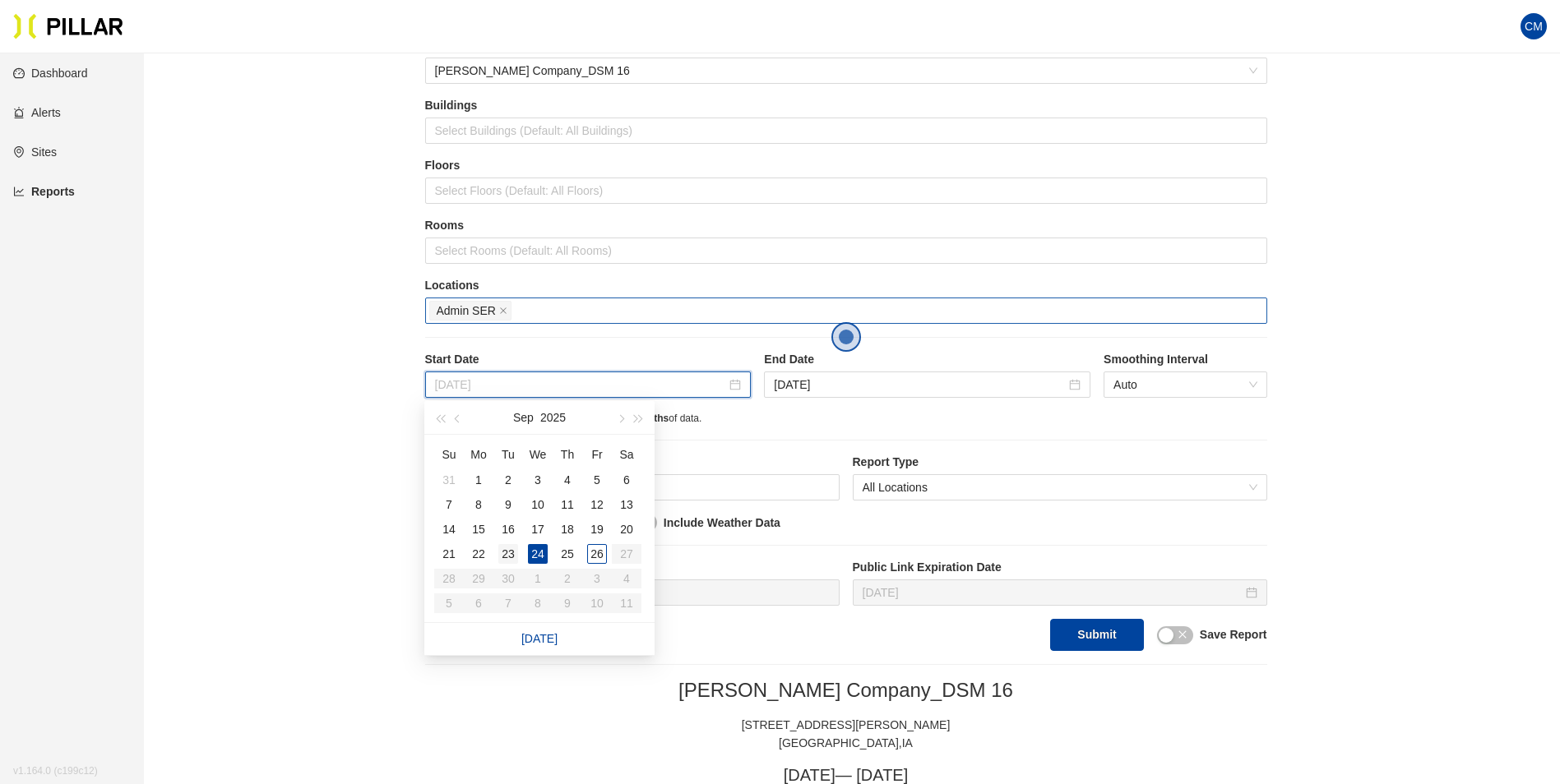
type input "[DATE]"
click at [513, 553] on div "23" at bounding box center [508, 554] width 20 height 20
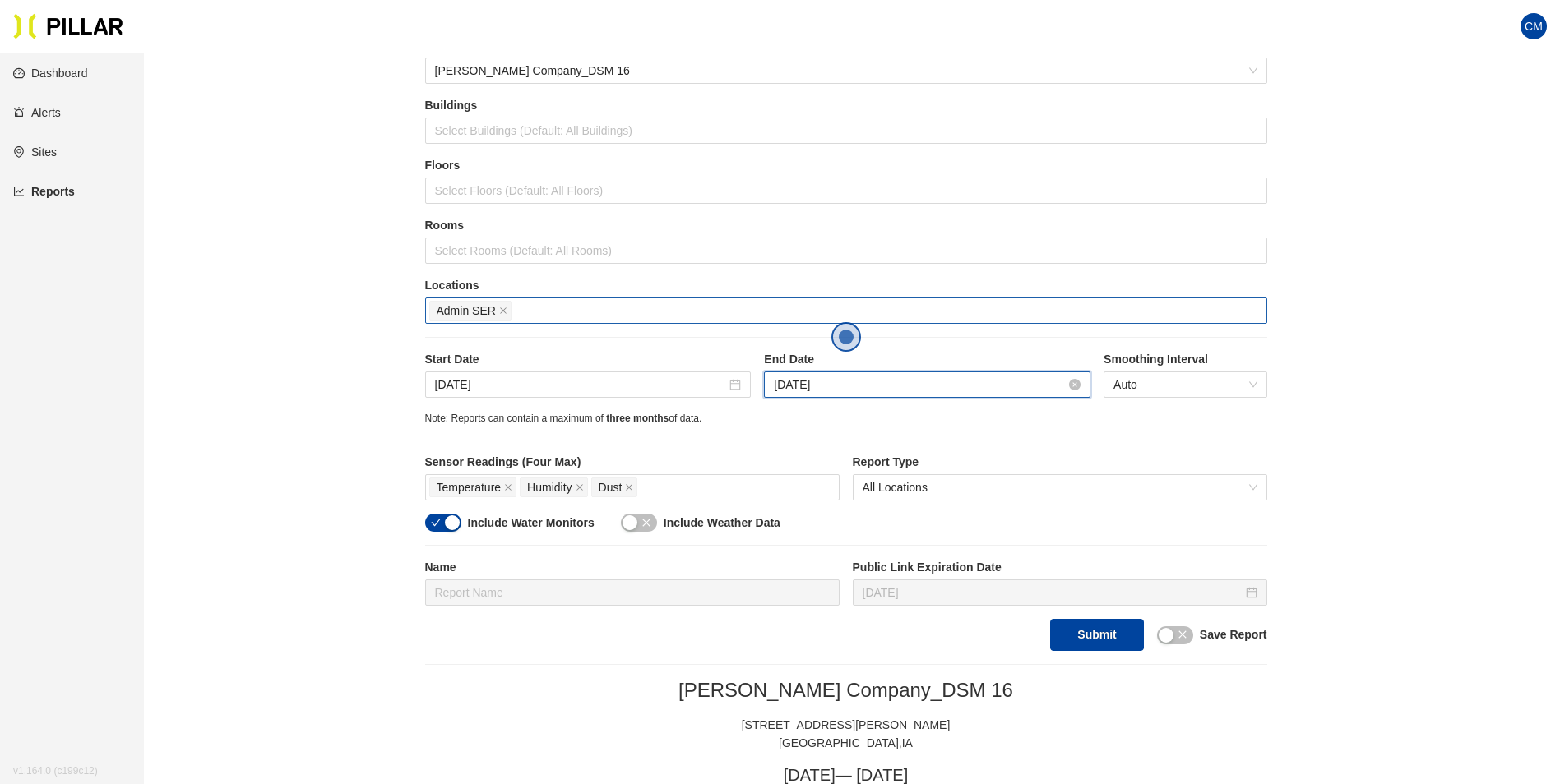
click at [846, 386] on input "[DATE]" at bounding box center [920, 384] width 292 height 18
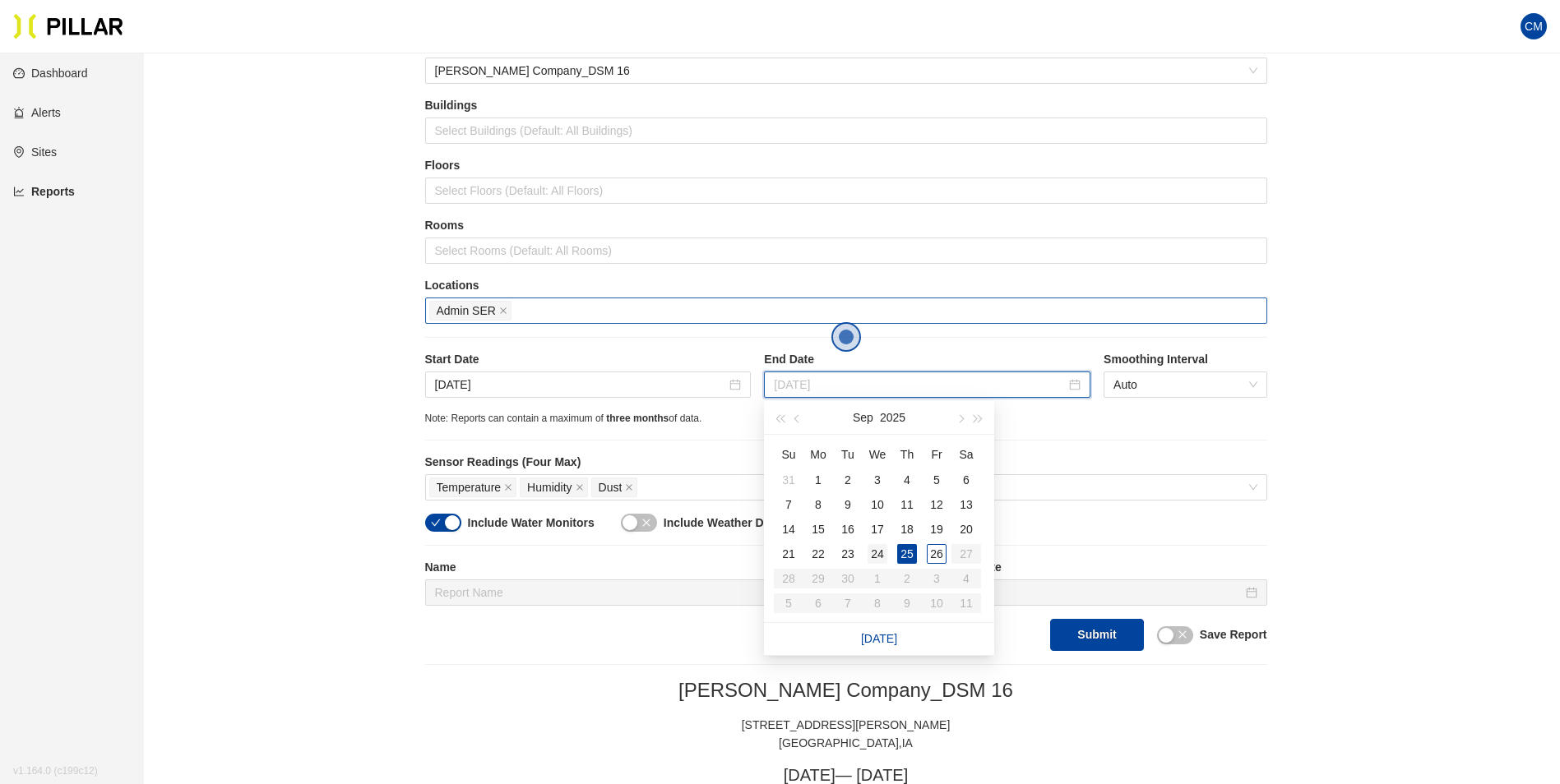
type input "[DATE]"
drag, startPoint x: 876, startPoint y: 556, endPoint x: 929, endPoint y: 567, distance: 54.1
click at [876, 555] on div "24" at bounding box center [877, 554] width 20 height 20
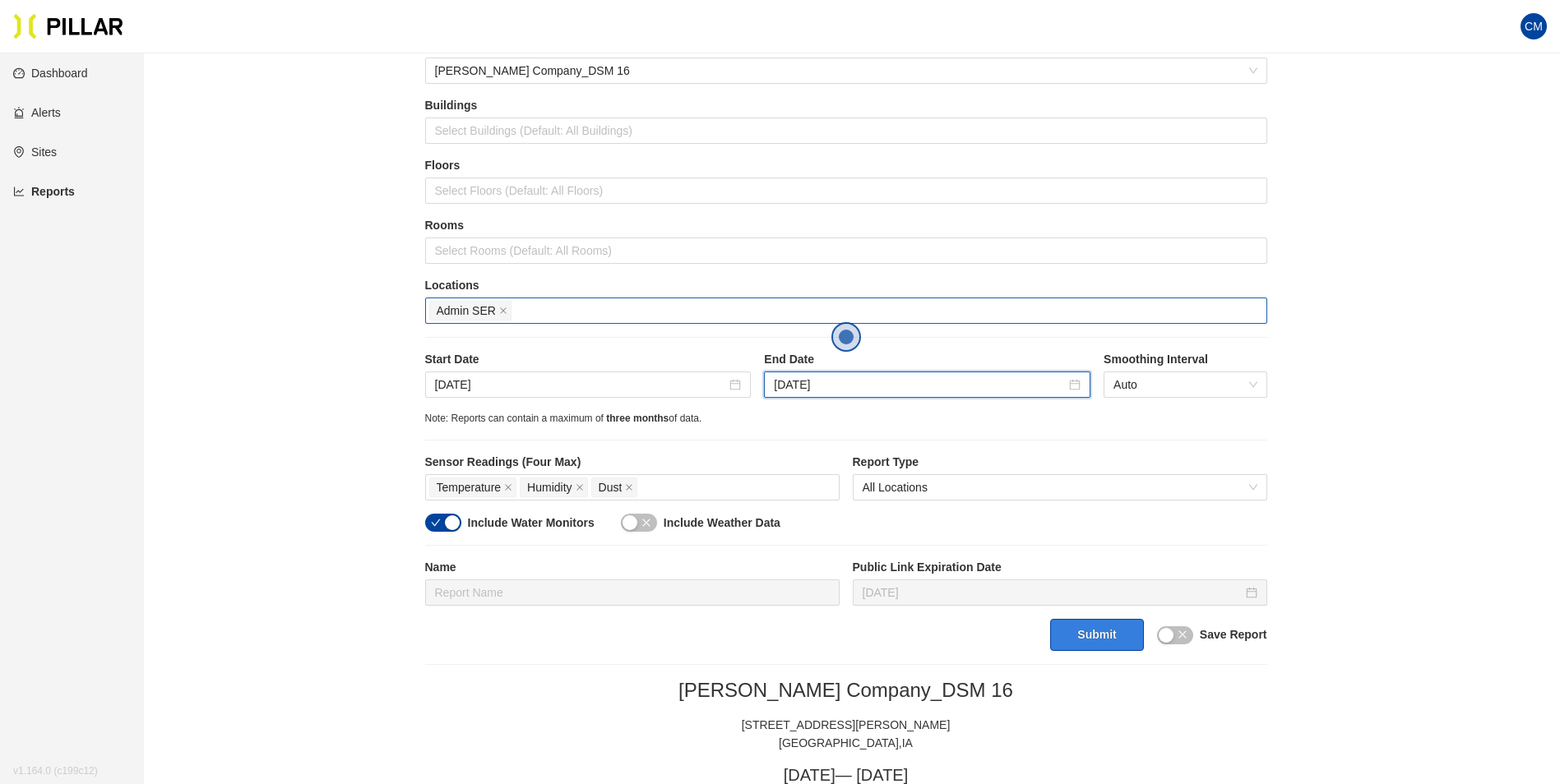
click at [1058, 628] on button "Submit" at bounding box center [1096, 635] width 93 height 32
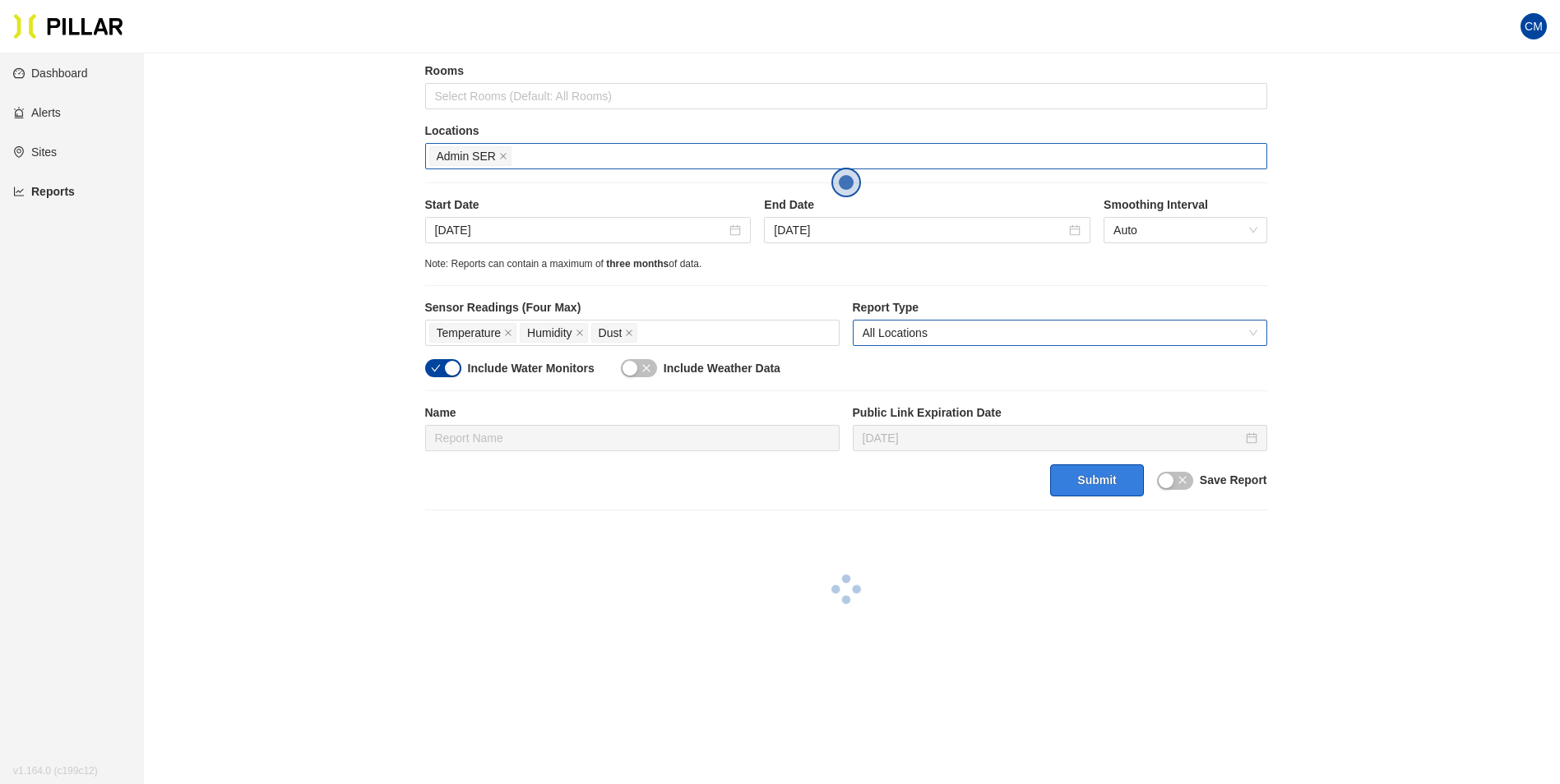
scroll to position [247, 0]
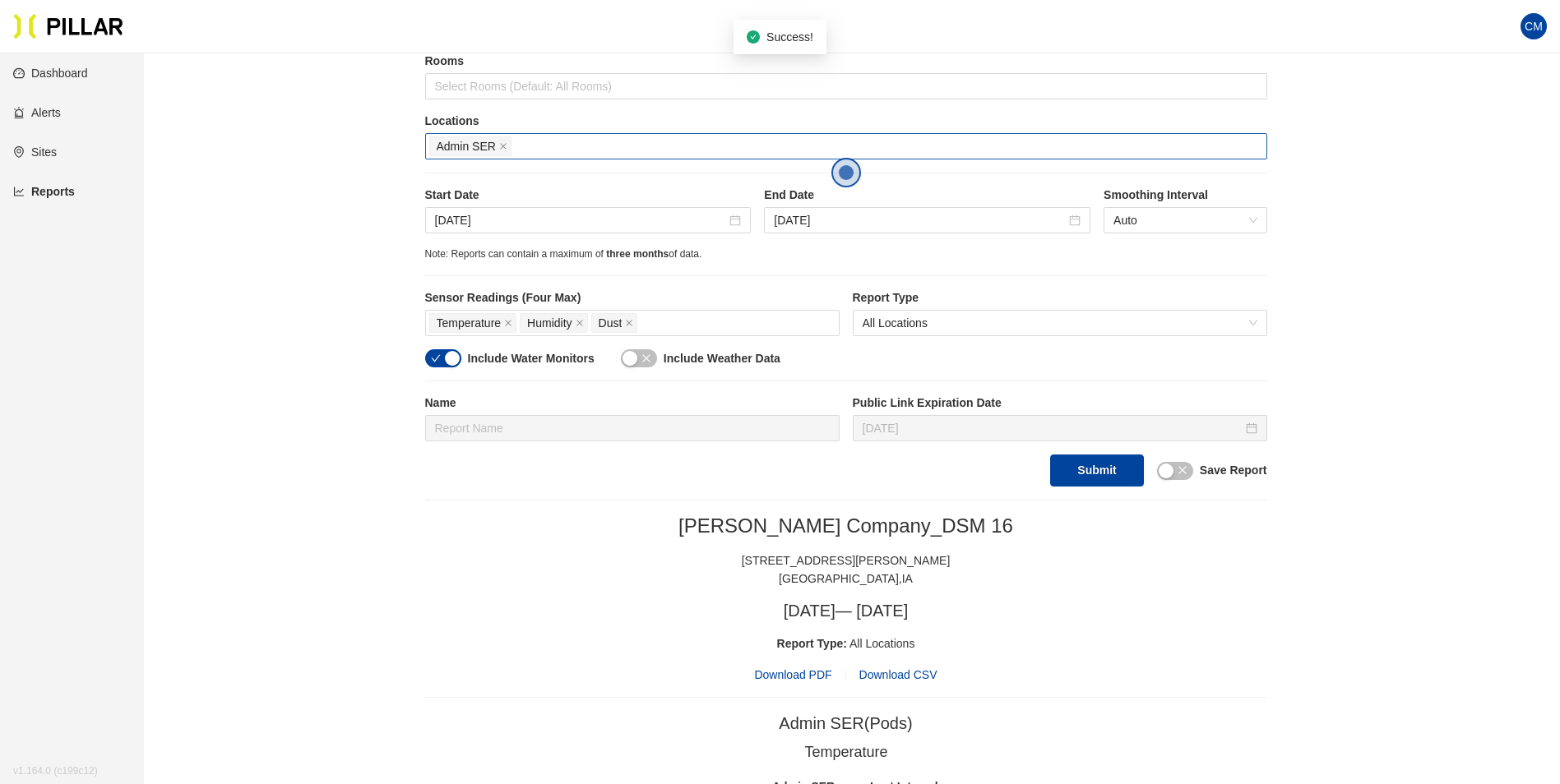
click at [789, 678] on span "Download PDF" at bounding box center [792, 674] width 77 height 18
click at [489, 226] on input "[DATE]" at bounding box center [581, 220] width 292 height 18
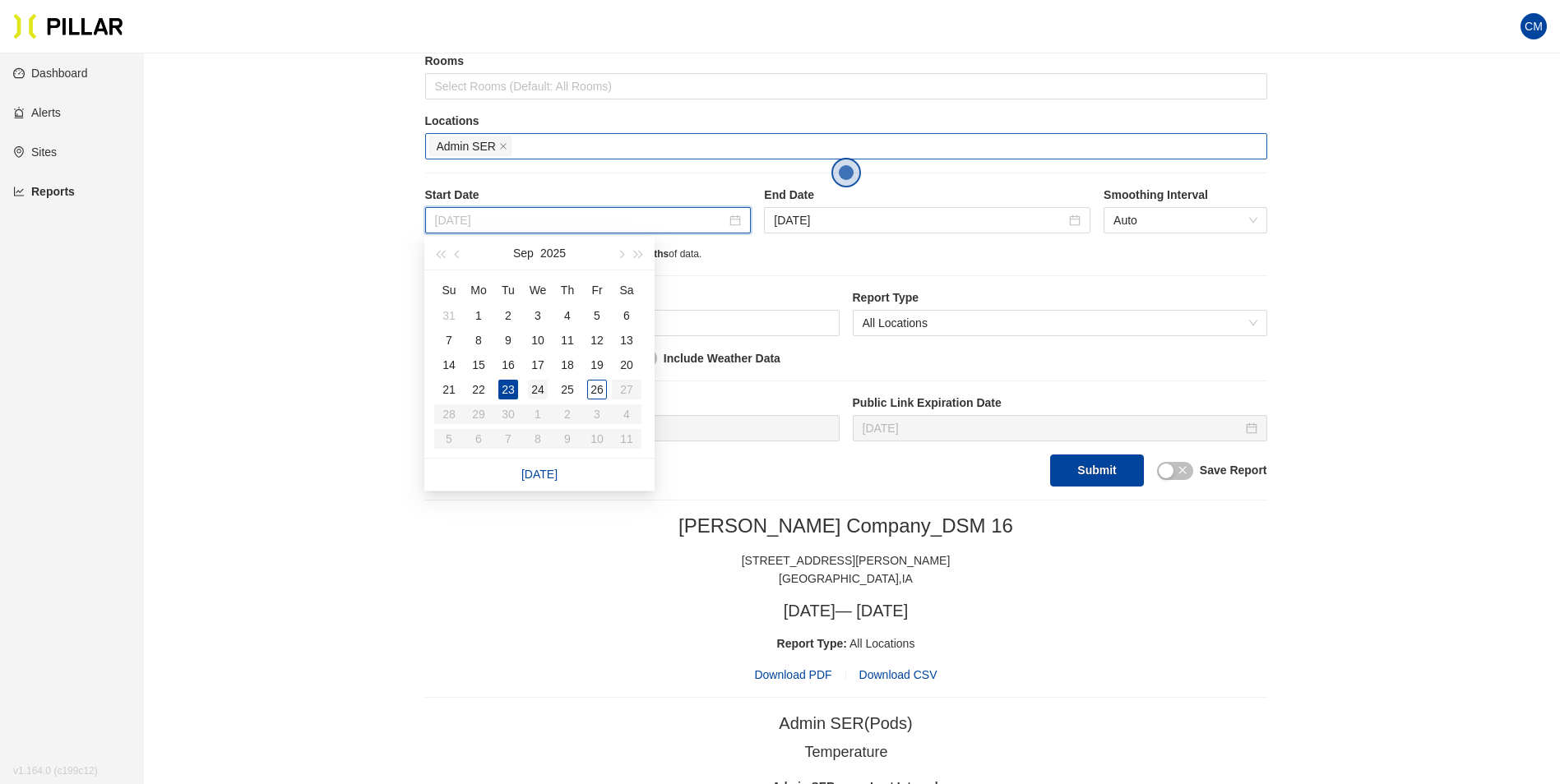
type input "[DATE]"
click at [534, 388] on div "24" at bounding box center [537, 389] width 20 height 20
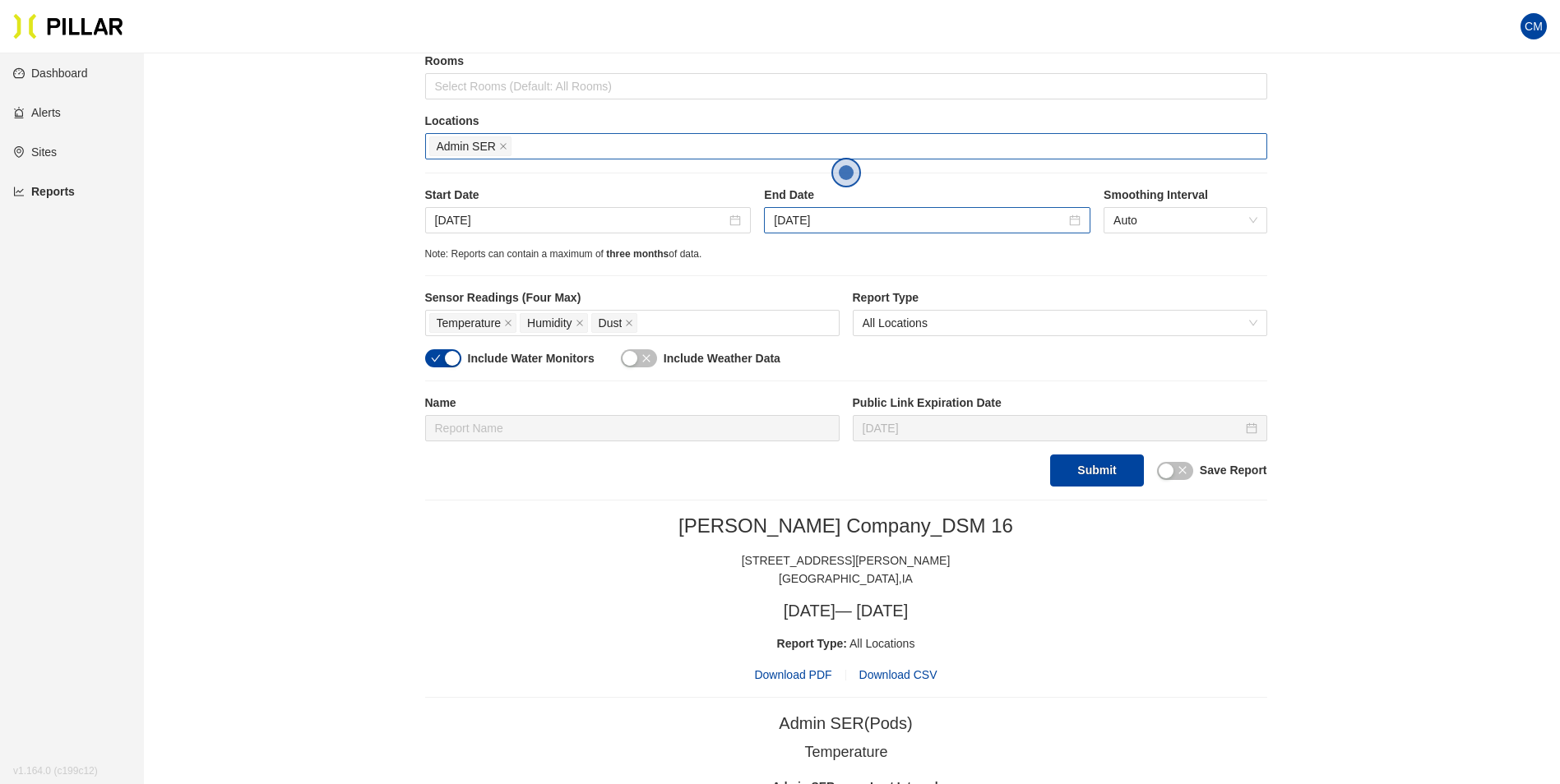
click at [803, 209] on div "[DATE]" at bounding box center [927, 220] width 326 height 27
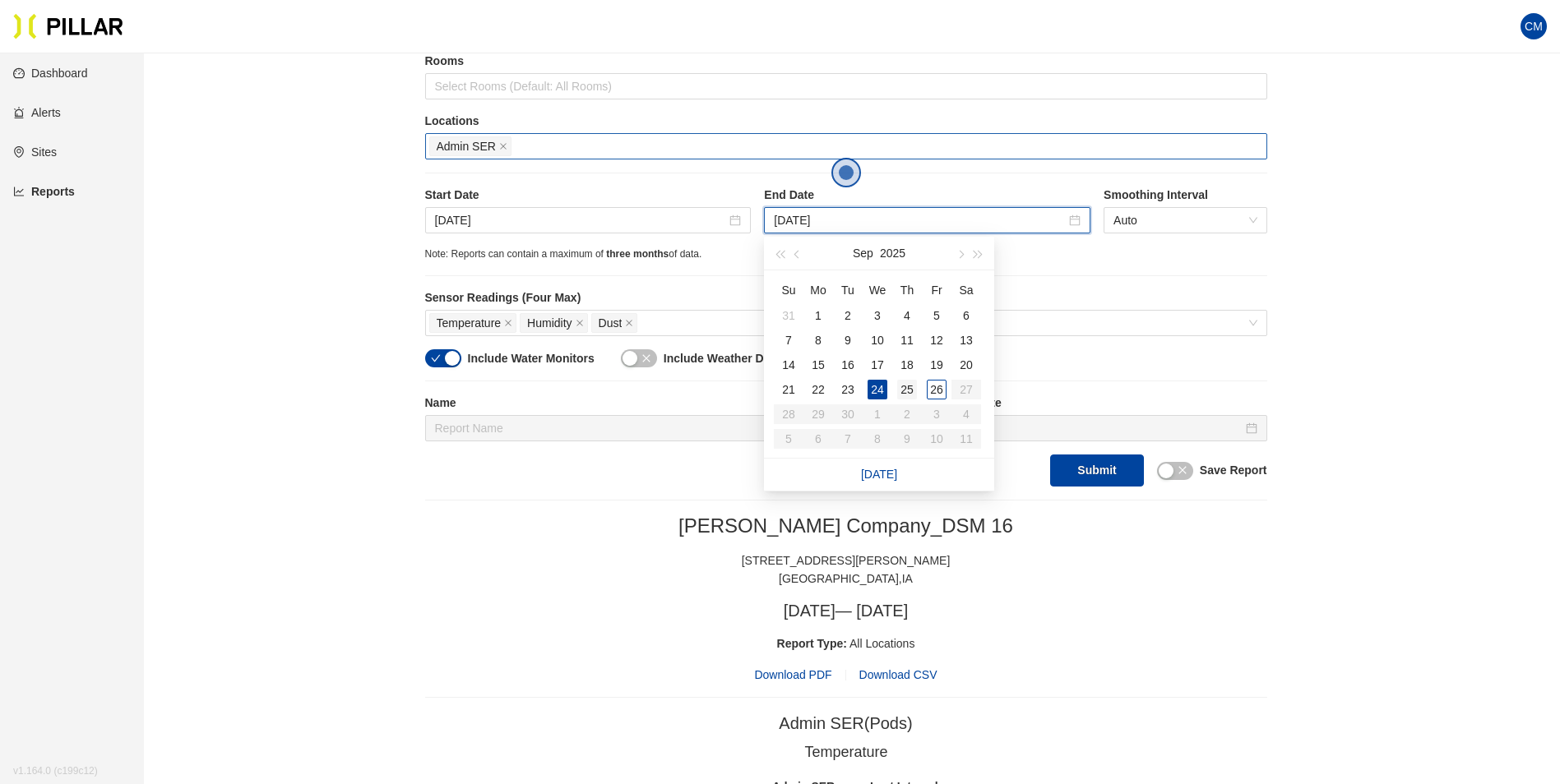
type input "[DATE]"
click at [905, 384] on div "25" at bounding box center [906, 389] width 20 height 20
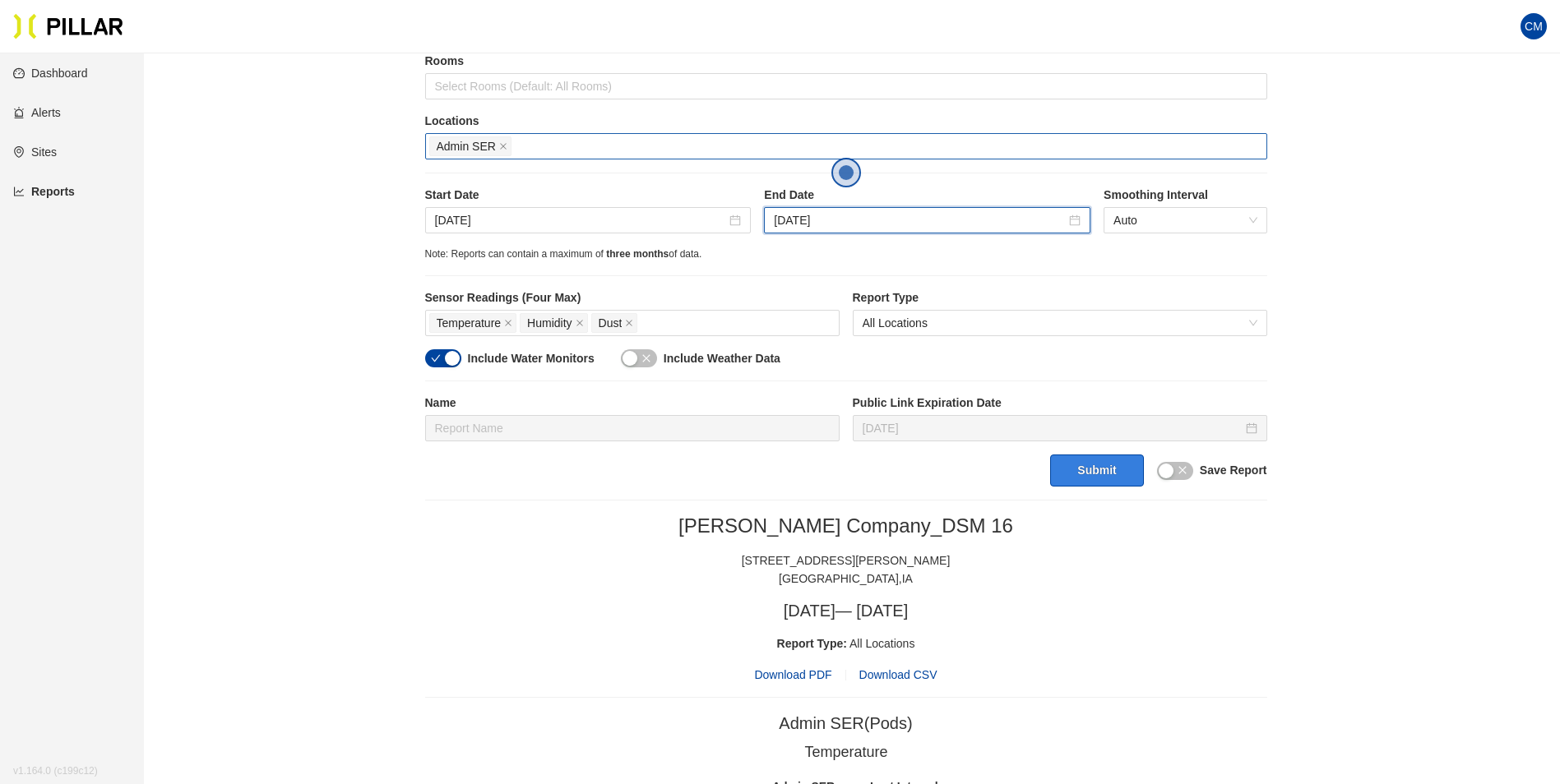
click at [1085, 464] on button "Submit" at bounding box center [1096, 471] width 93 height 32
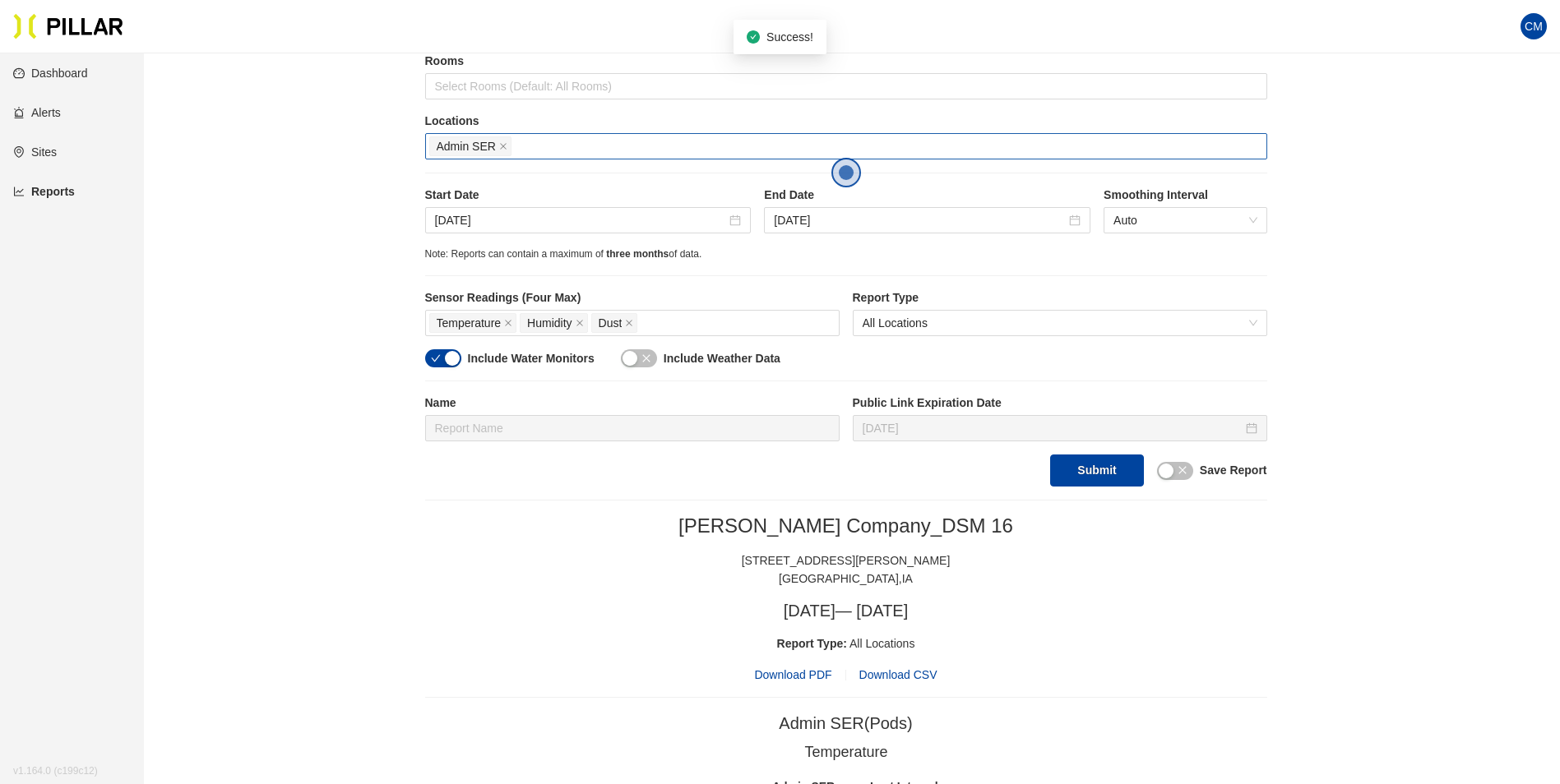
click at [804, 682] on span "Download PDF" at bounding box center [792, 674] width 77 height 18
click at [500, 146] on icon "close" at bounding box center [503, 146] width 9 height 9
click at [500, 148] on div at bounding box center [846, 146] width 834 height 23
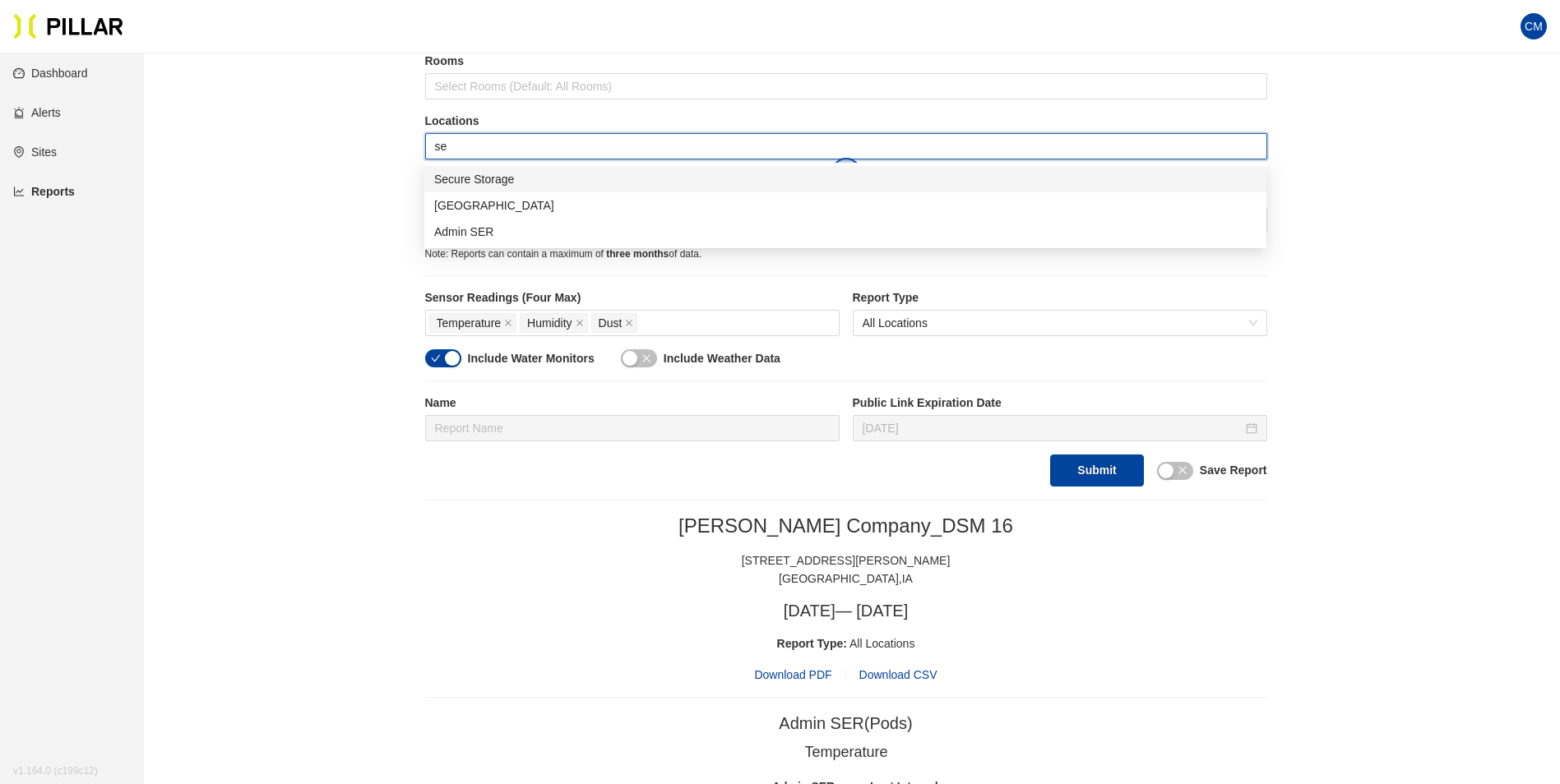
type input "sec"
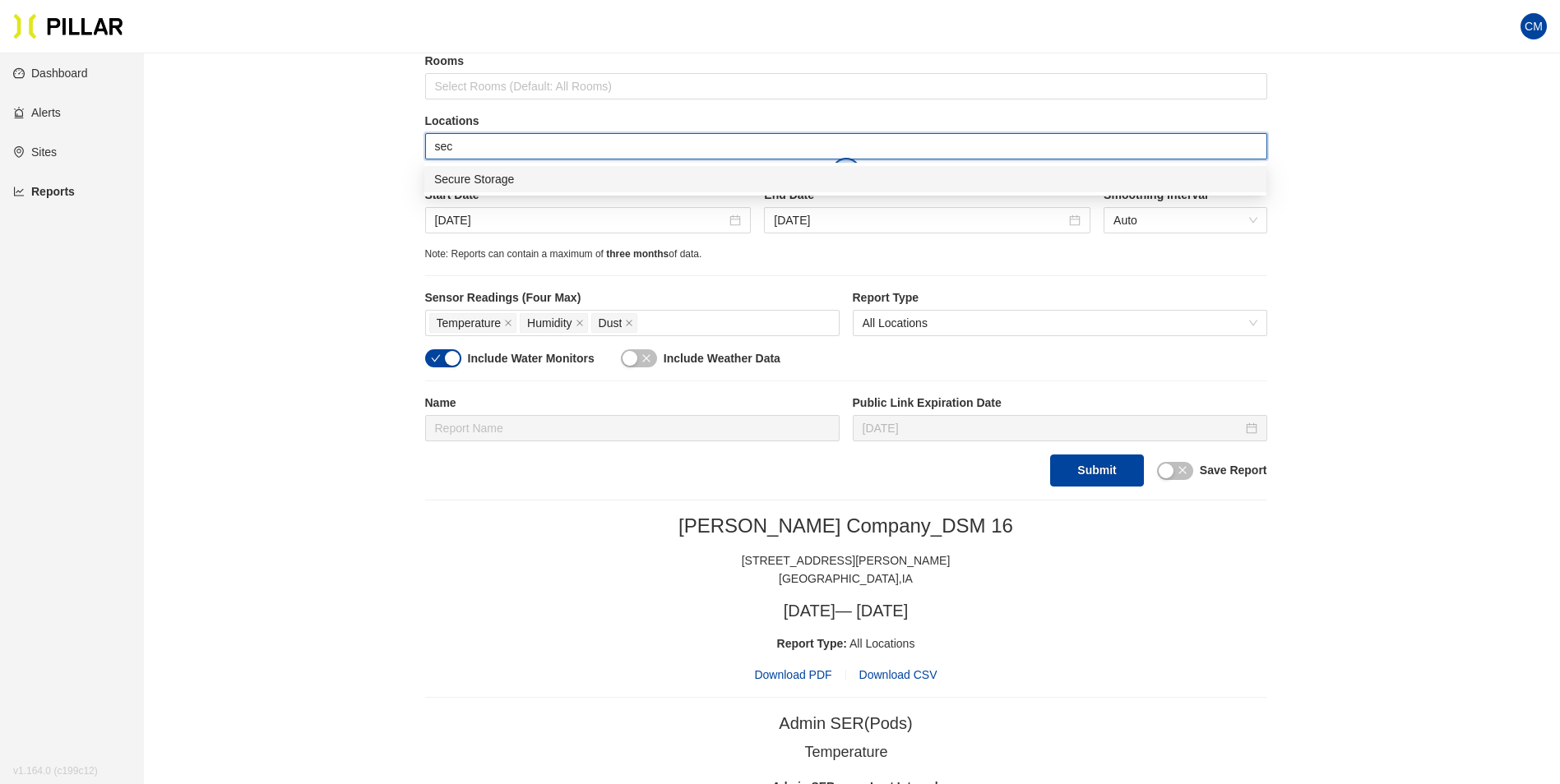
click at [510, 169] on div "Secure Storage" at bounding box center [845, 179] width 842 height 27
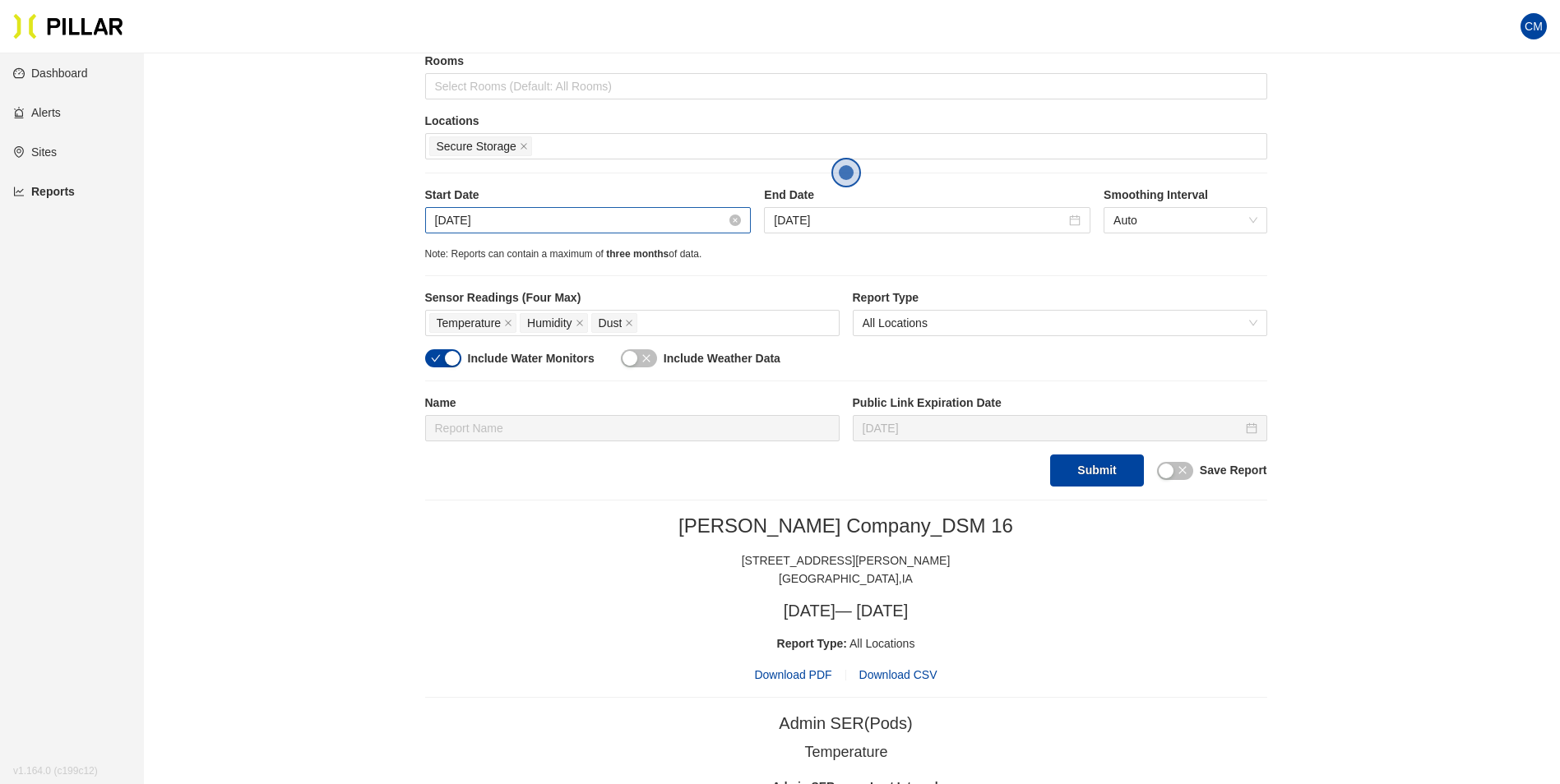
click at [559, 217] on input "[DATE]" at bounding box center [581, 220] width 292 height 18
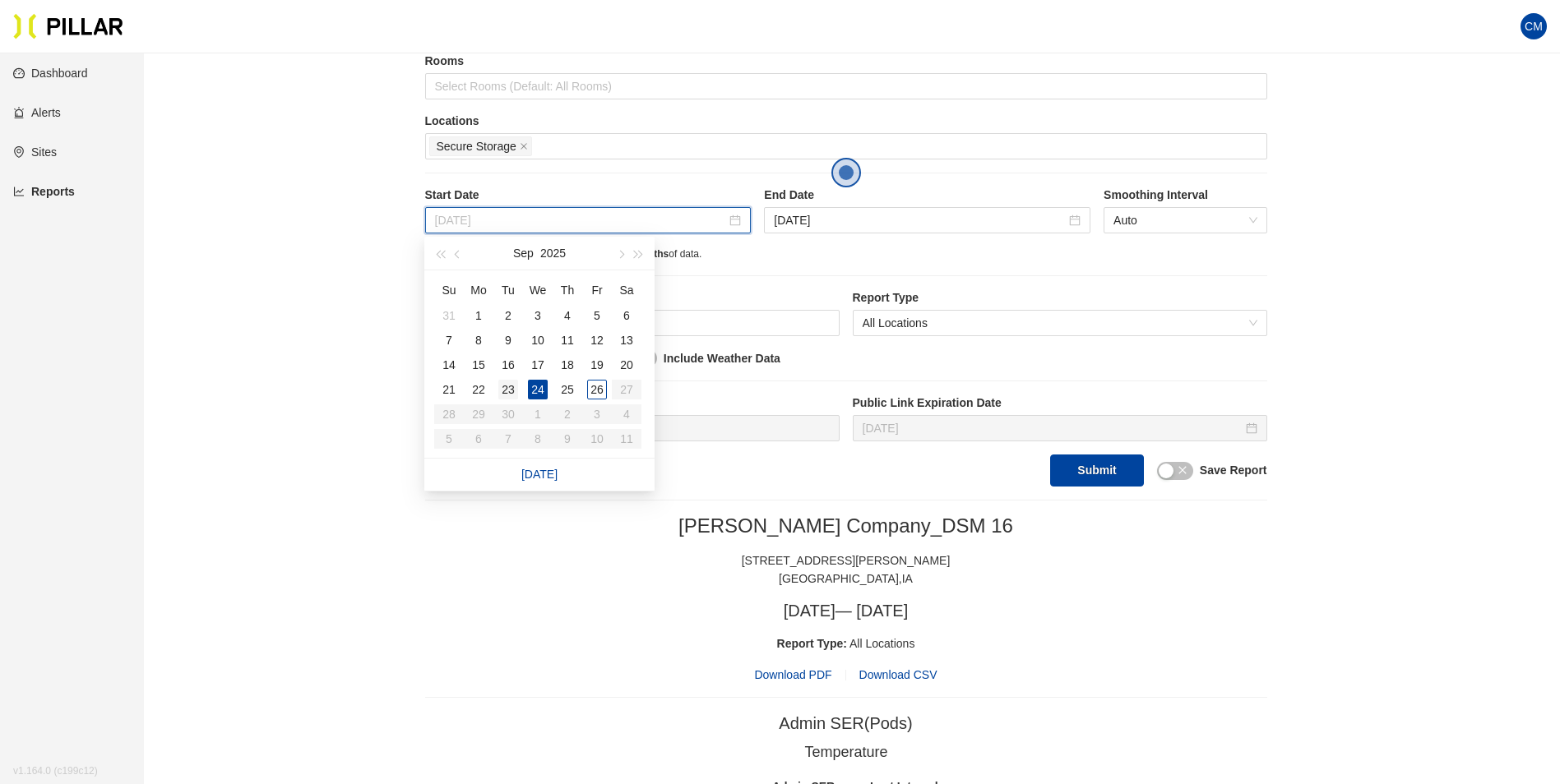
type input "[DATE]"
click at [510, 384] on div "23" at bounding box center [508, 389] width 20 height 20
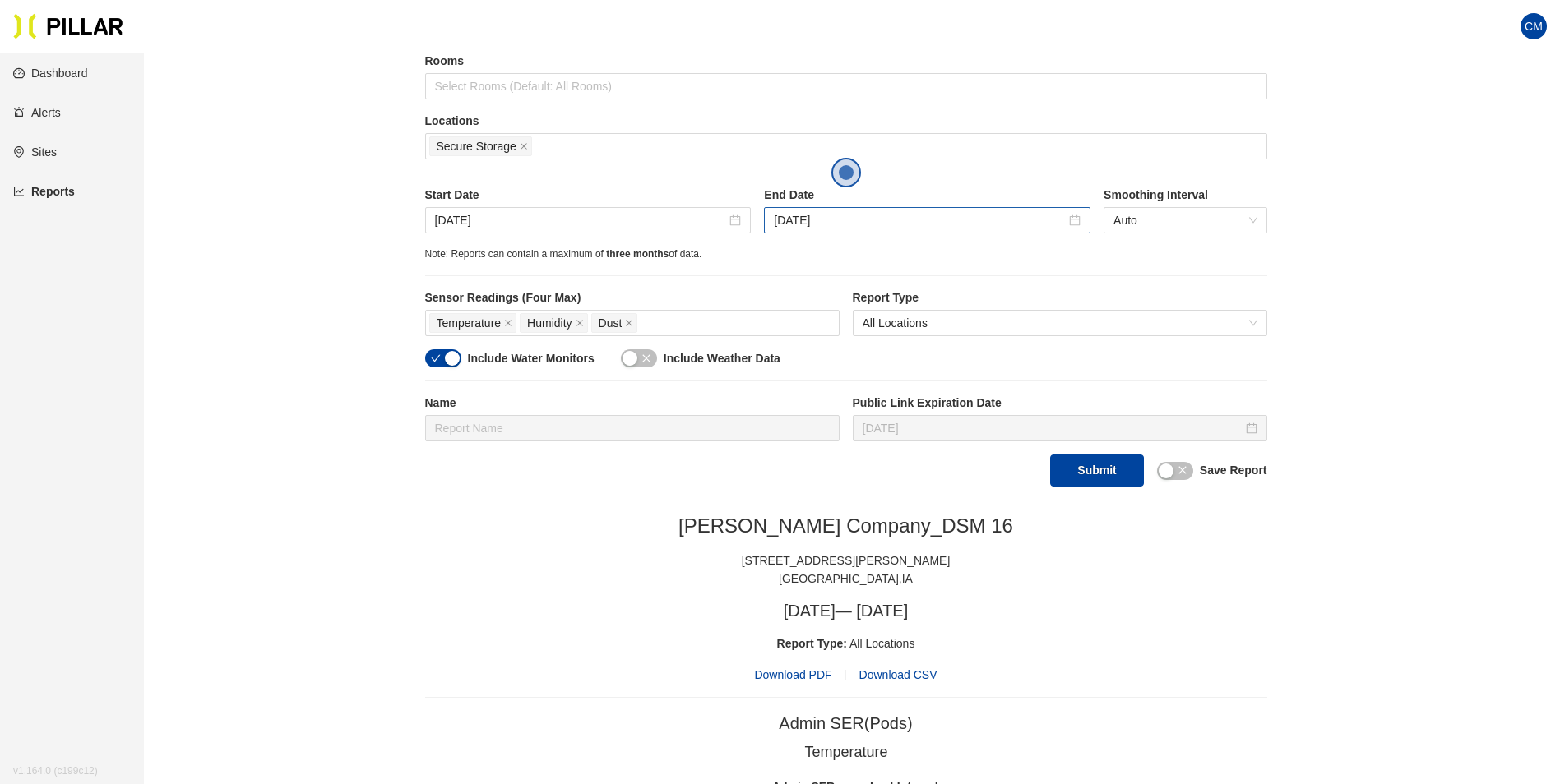
click at [863, 208] on div "[DATE]" at bounding box center [927, 220] width 326 height 27
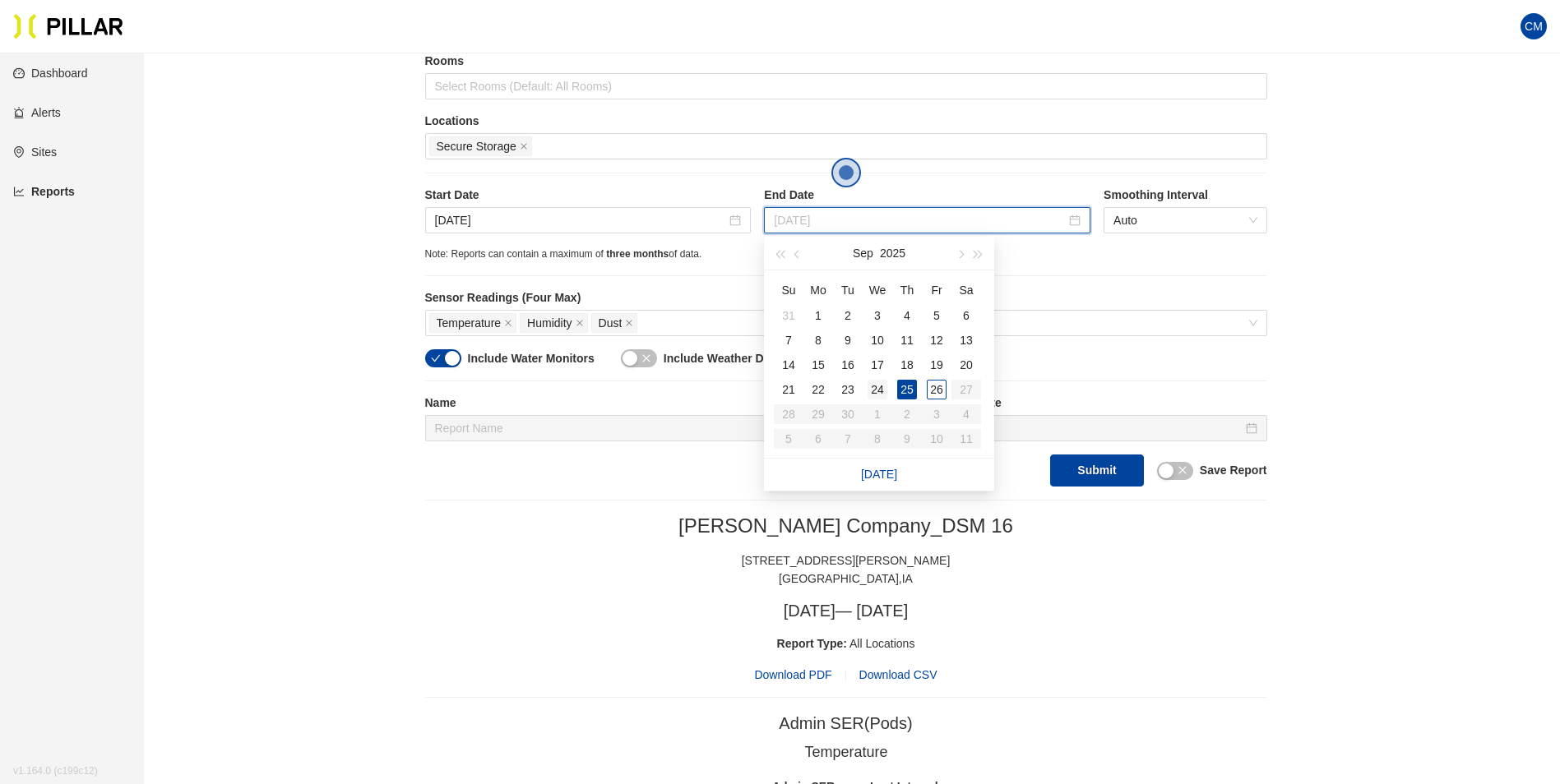
type input "[DATE]"
click at [882, 390] on div "24" at bounding box center [877, 389] width 20 height 20
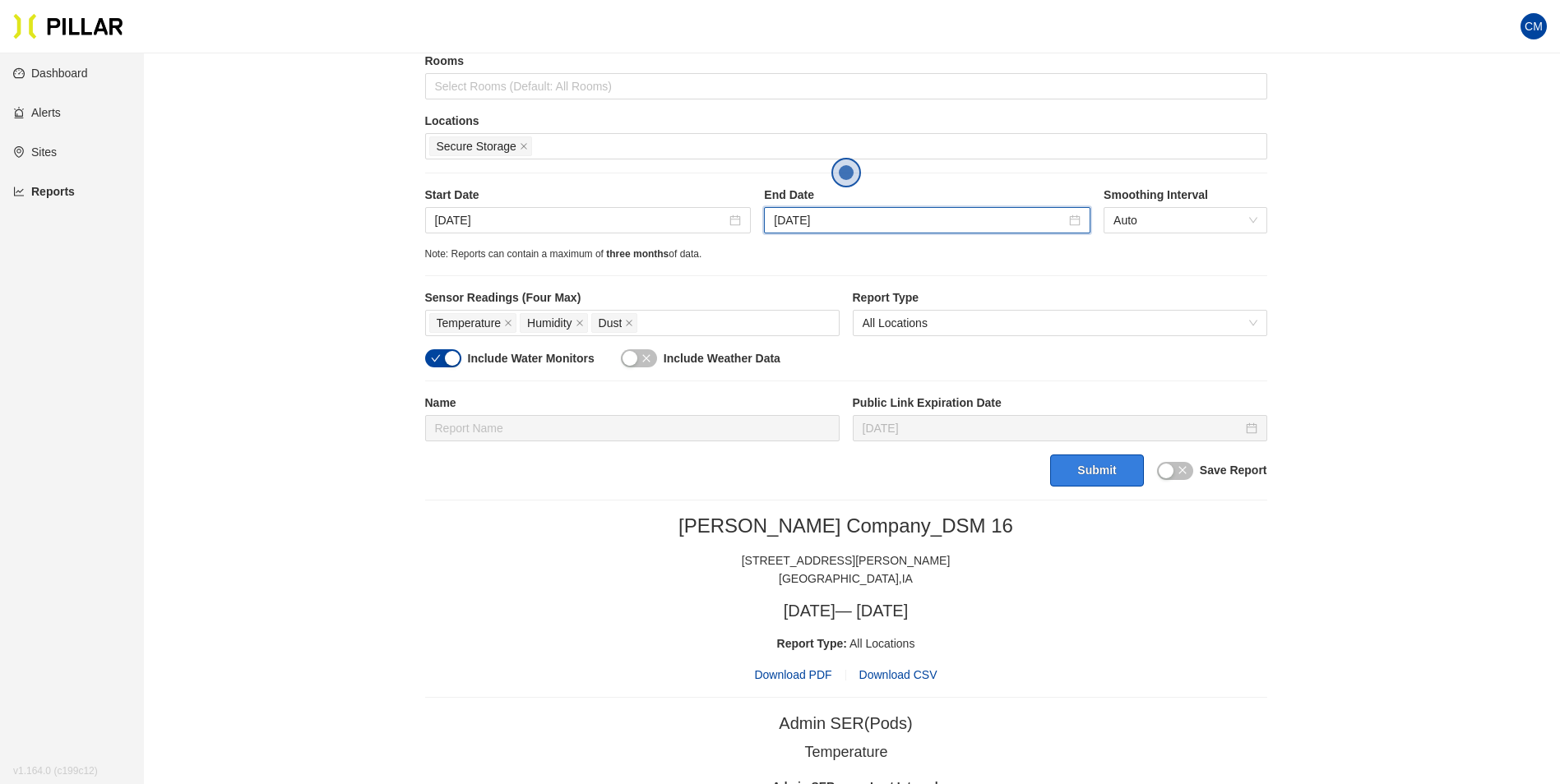
click at [1064, 461] on button "Submit" at bounding box center [1096, 471] width 93 height 32
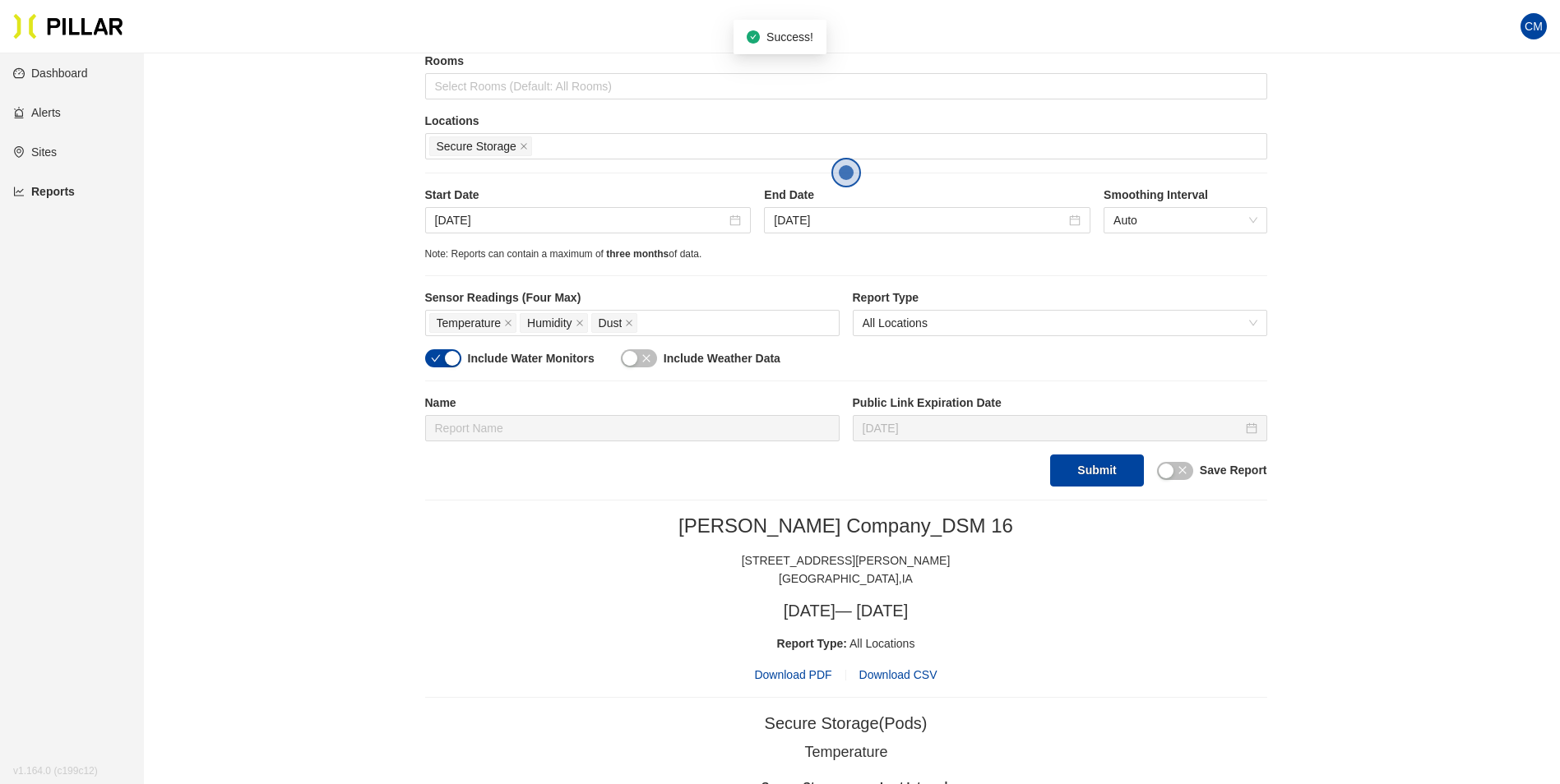
click at [813, 666] on span "Download PDF" at bounding box center [792, 674] width 77 height 18
click at [466, 217] on input "[DATE]" at bounding box center [581, 220] width 292 height 18
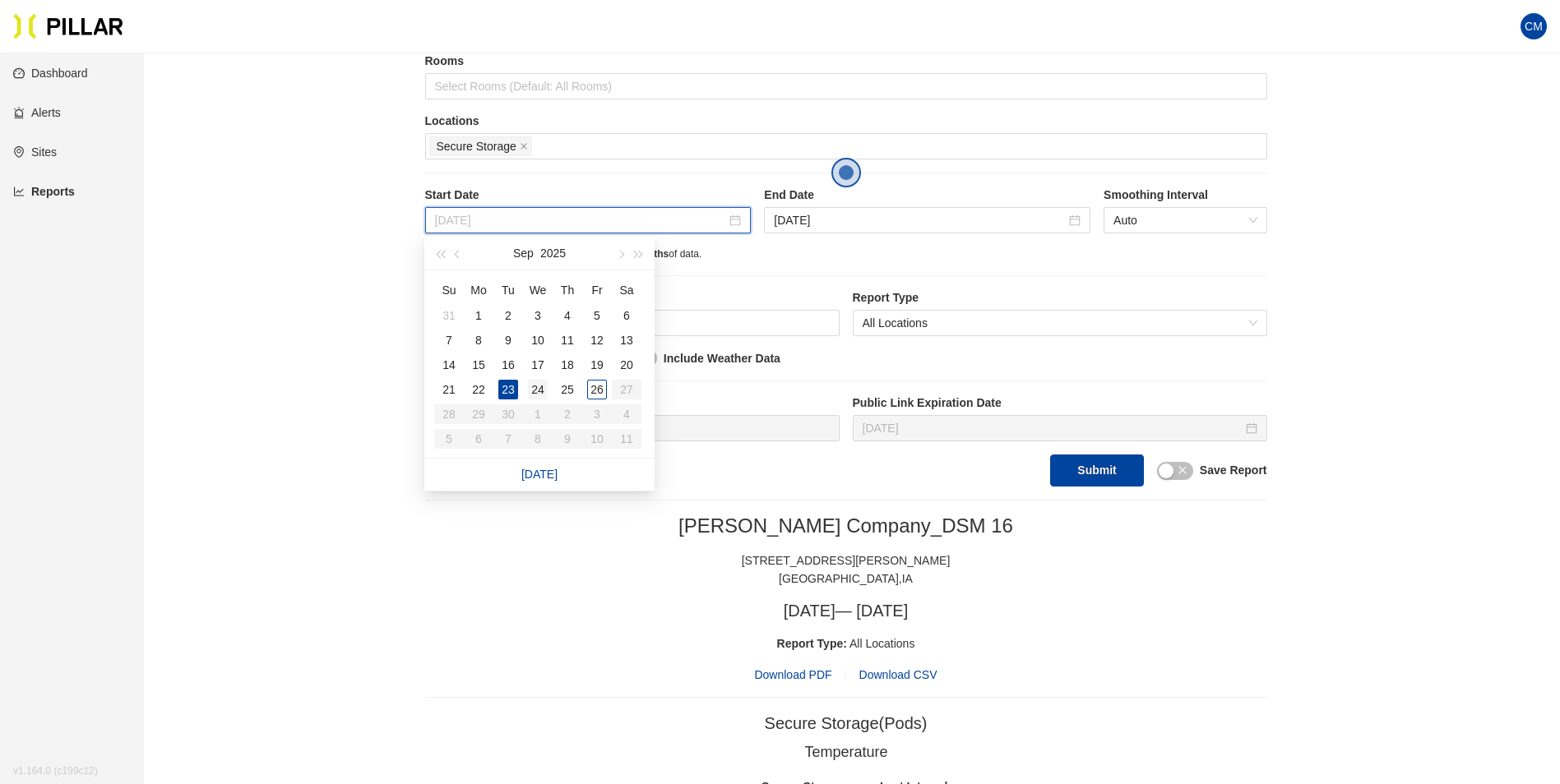
type input "[DATE]"
click at [536, 389] on div "24" at bounding box center [537, 389] width 20 height 20
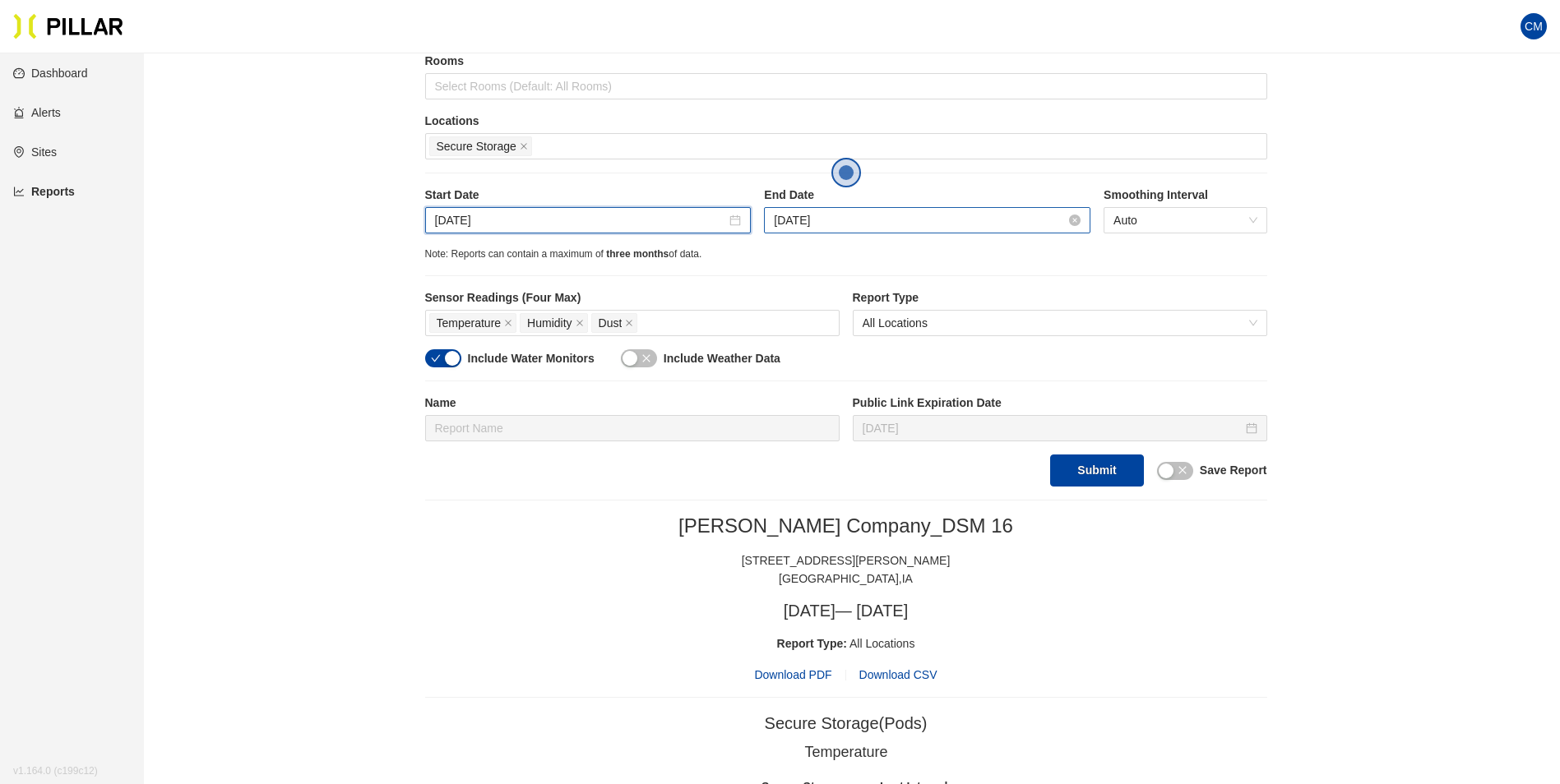
click at [912, 226] on input "[DATE]" at bounding box center [920, 220] width 292 height 18
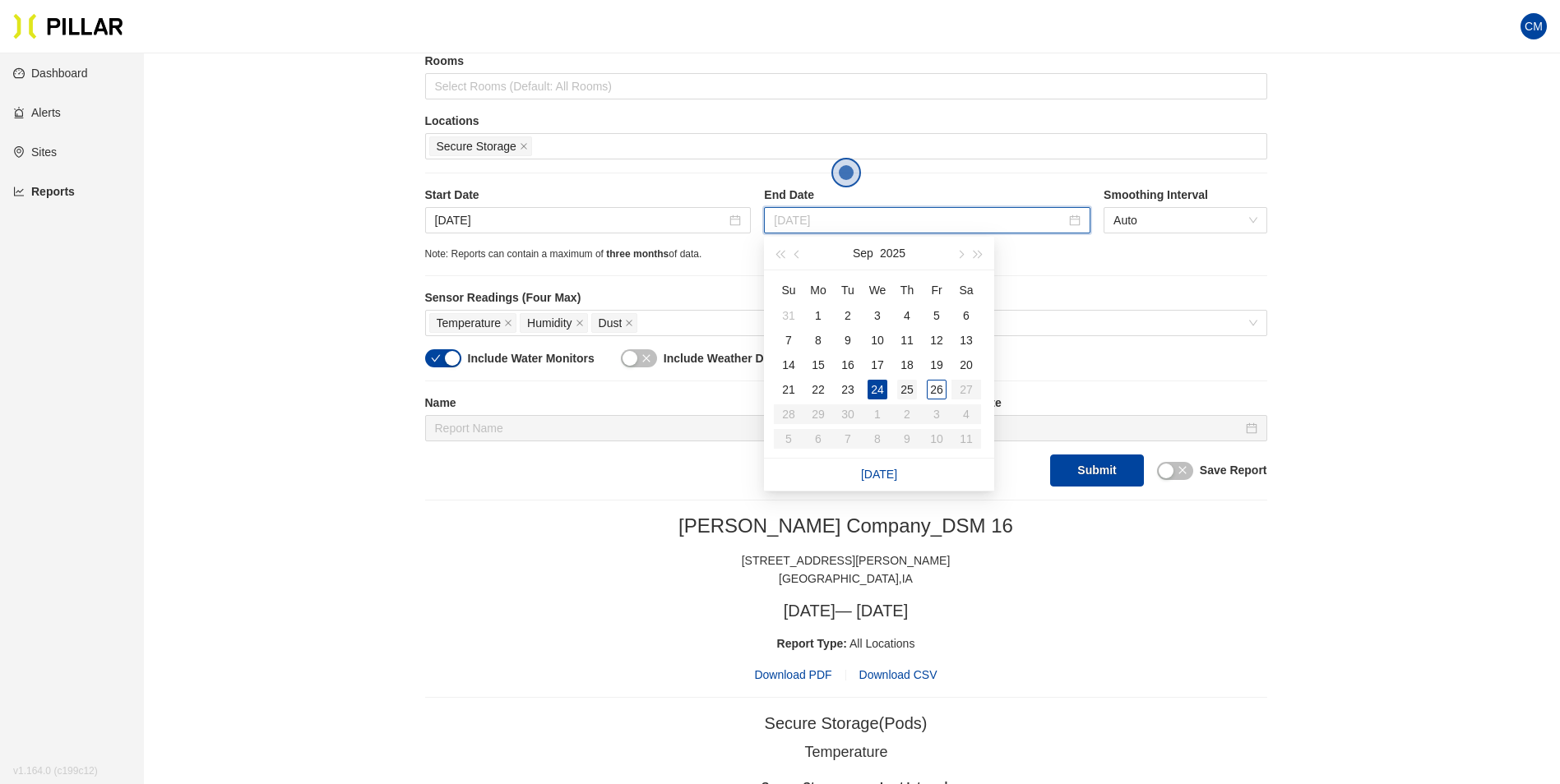
type input "[DATE]"
click at [904, 390] on div "25" at bounding box center [906, 389] width 20 height 20
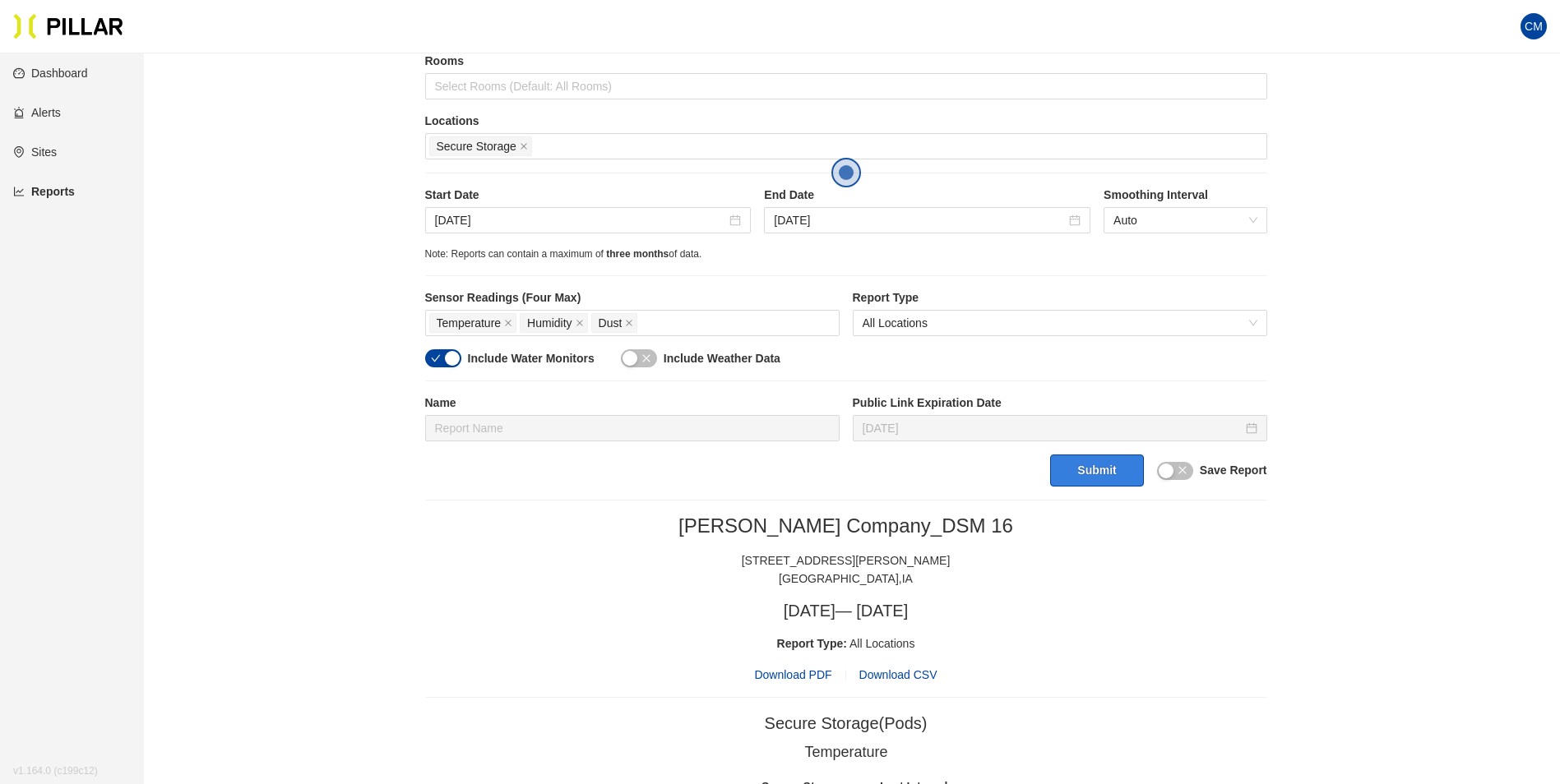
click at [1103, 478] on button "Submit" at bounding box center [1096, 471] width 93 height 32
click at [807, 673] on span "Download PDF" at bounding box center [792, 674] width 77 height 18
click at [462, 224] on input "[DATE]" at bounding box center [581, 220] width 292 height 18
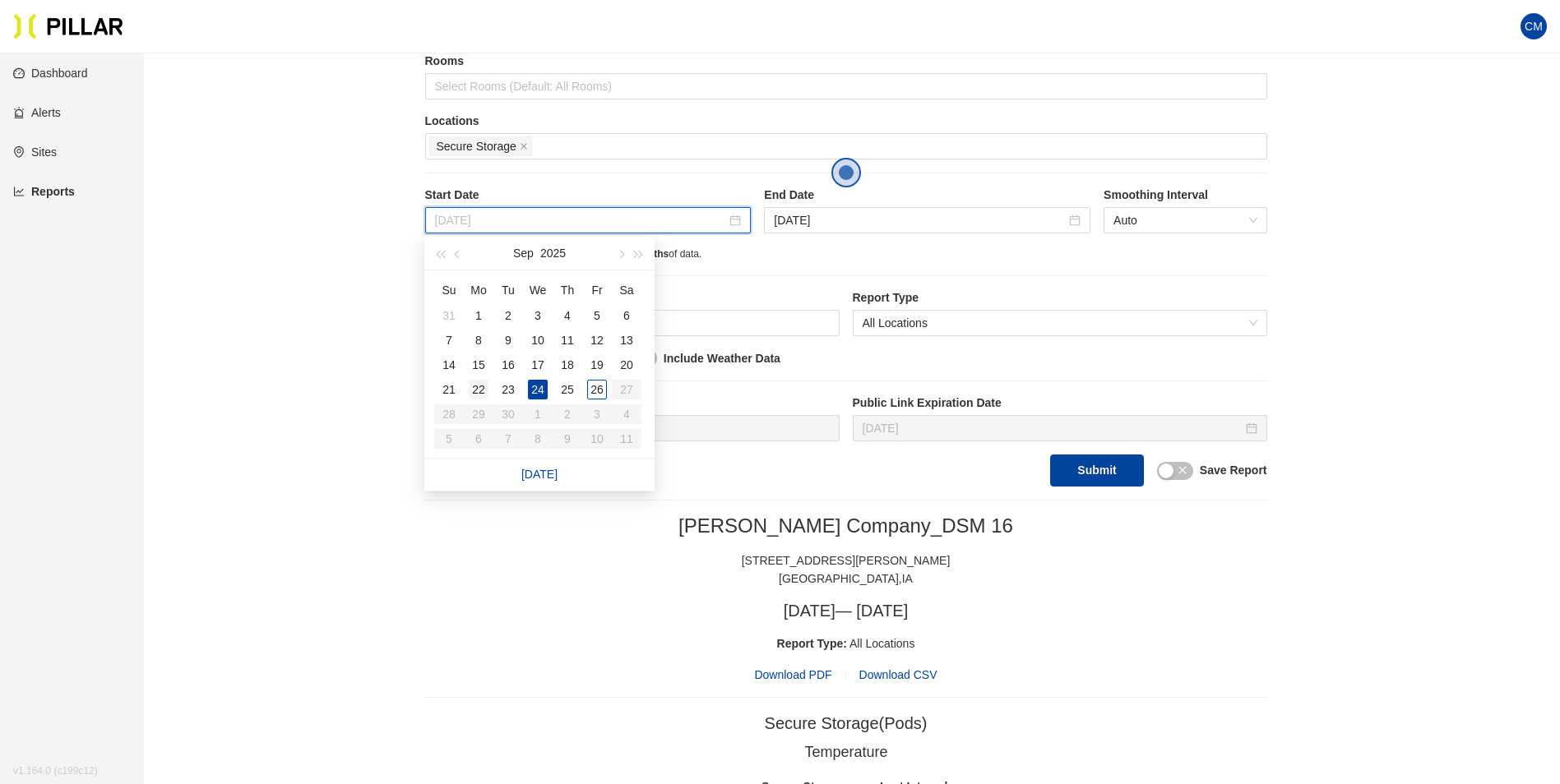
type input "[DATE]"
click at [473, 390] on div "22" at bounding box center [478, 389] width 20 height 20
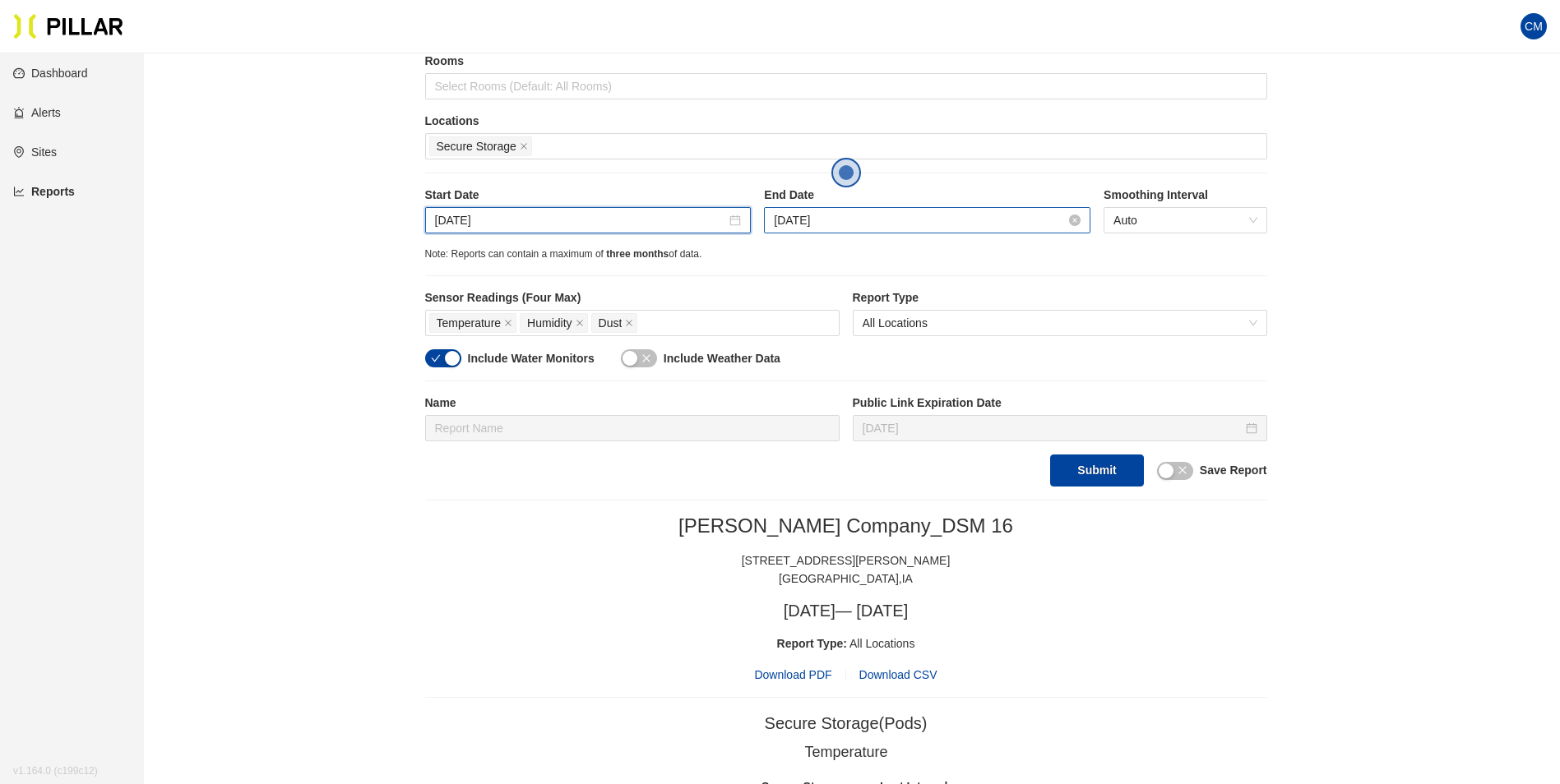
click at [823, 218] on input "[DATE]" at bounding box center [920, 220] width 292 height 18
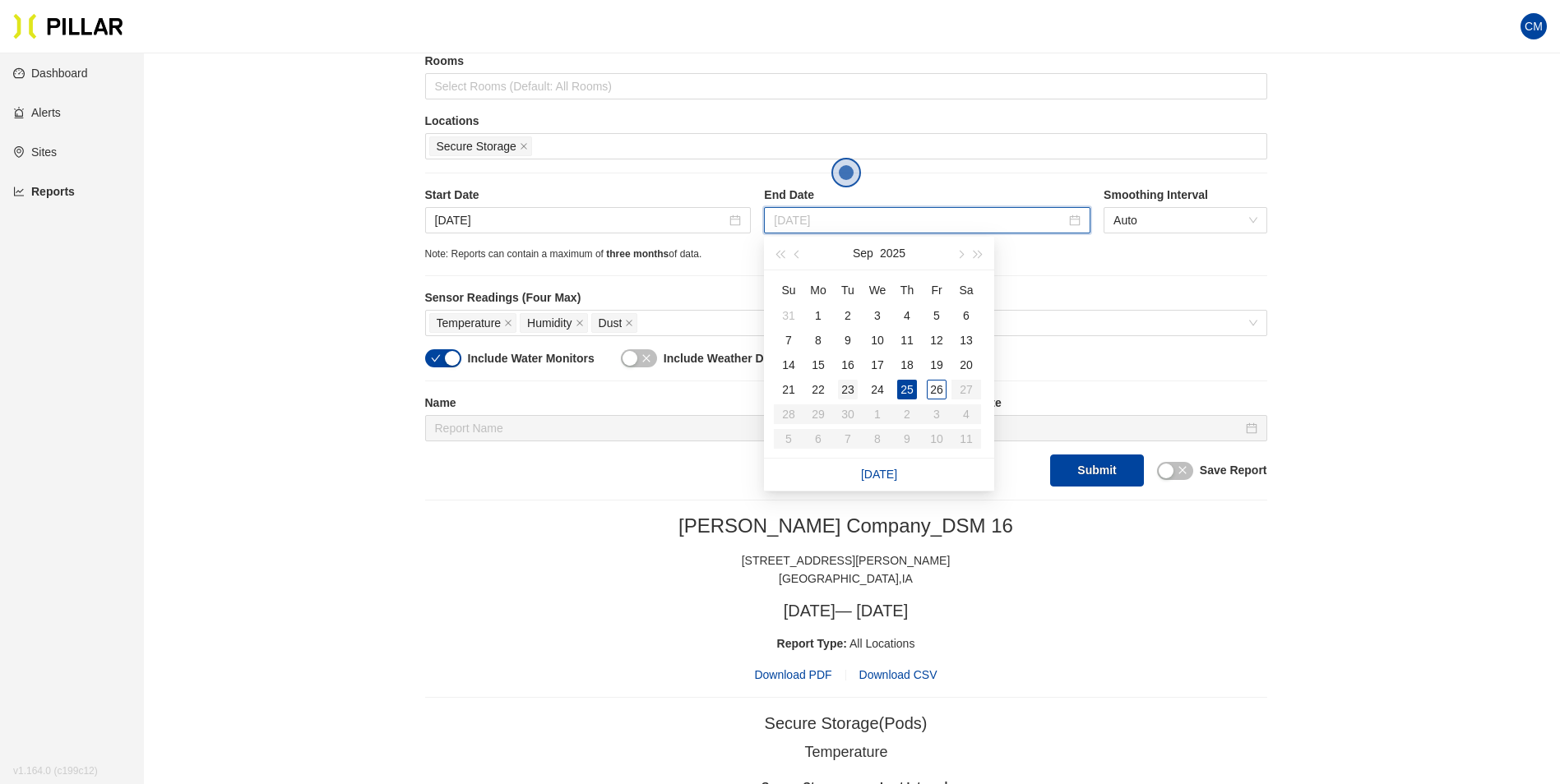
type input "[DATE]"
click at [848, 388] on div "23" at bounding box center [847, 389] width 20 height 20
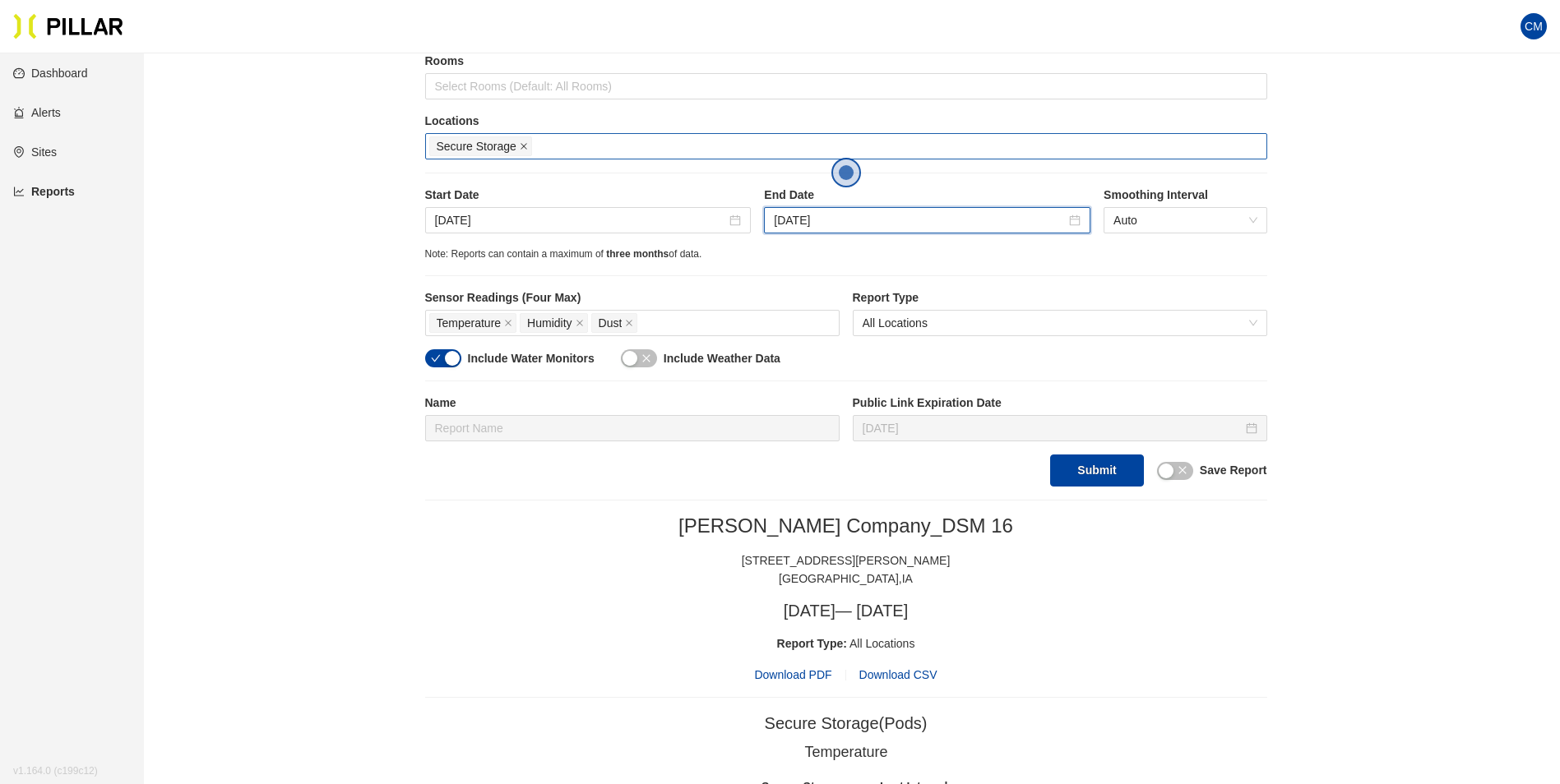
click at [522, 146] on icon "close" at bounding box center [524, 147] width 7 height 7
click at [522, 146] on div at bounding box center [846, 146] width 834 height 23
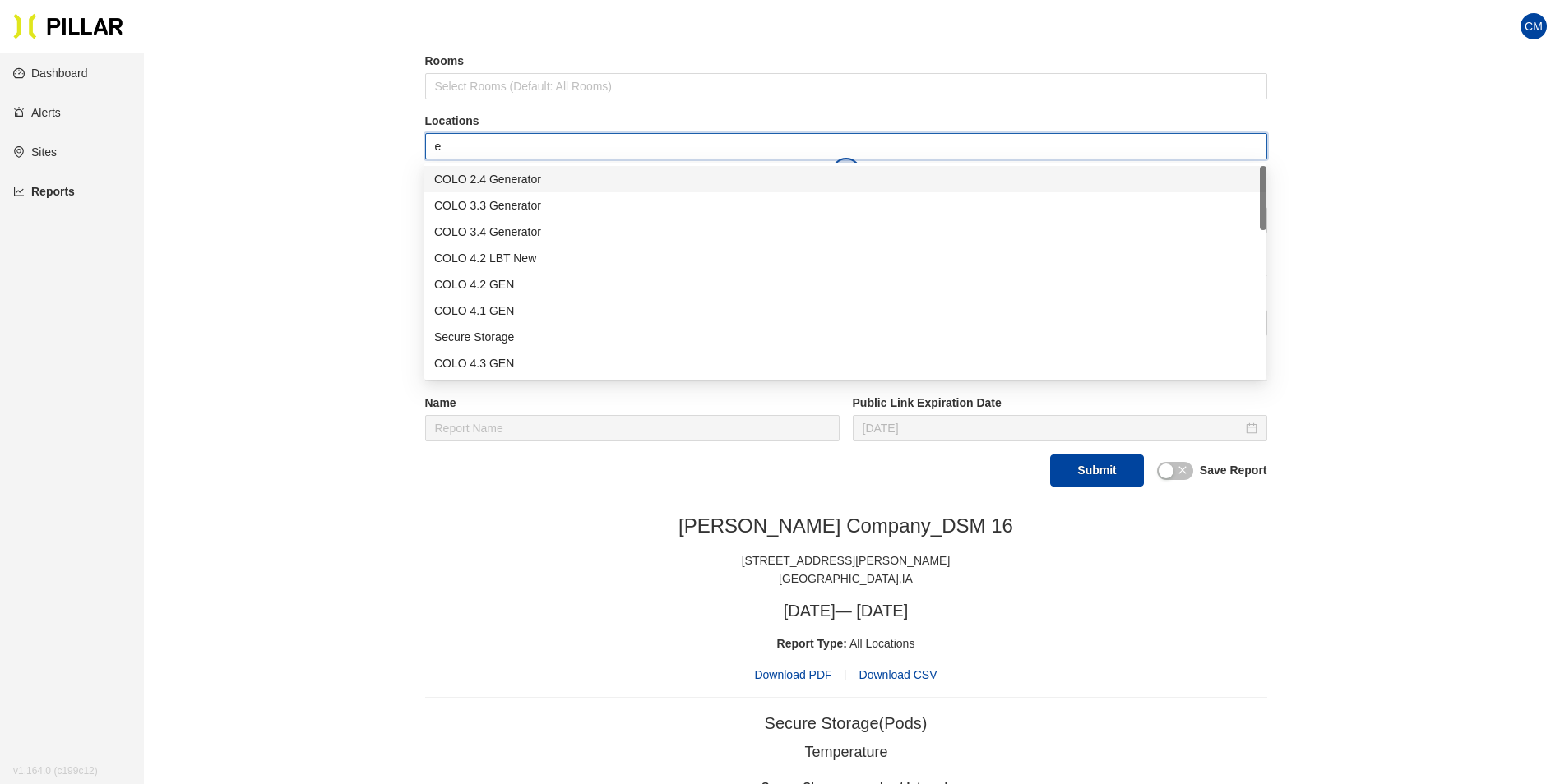
type input "er"
click at [519, 288] on div "Admin ER1" at bounding box center [845, 284] width 822 height 18
type input "er"
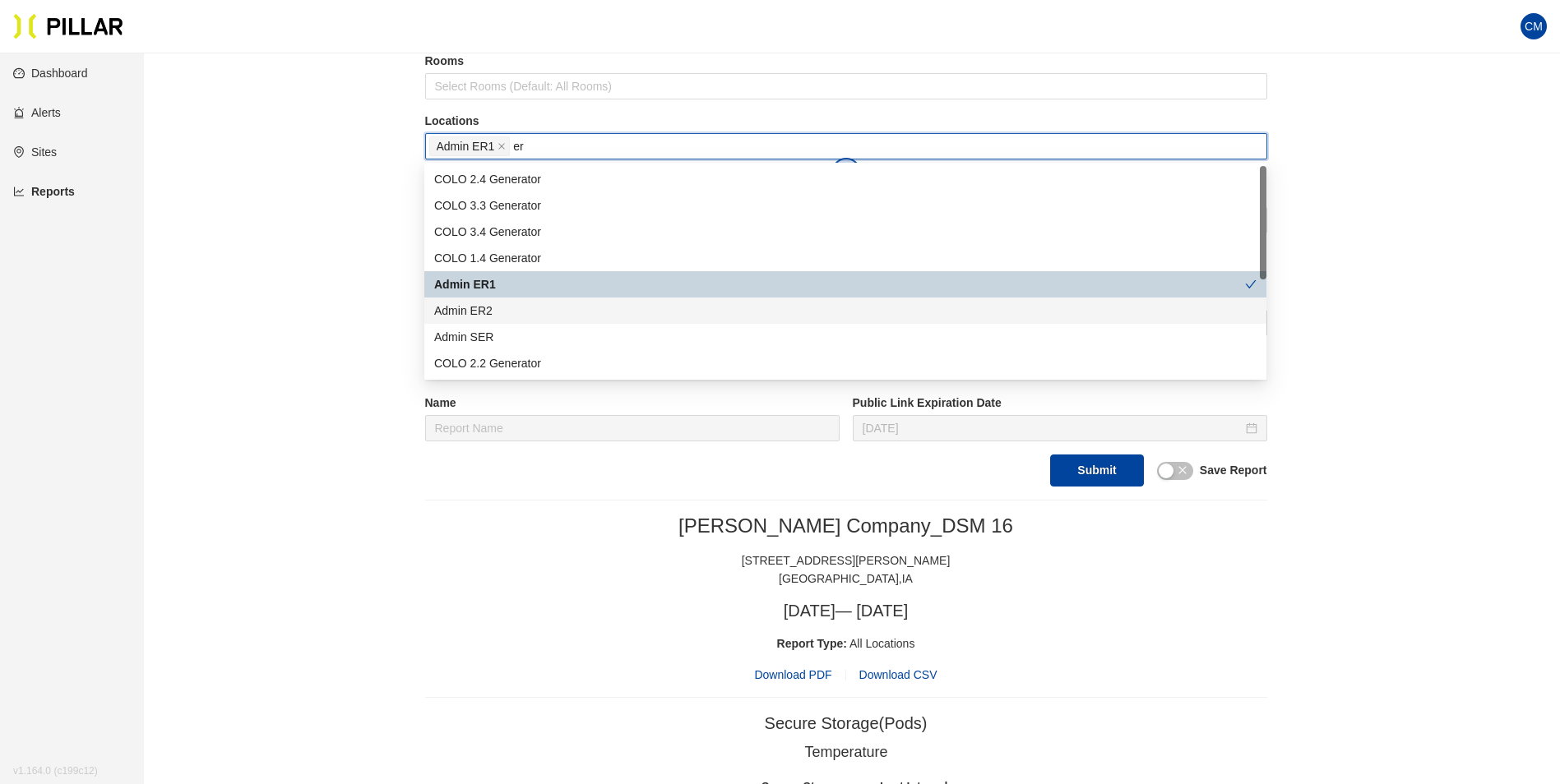
click at [525, 316] on div "Admin ER2" at bounding box center [845, 310] width 822 height 18
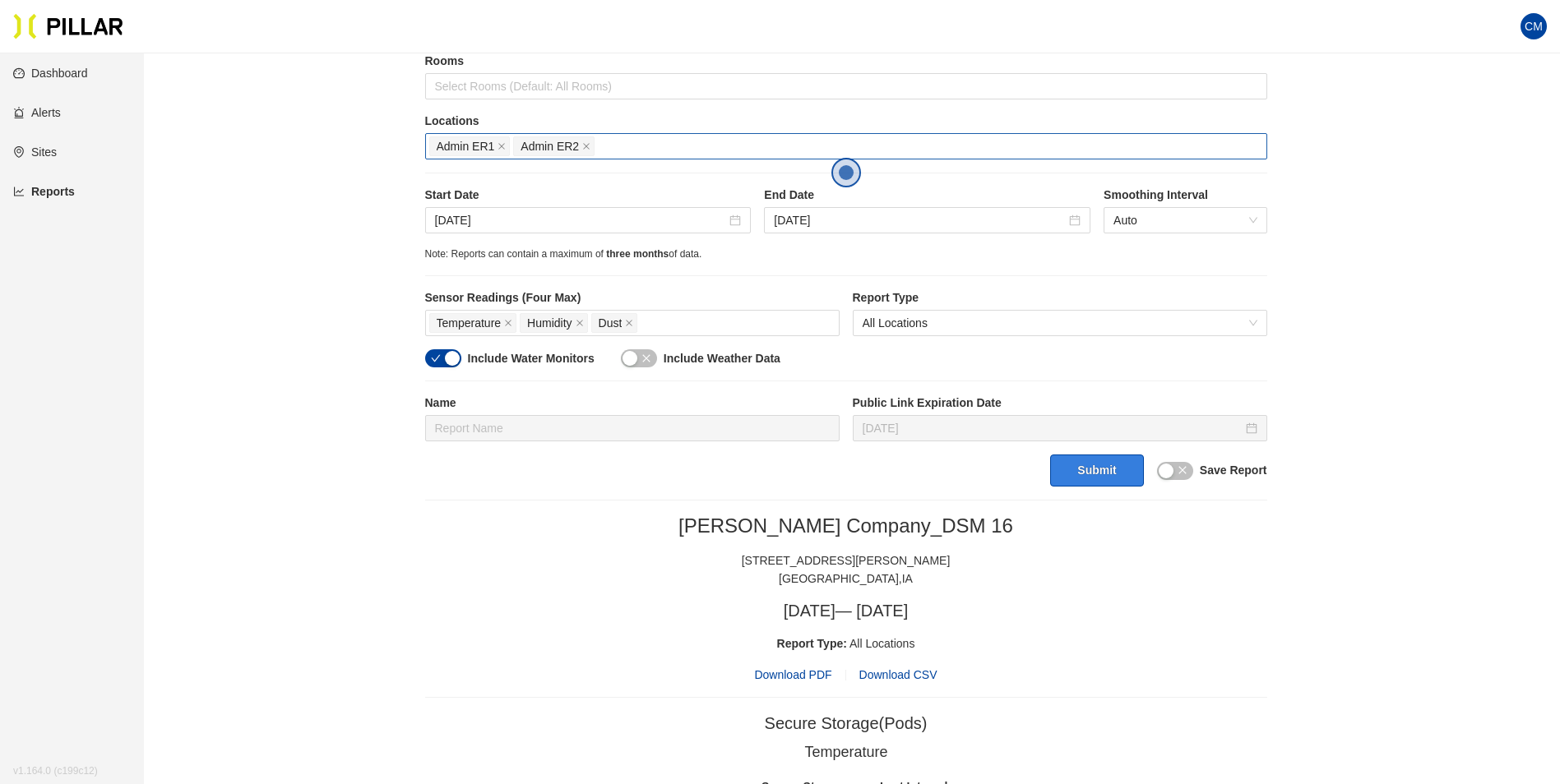
click at [1102, 457] on button "Submit" at bounding box center [1096, 471] width 93 height 32
click at [799, 675] on span "Download PDF" at bounding box center [792, 674] width 77 height 18
click at [500, 147] on icon "close" at bounding box center [501, 146] width 9 height 9
click at [500, 147] on div at bounding box center [846, 146] width 834 height 23
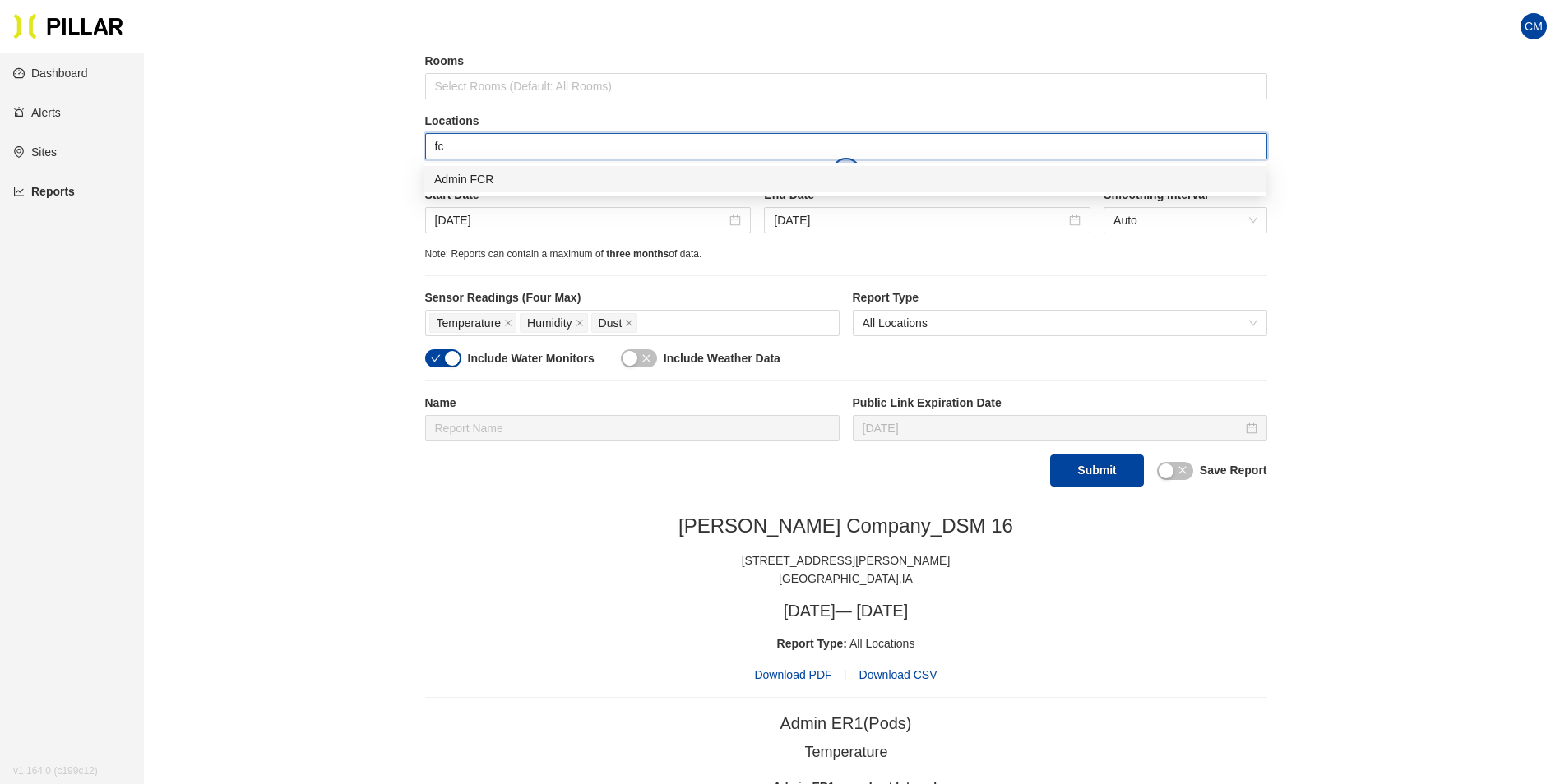
type input "fcr"
click at [520, 178] on div "Admin FCR" at bounding box center [845, 178] width 822 height 18
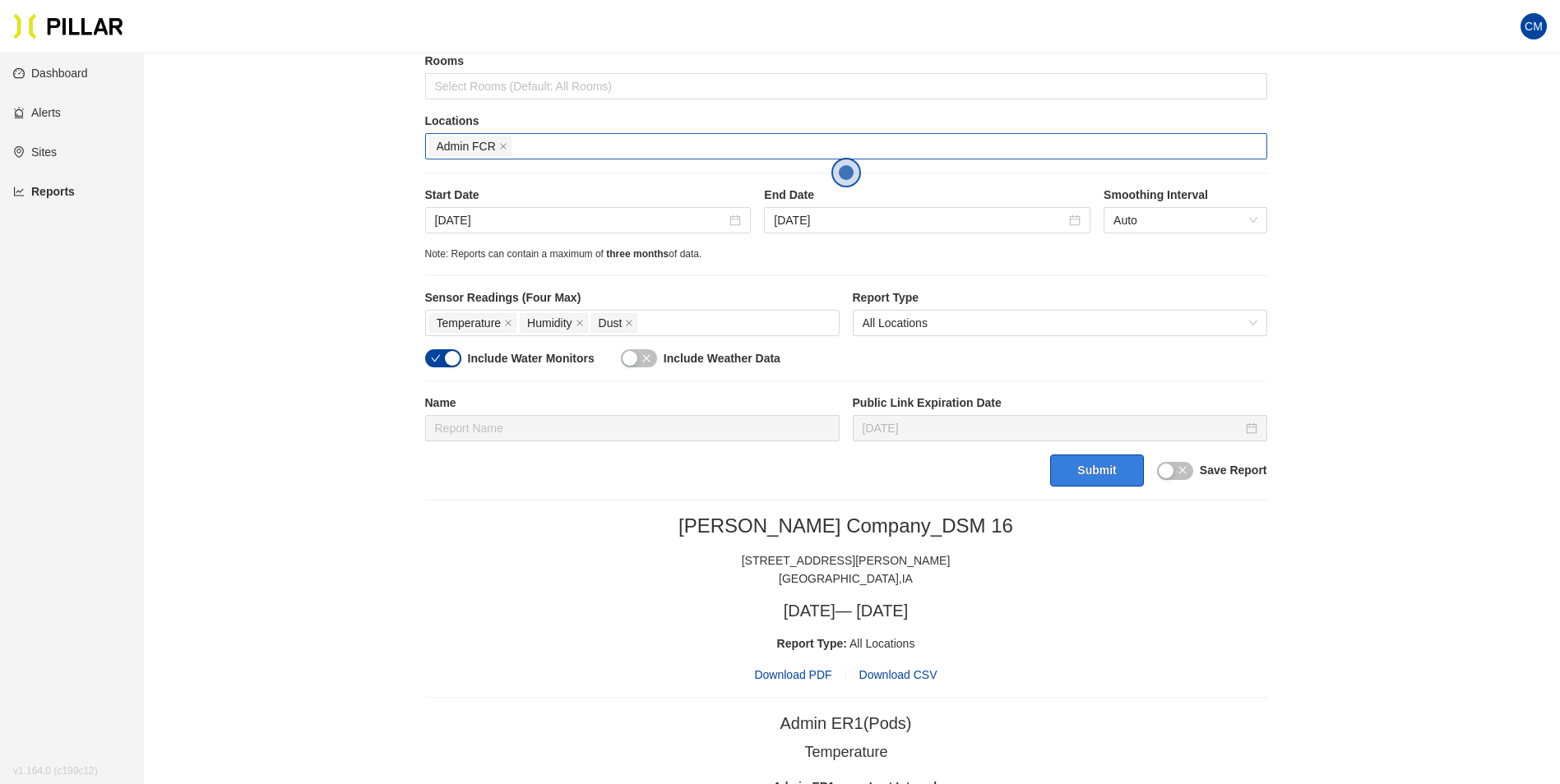
click at [1094, 473] on button "Submit" at bounding box center [1096, 471] width 93 height 32
click at [814, 671] on span "Download PDF" at bounding box center [792, 674] width 77 height 18
click at [501, 142] on icon "close" at bounding box center [503, 146] width 9 height 9
click at [516, 146] on div at bounding box center [846, 146] width 834 height 23
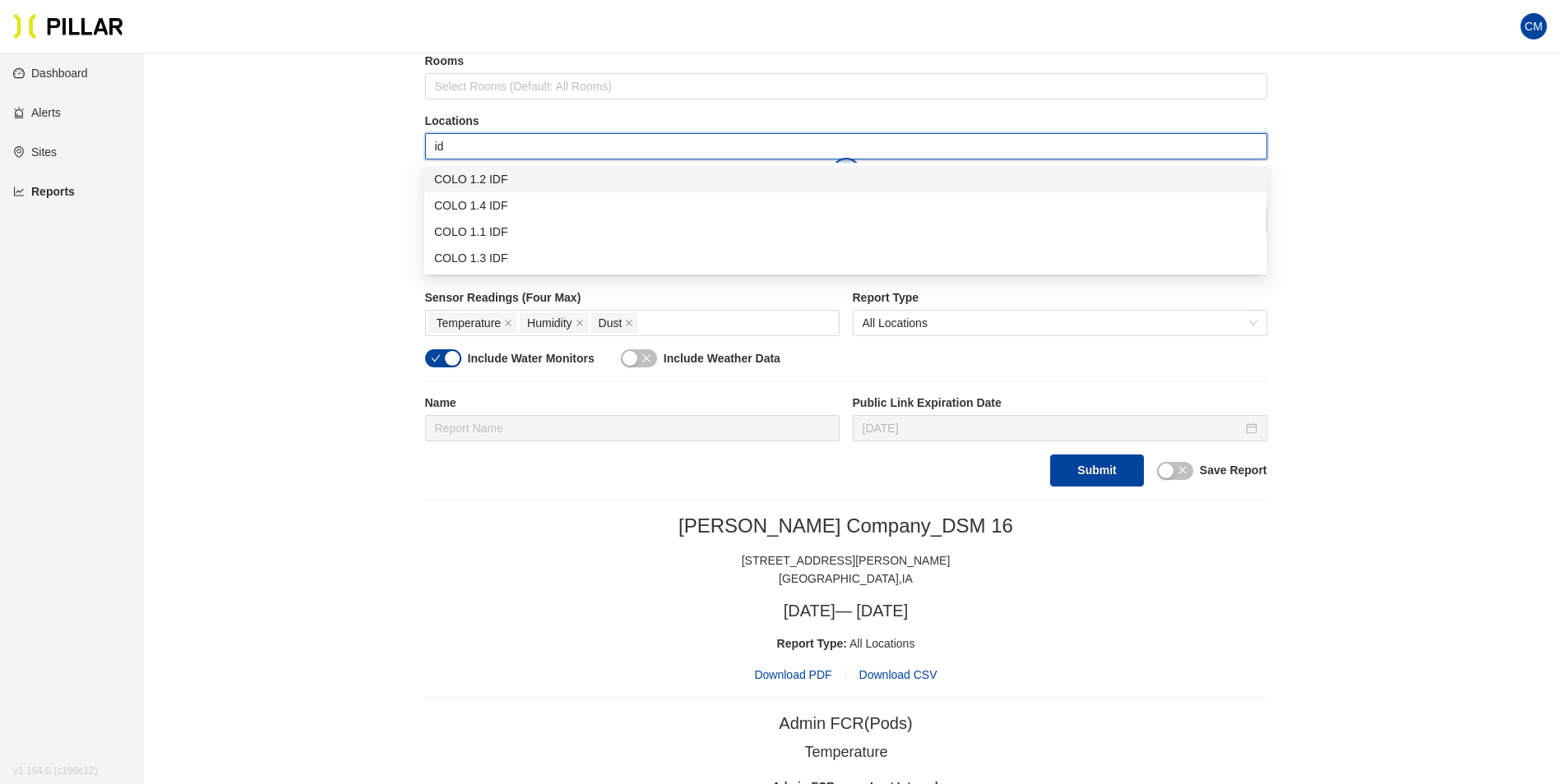
type input "idf"
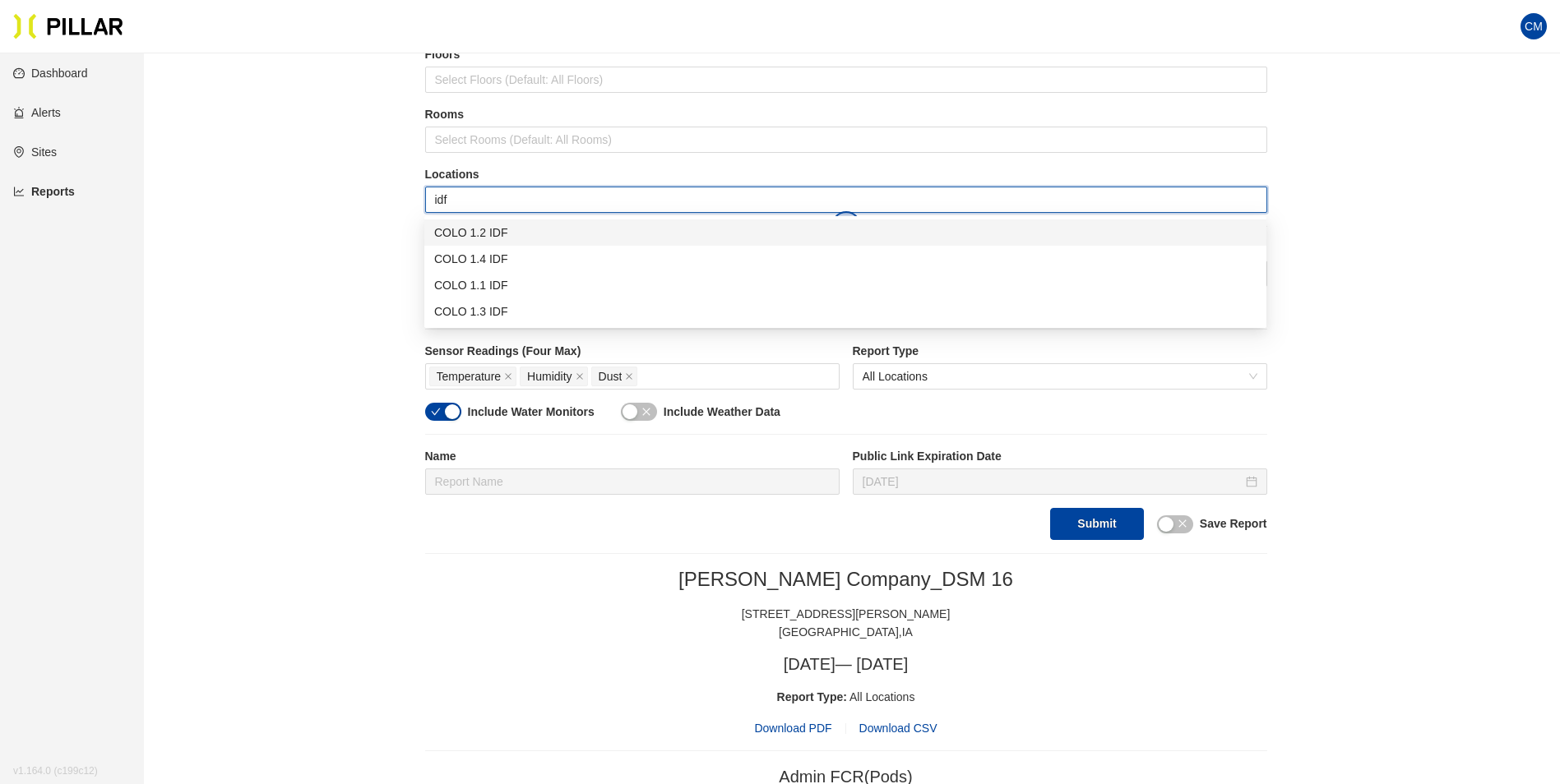
scroll to position [164, 0]
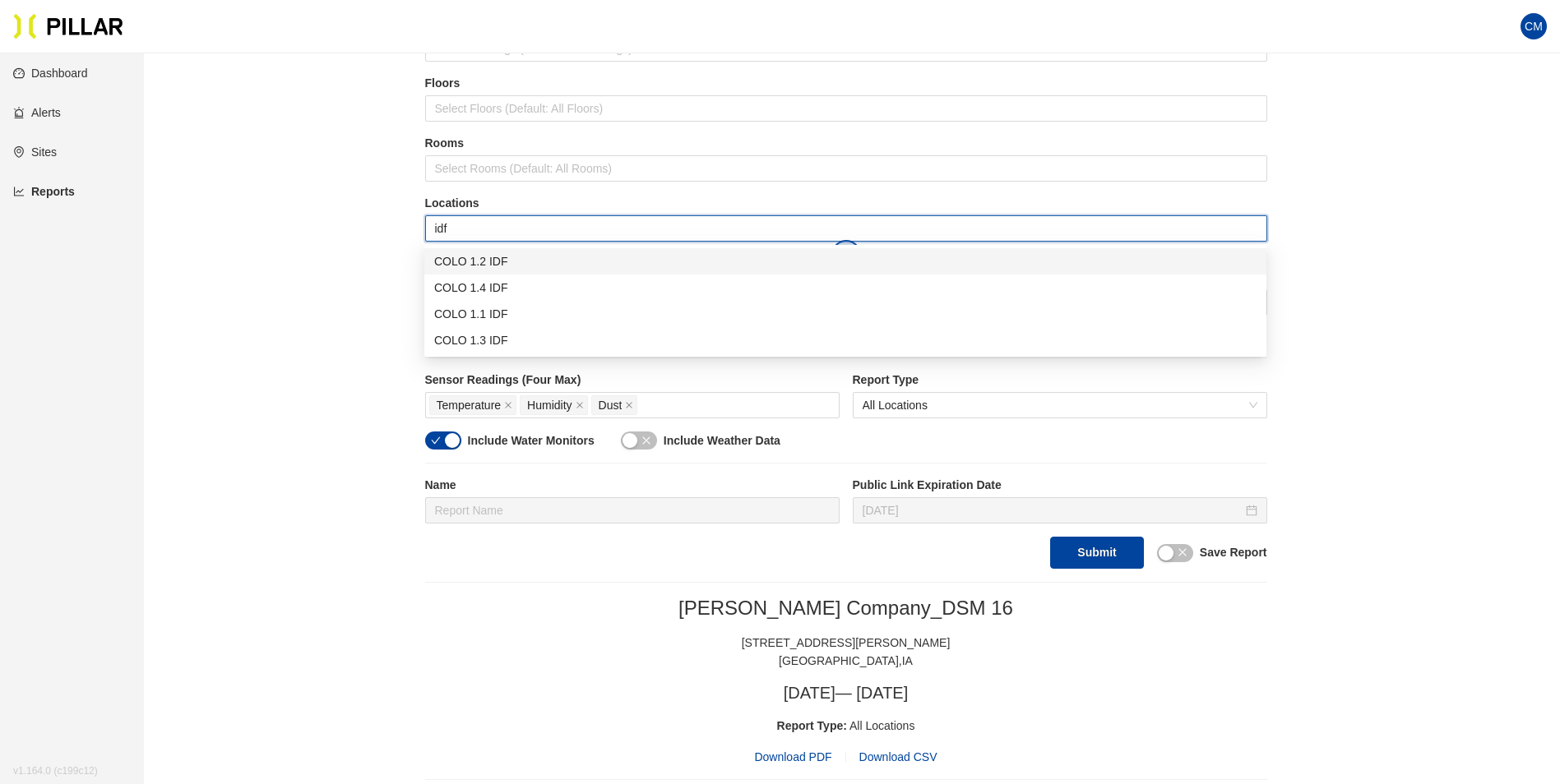
click at [553, 265] on div "COLO 1.2 IDF" at bounding box center [845, 261] width 822 height 18
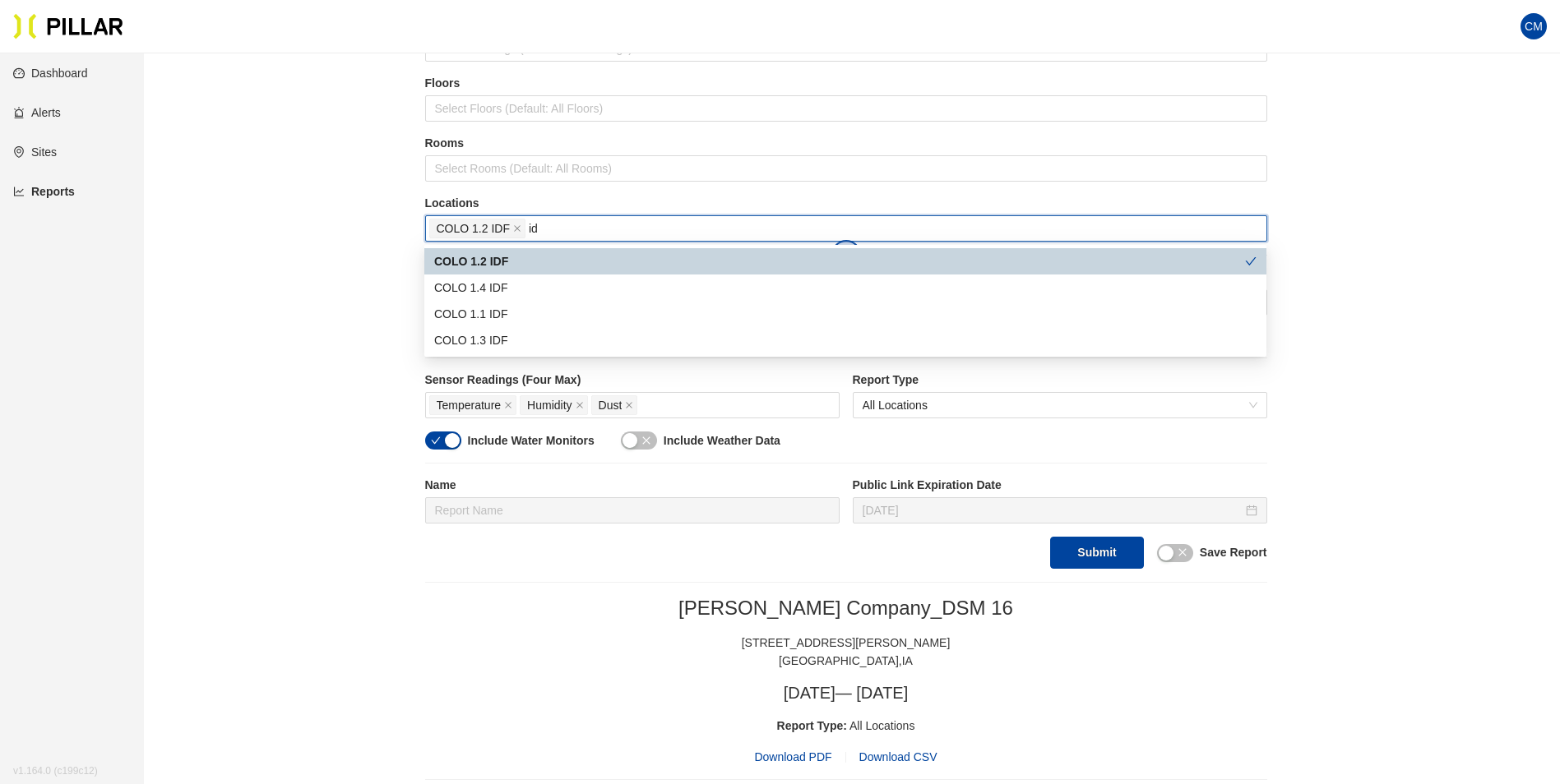
type input "idf"
click at [543, 281] on div "COLO 1.4 IDF" at bounding box center [845, 287] width 822 height 18
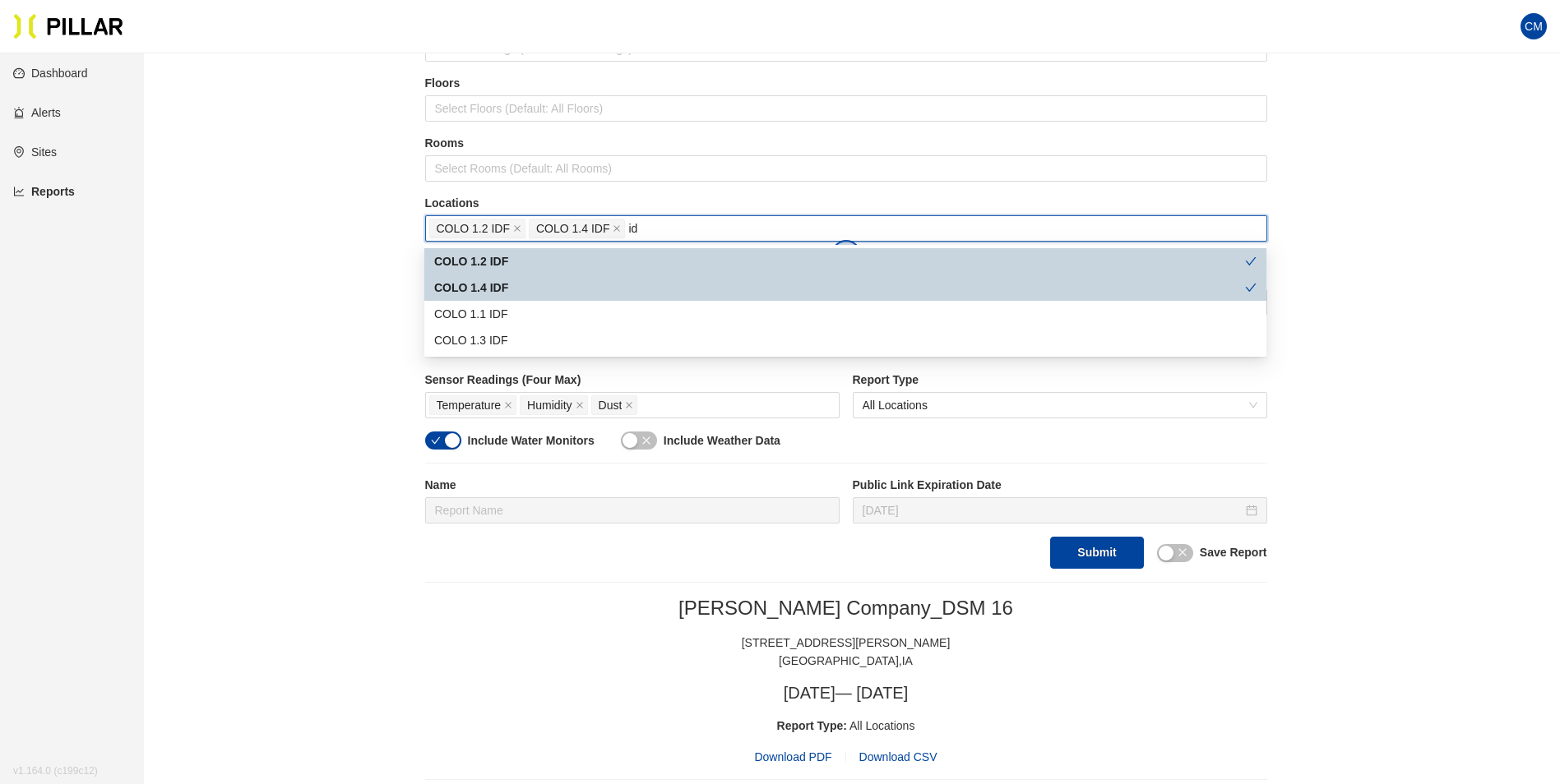
type input "idf"
click at [515, 312] on div "COLO 1.1 IDF" at bounding box center [845, 314] width 822 height 18
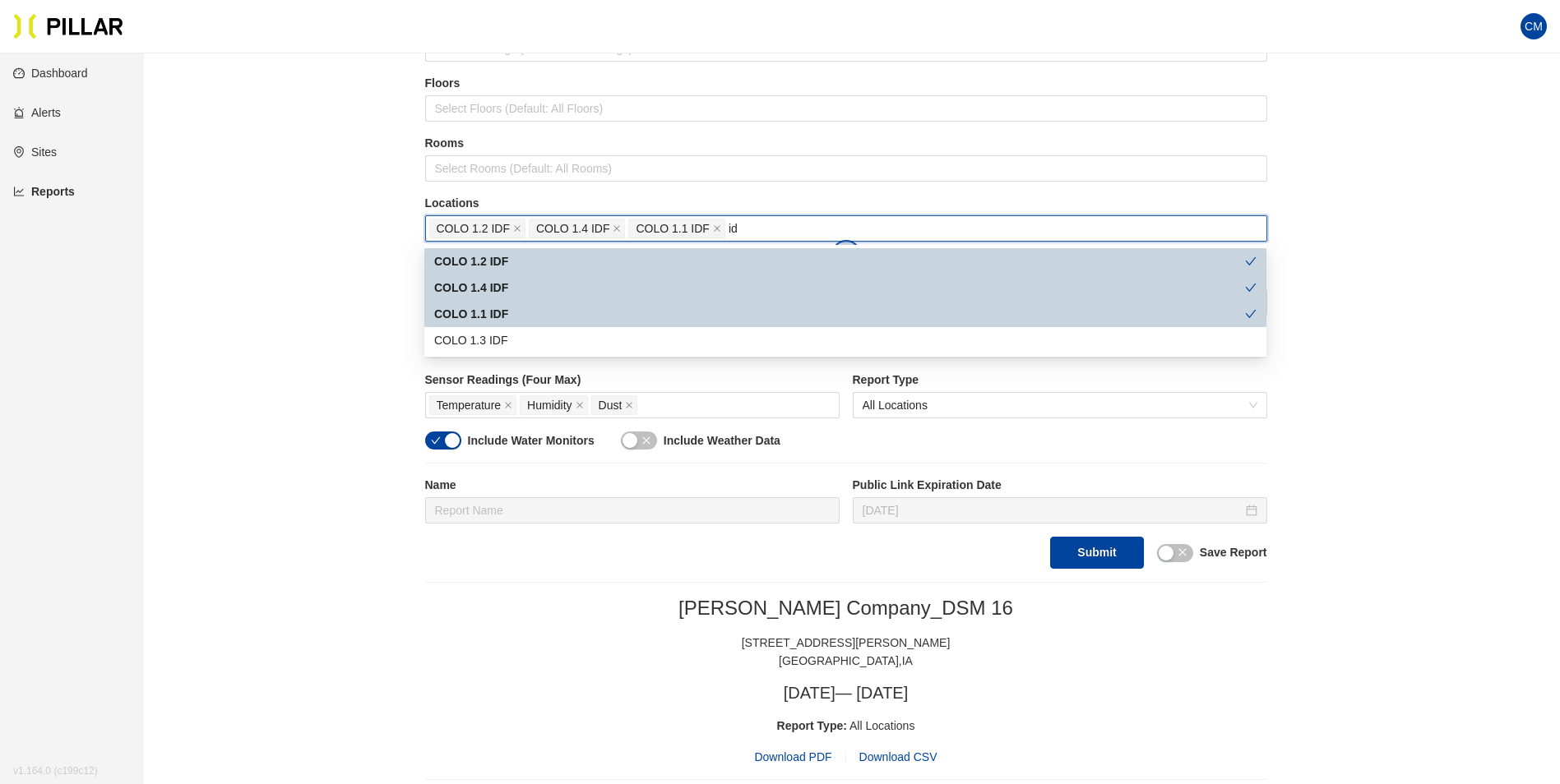
type input "idf"
click at [504, 335] on div "COLO 1.3 IDF" at bounding box center [845, 340] width 822 height 18
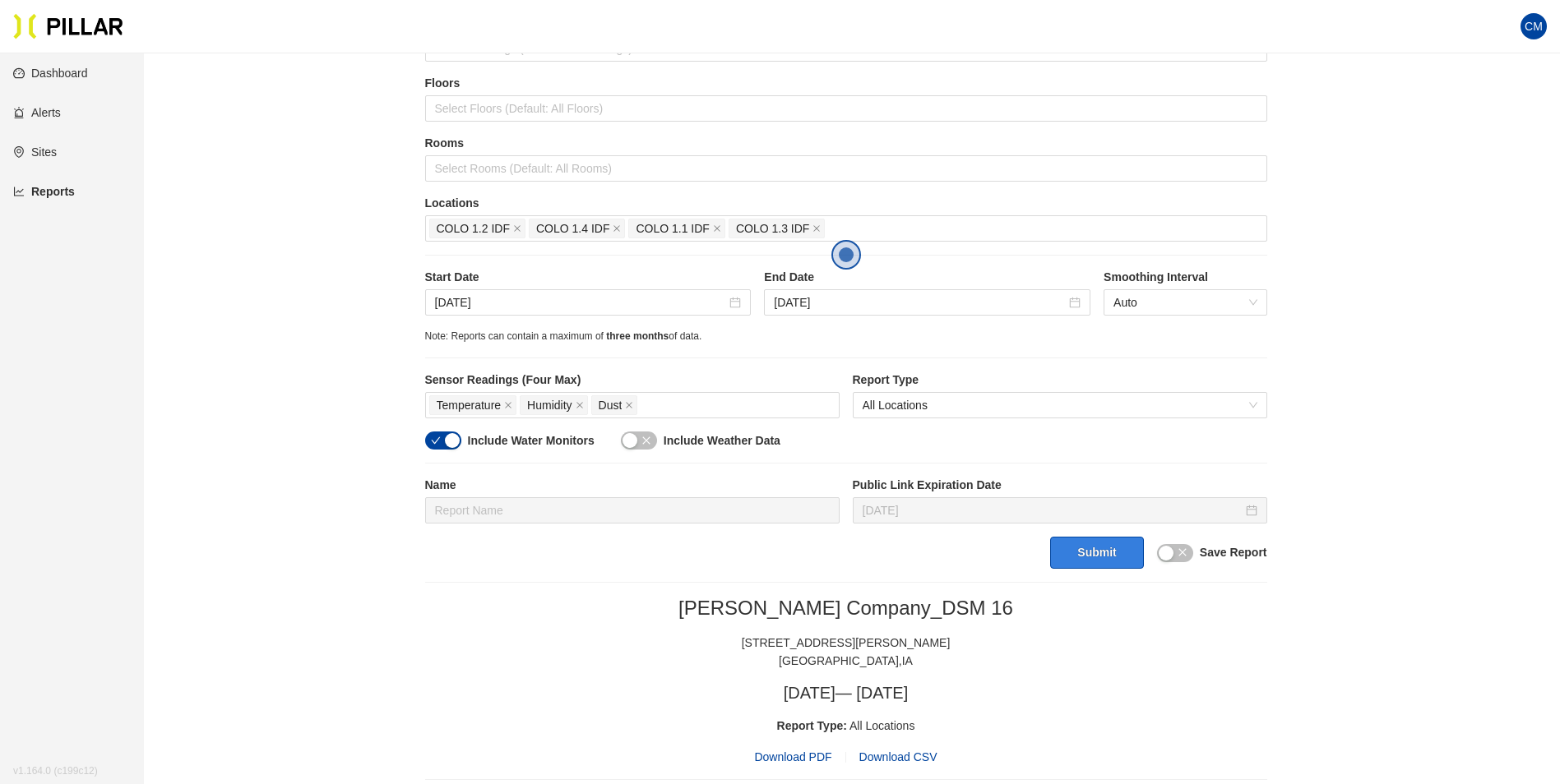
click at [1101, 547] on button "Submit" at bounding box center [1096, 553] width 93 height 32
click at [798, 751] on span "Download PDF" at bounding box center [792, 756] width 77 height 18
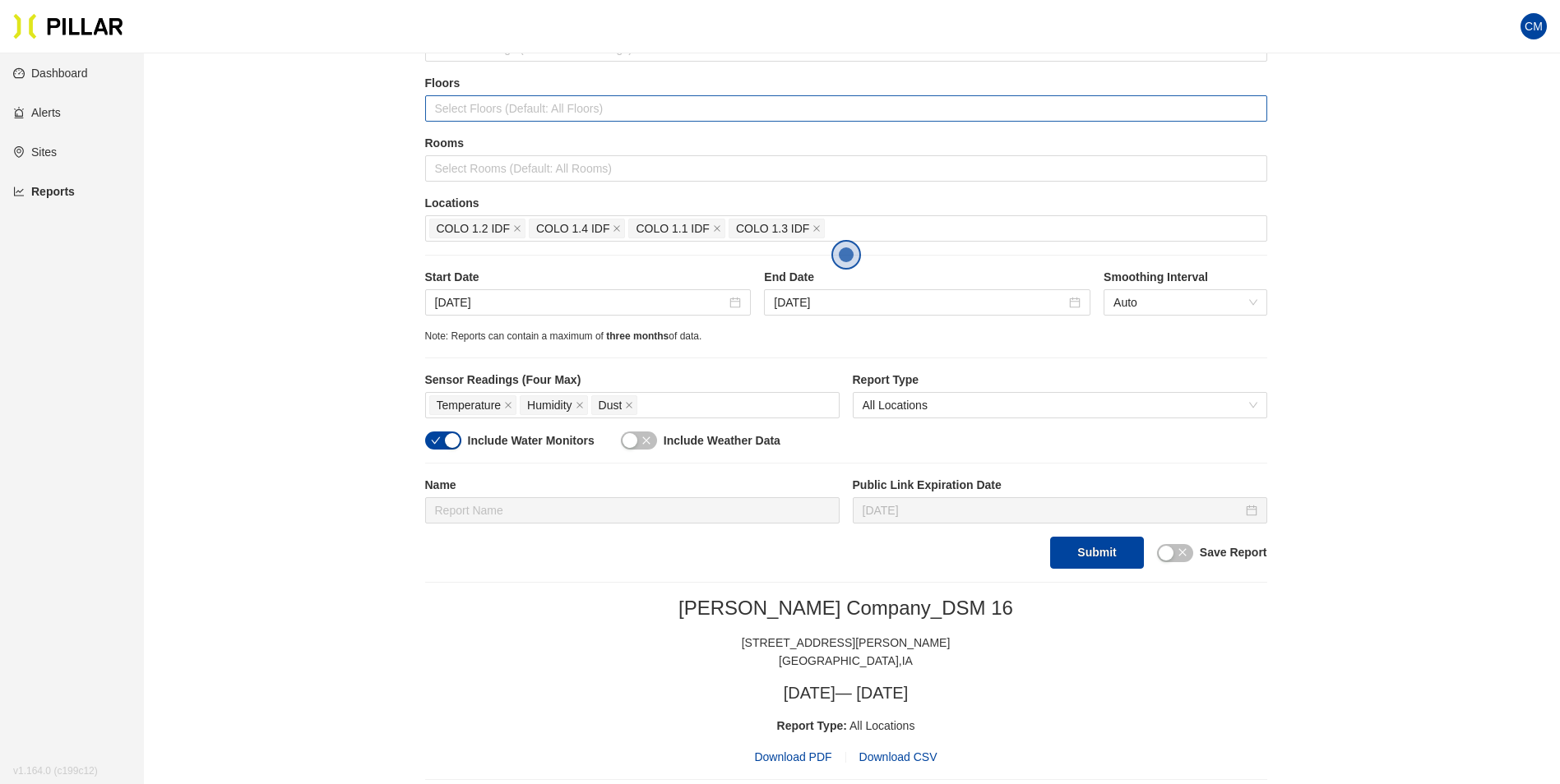
drag, startPoint x: 938, startPoint y: 96, endPoint x: 897, endPoint y: 111, distance: 43.7
click at [938, 96] on div "Select Floors (Default: All Floors)" at bounding box center [846, 109] width 842 height 27
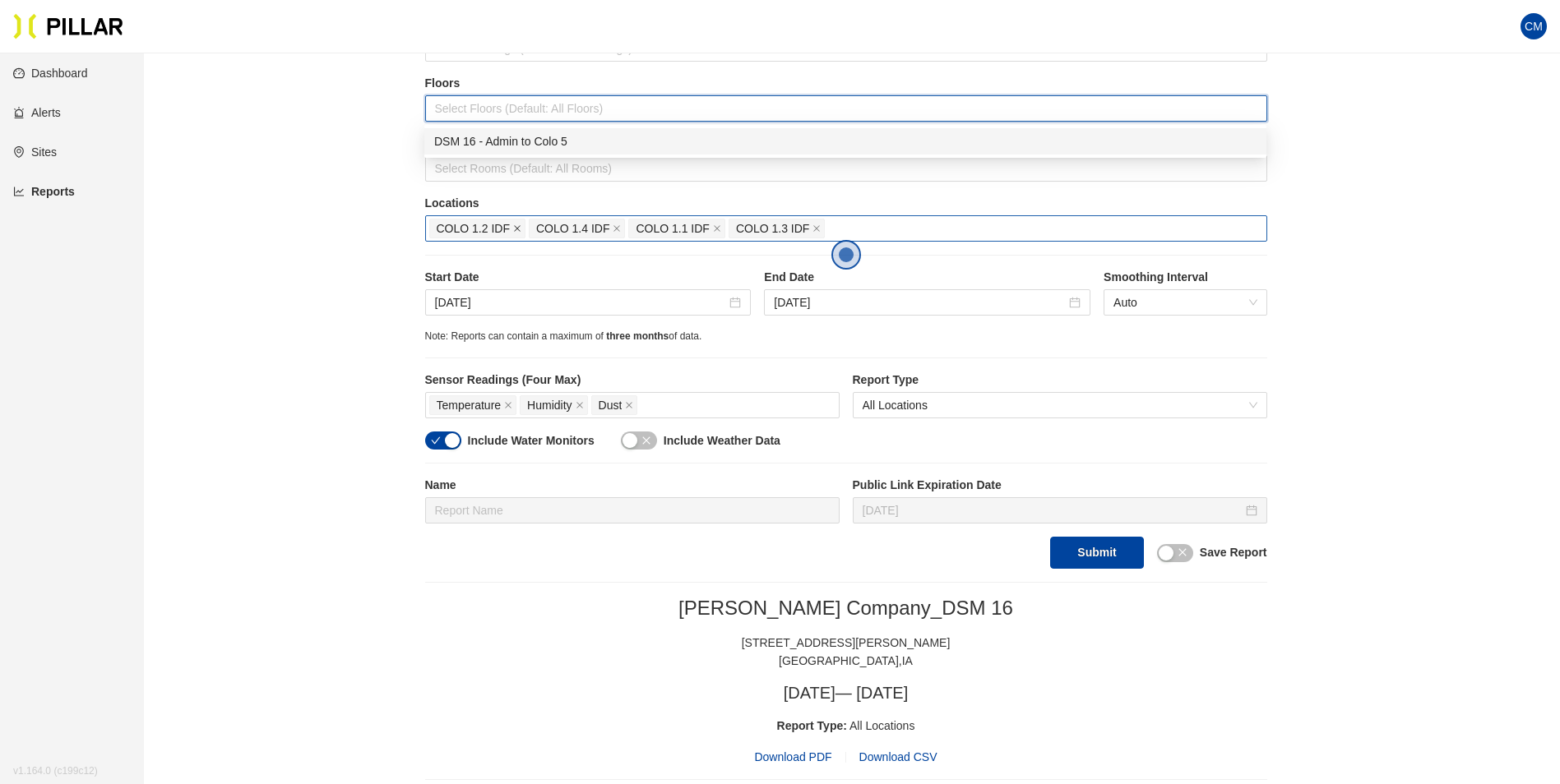
click at [519, 227] on icon "close" at bounding box center [517, 229] width 7 height 7
click at [614, 227] on icon "close" at bounding box center [617, 229] width 7 height 7
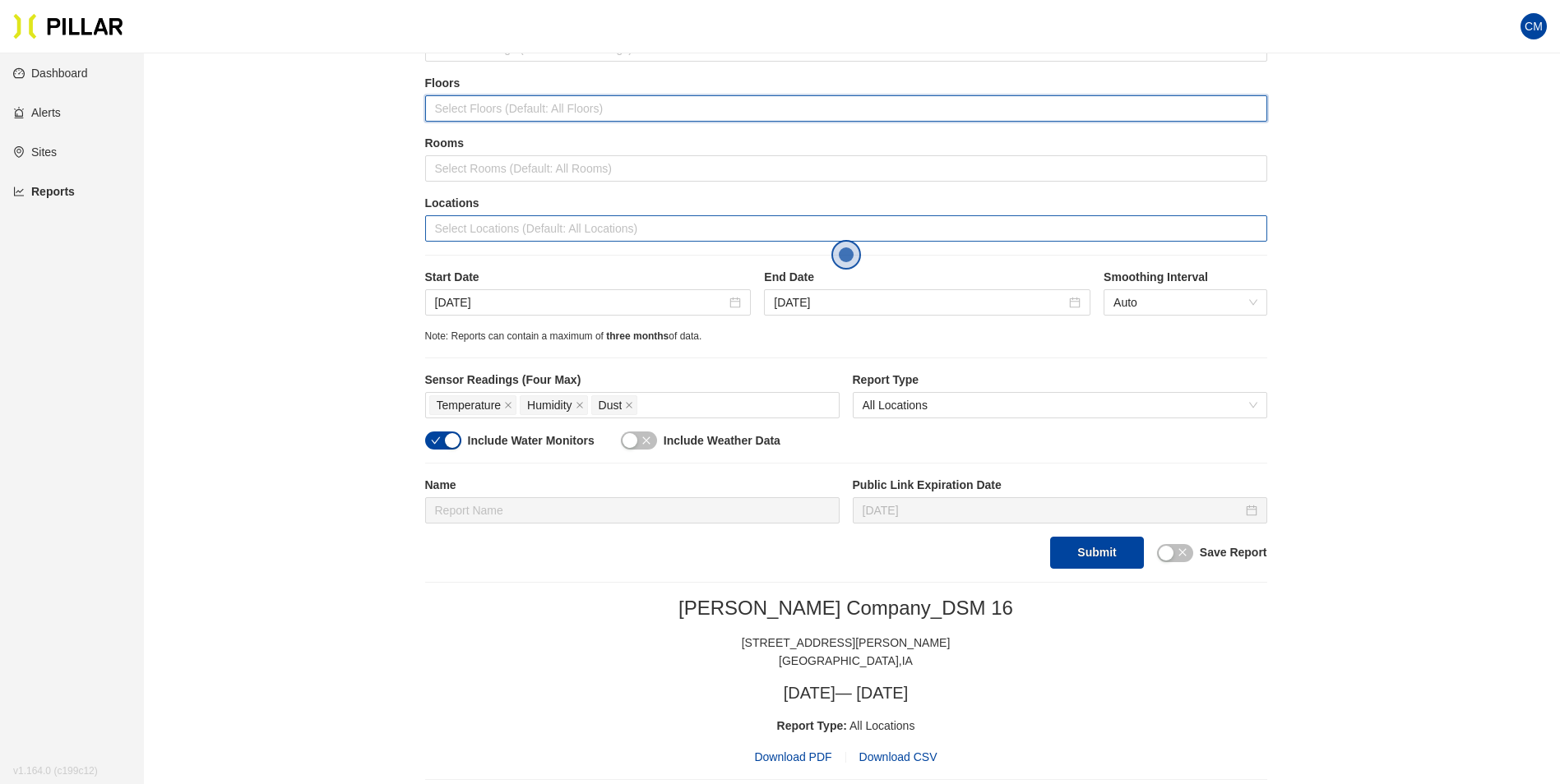
click at [519, 227] on div at bounding box center [846, 229] width 834 height 23
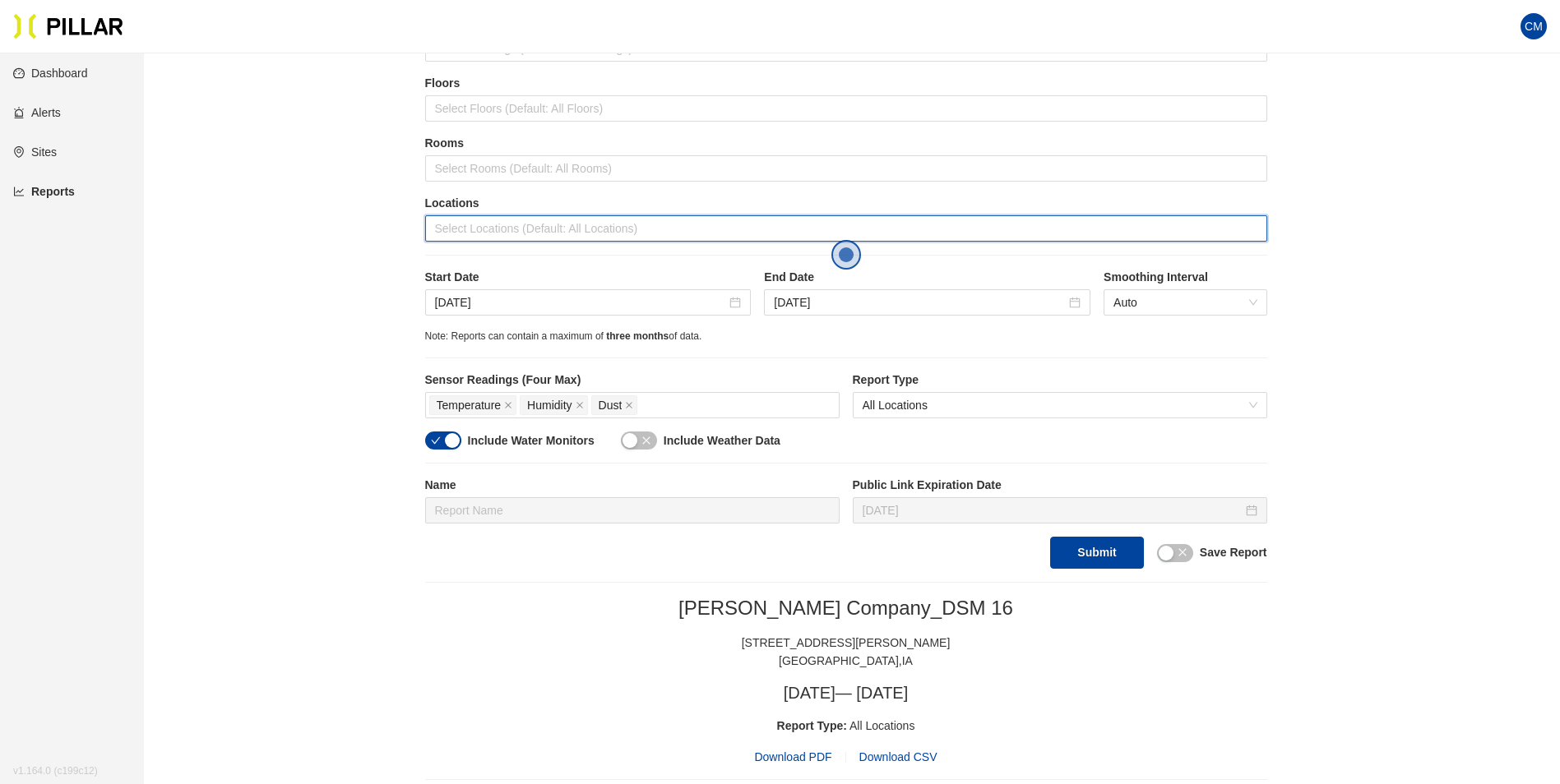
click at [519, 227] on div at bounding box center [846, 229] width 834 height 23
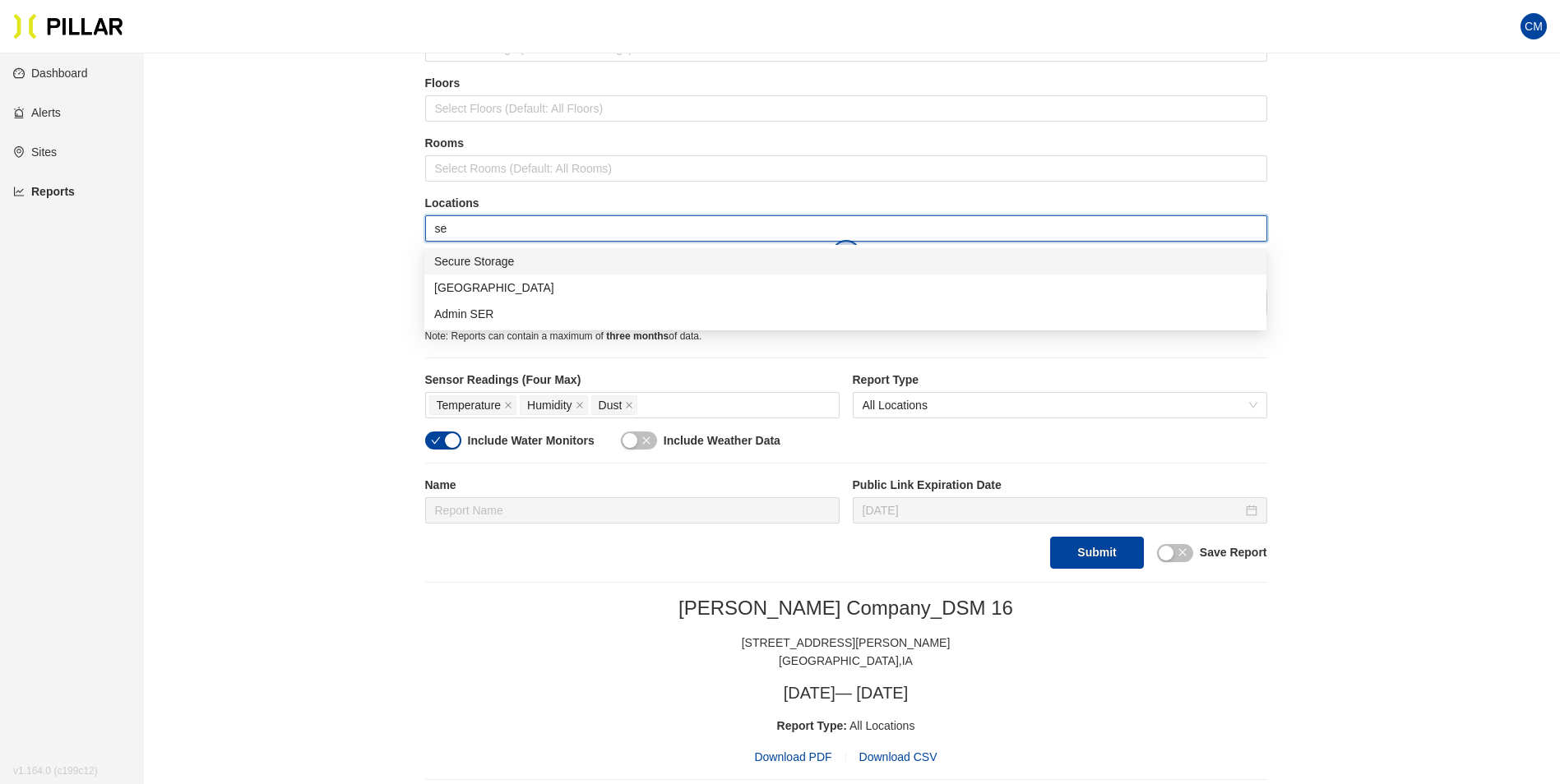
type input "ser"
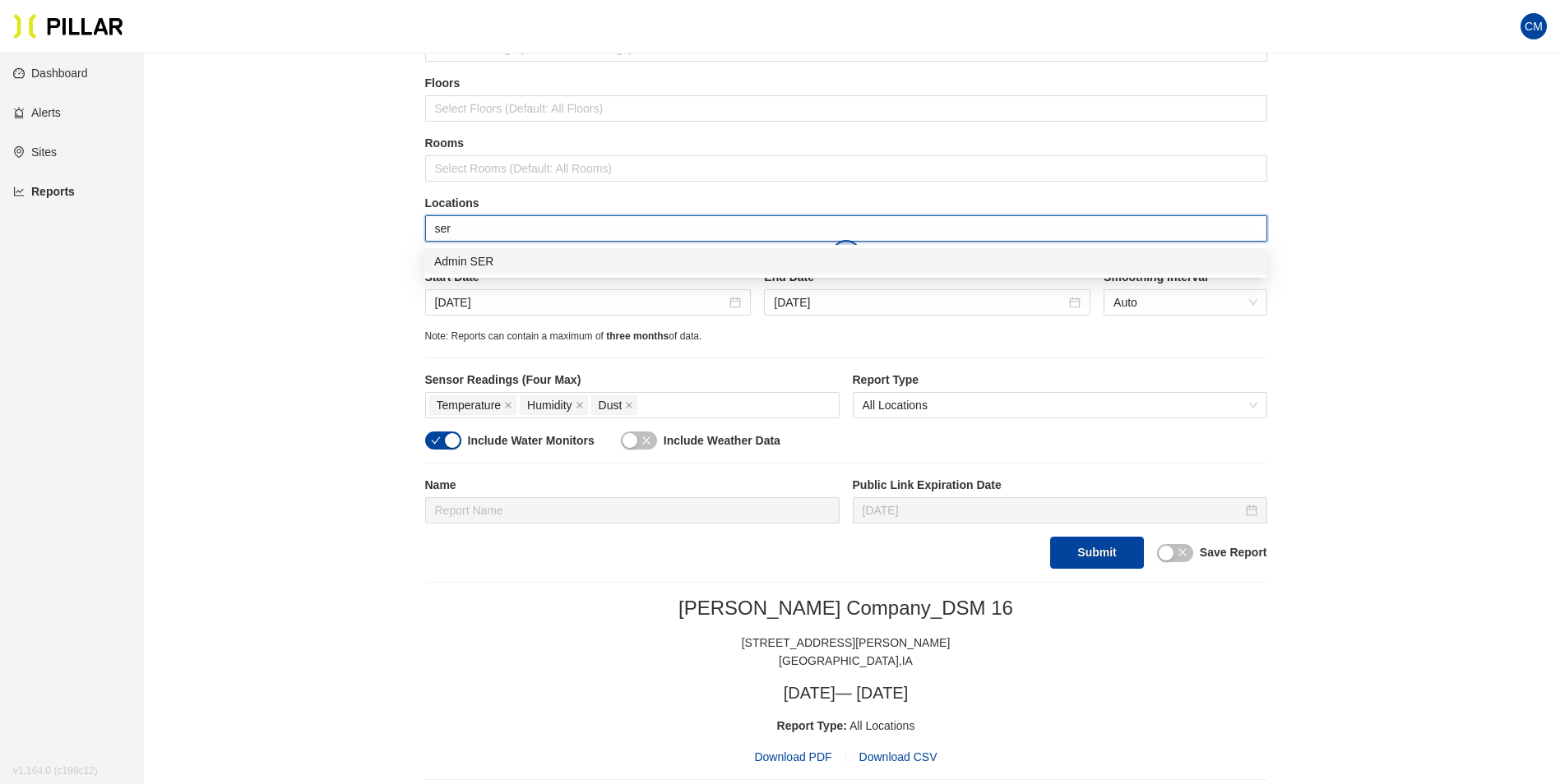
click at [526, 258] on div "Admin SER" at bounding box center [845, 261] width 822 height 18
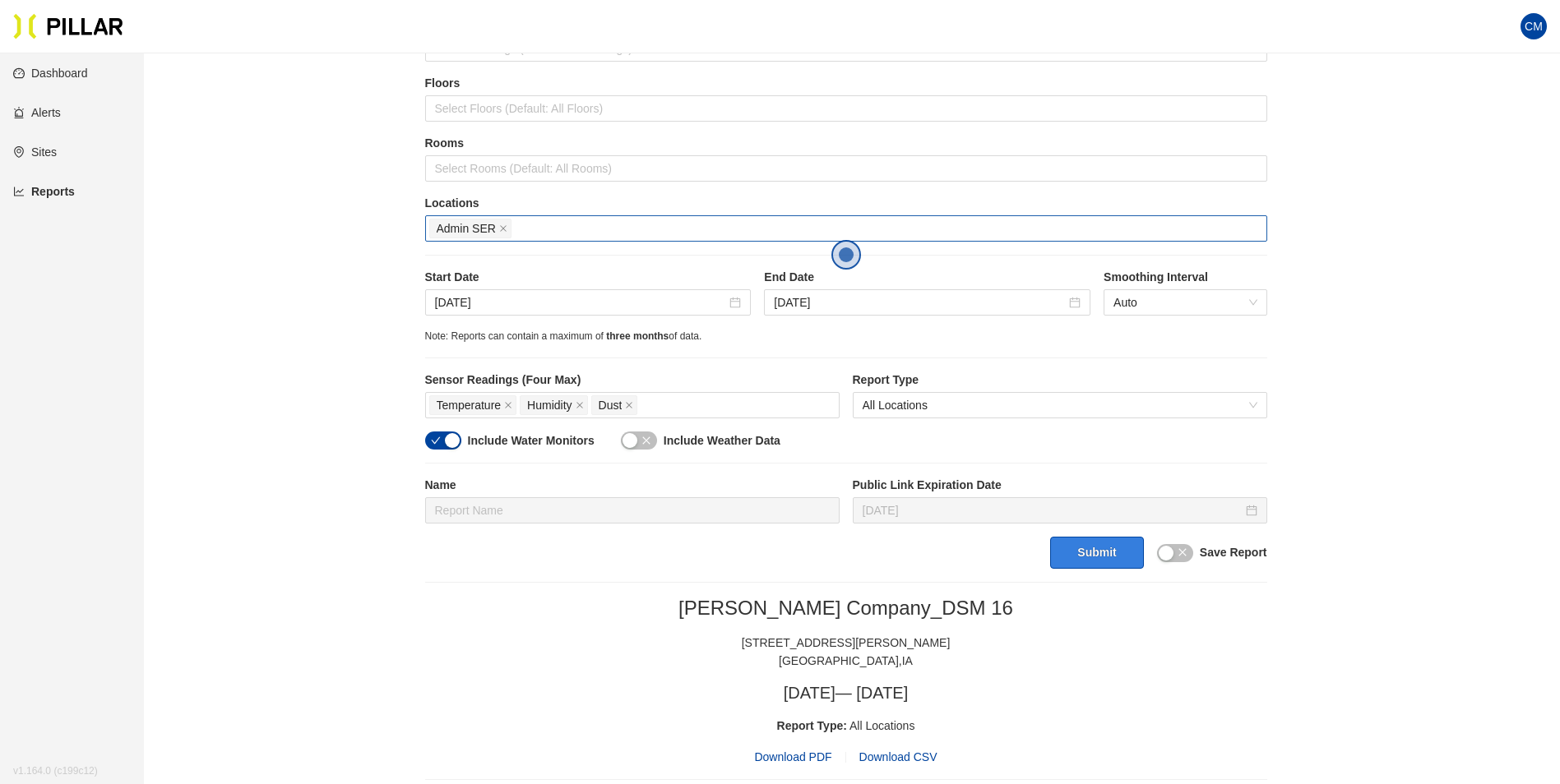
click at [1067, 551] on button "Submit" at bounding box center [1096, 553] width 93 height 32
click at [790, 761] on span "Download PDF" at bounding box center [792, 756] width 77 height 18
click at [530, 219] on div "Admin SER" at bounding box center [846, 229] width 834 height 23
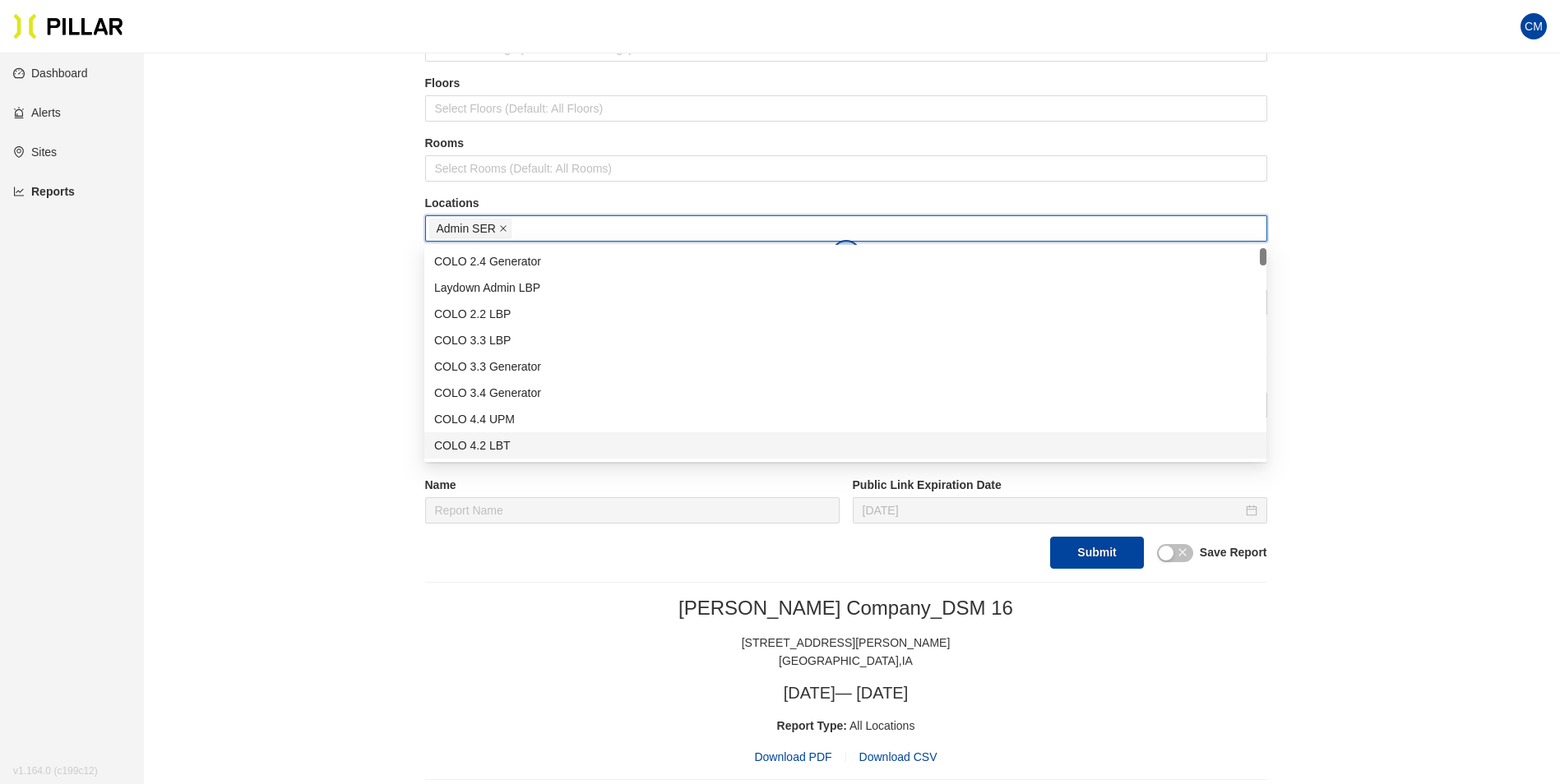
click at [506, 229] on icon "close" at bounding box center [503, 228] width 9 height 9
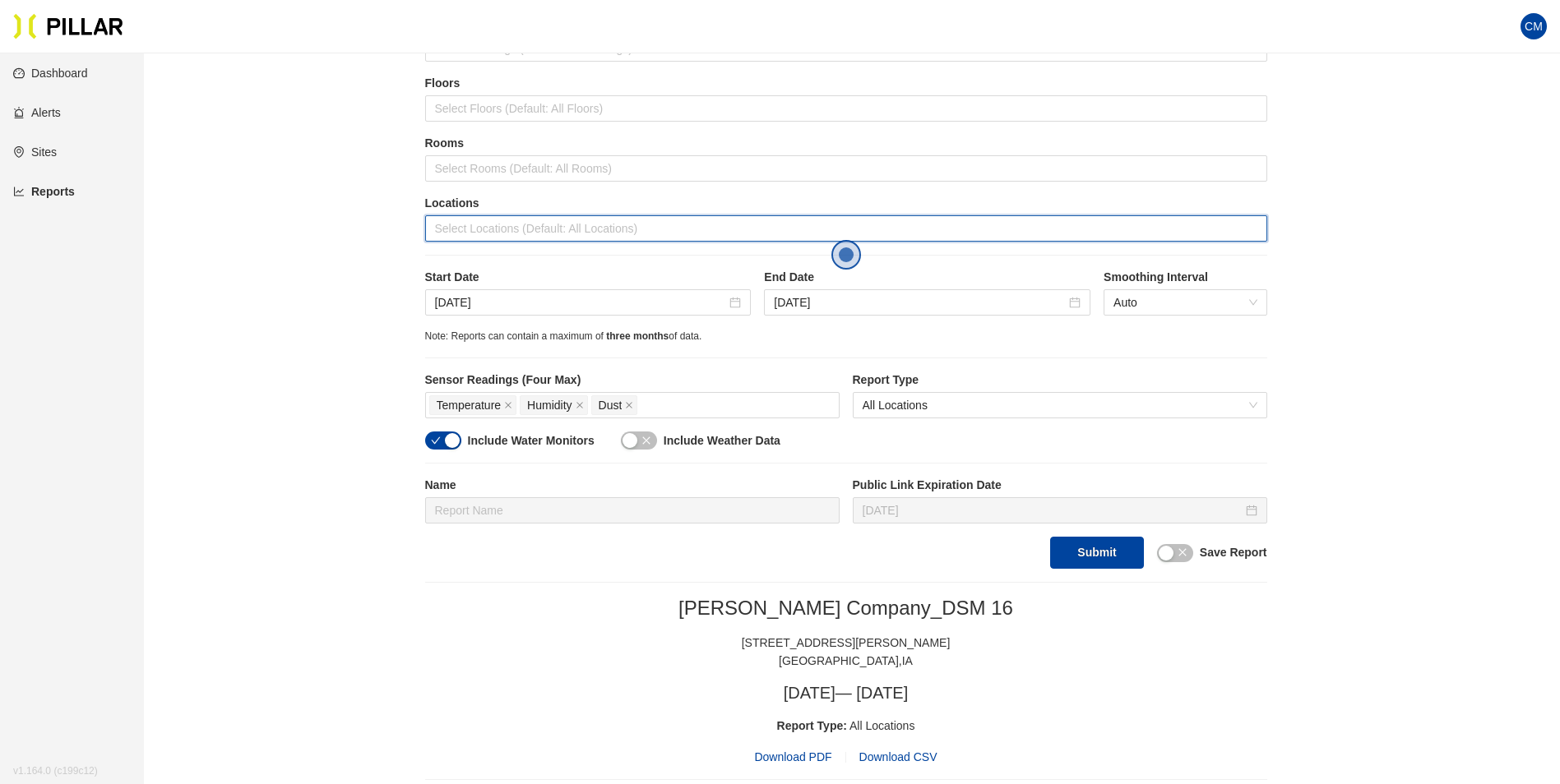
click at [506, 229] on div at bounding box center [846, 229] width 834 height 23
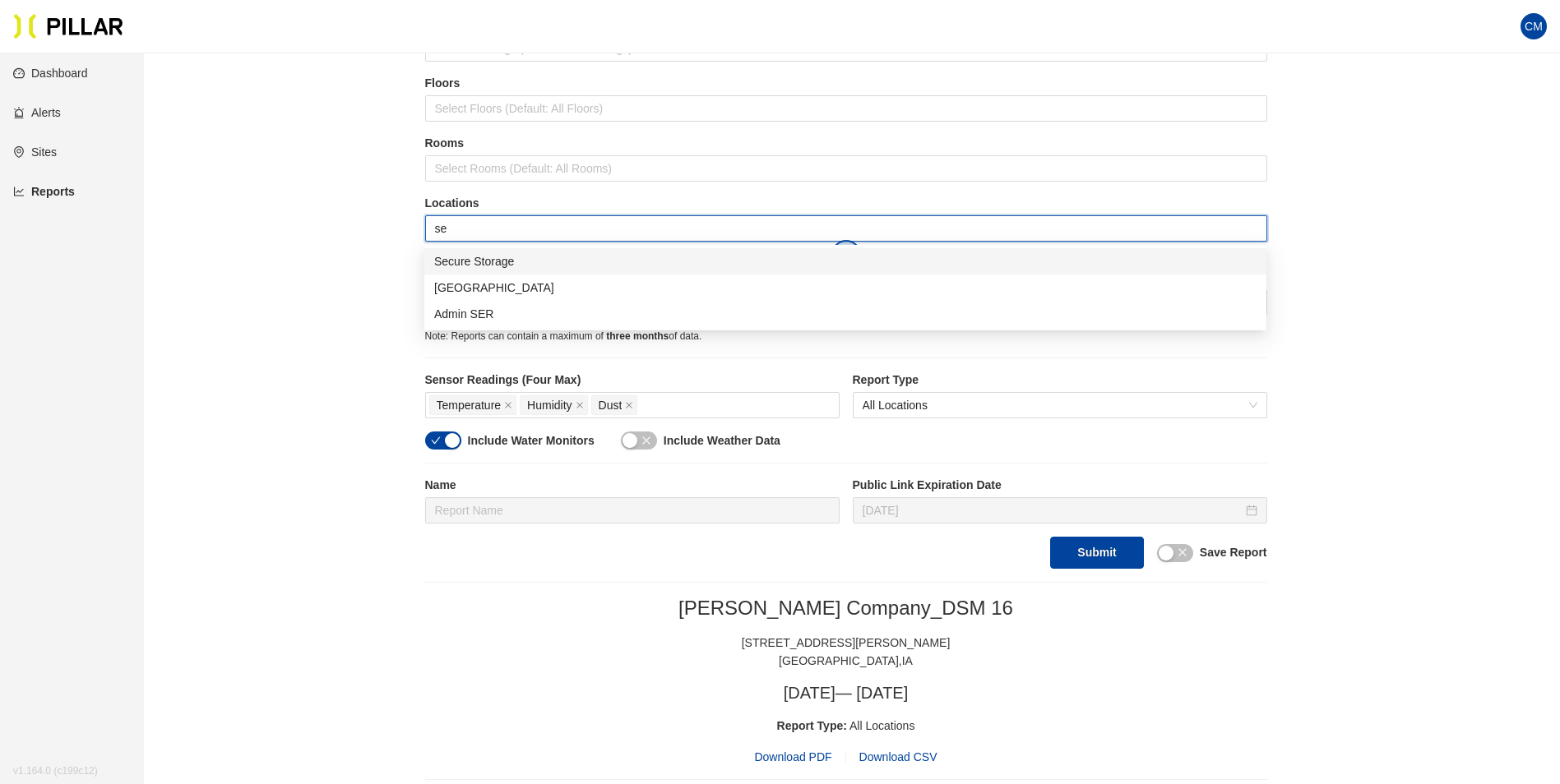
type input "sec"
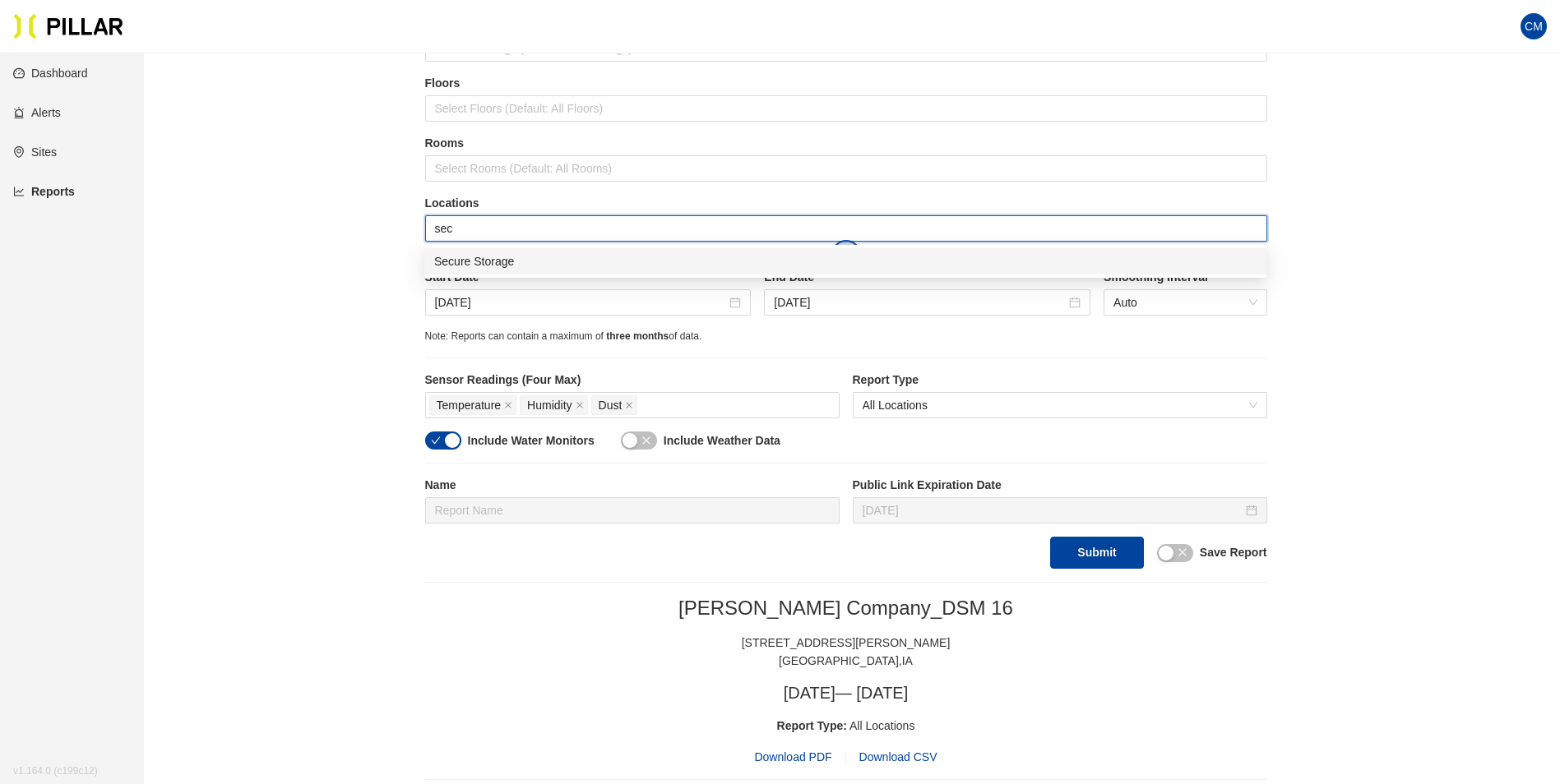
click at [510, 257] on div "Secure Storage" at bounding box center [845, 261] width 822 height 18
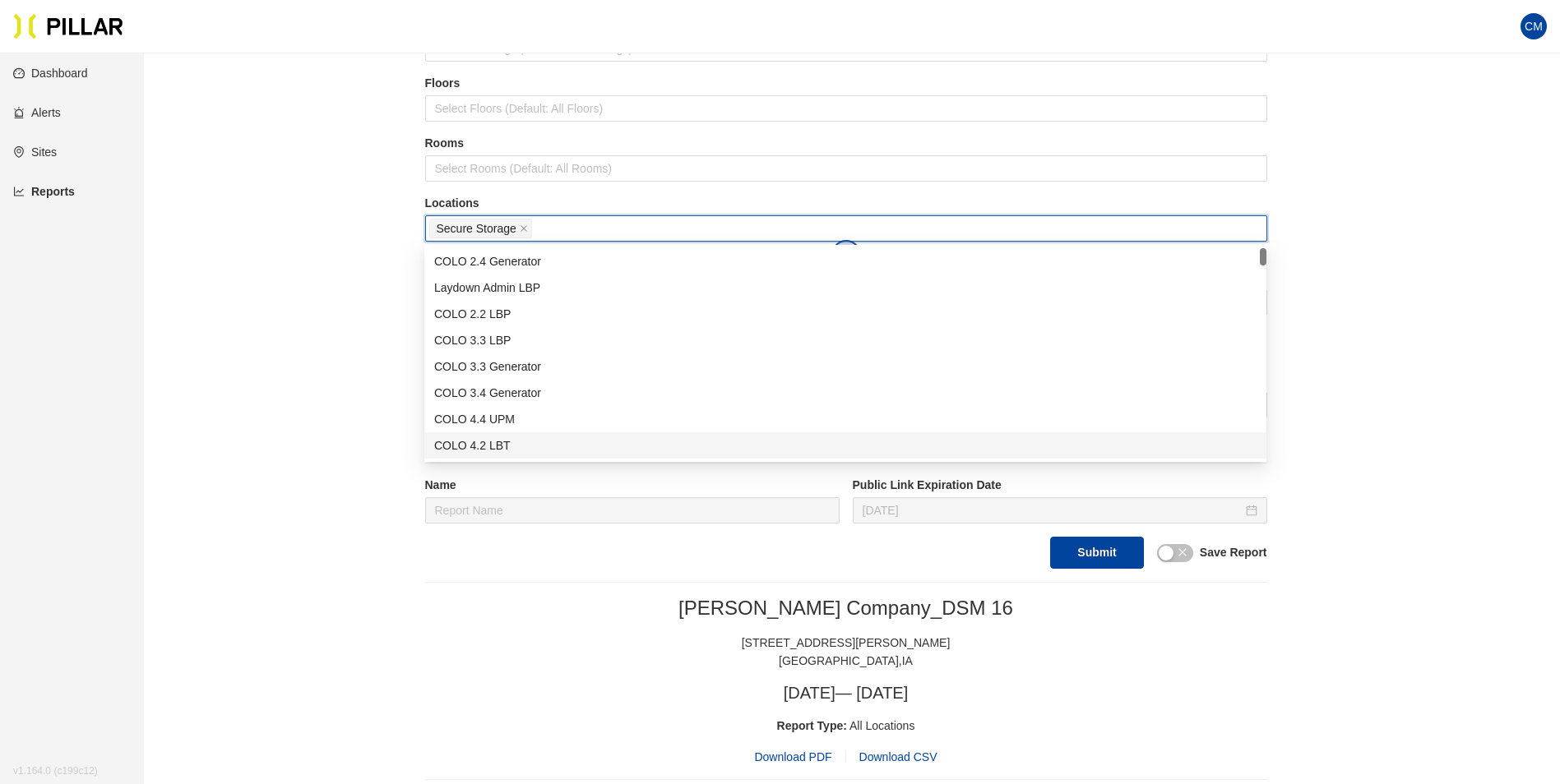
drag, startPoint x: 1492, startPoint y: 514, endPoint x: 1481, endPoint y: 514, distance: 11.0
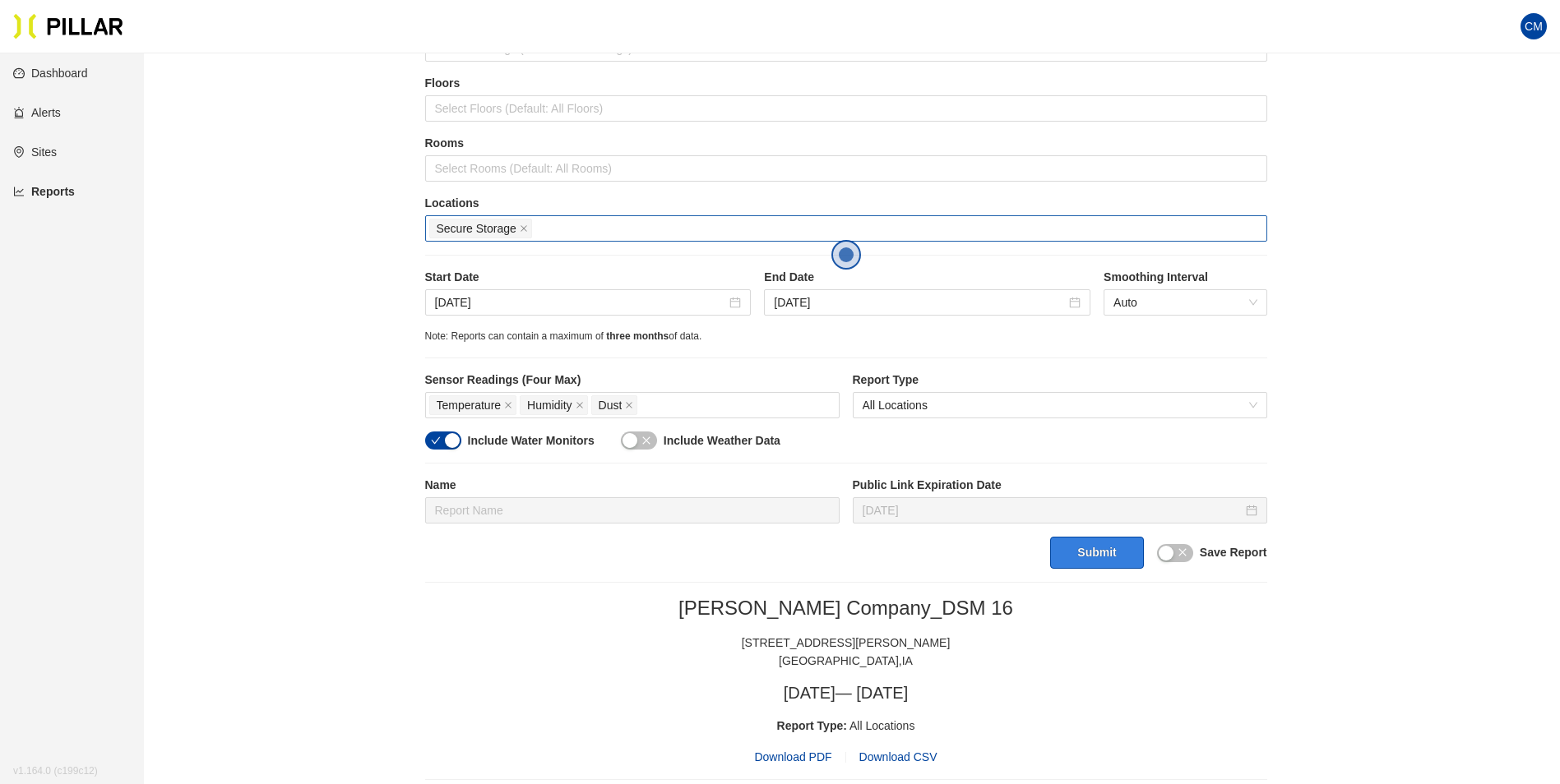
click at [1071, 547] on button "Submit" at bounding box center [1096, 553] width 93 height 32
click at [802, 756] on span "Download PDF" at bounding box center [792, 756] width 77 height 18
